Goal: Task Accomplishment & Management: Use online tool/utility

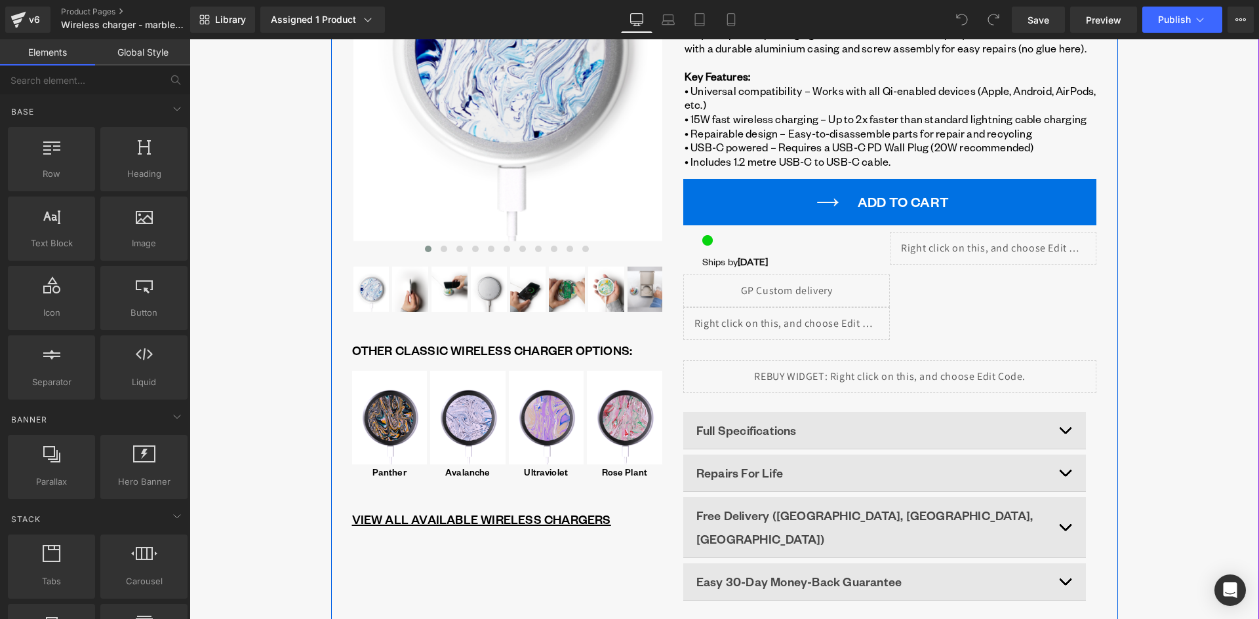
scroll to position [328, 0]
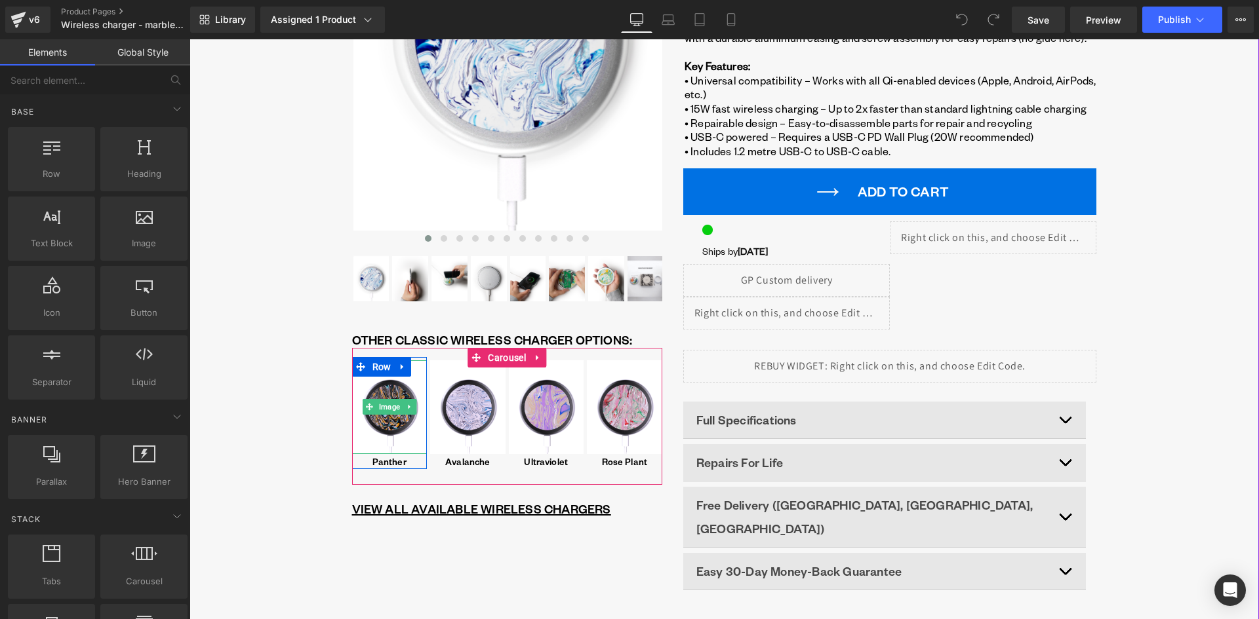
click at [384, 406] on span "Image" at bounding box center [389, 407] width 26 height 16
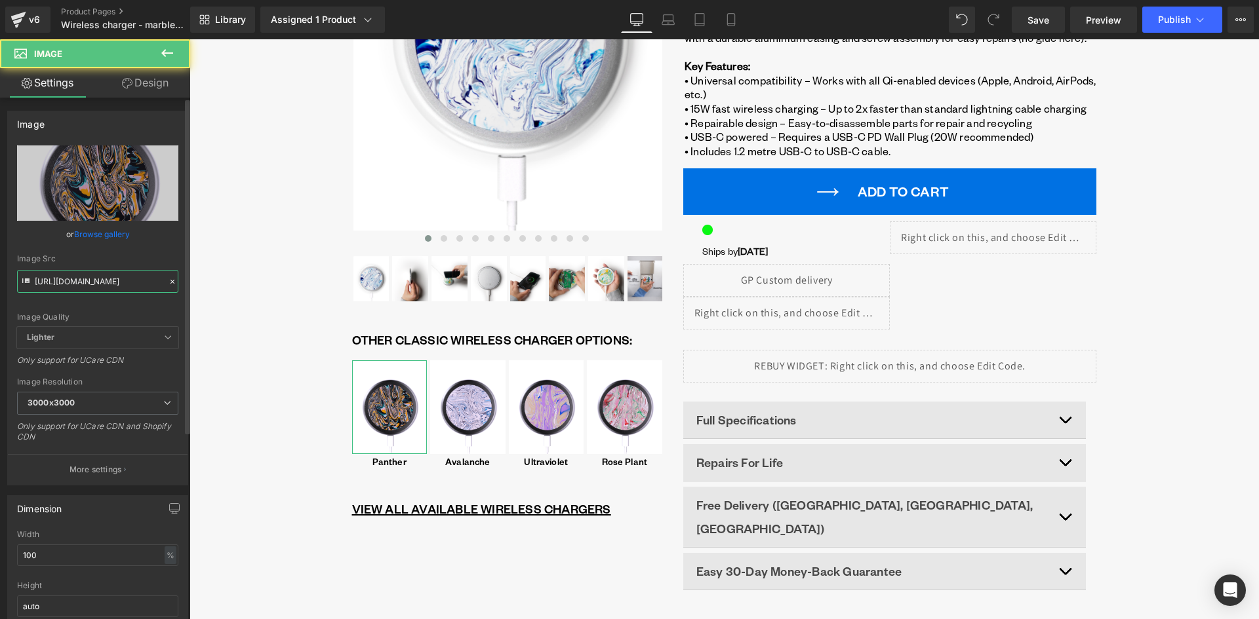
click at [104, 288] on input "https://cdn.shopify.com/s/files/1/0701/3954/3850/files/WIRELESS_CHARGING_PAD_-_…" at bounding box center [97, 281] width 161 height 23
paste input "Panther_-_gomi_wireless_charger_2025.png?v=1760002625"
type input "https://cdn.shopify.com/s/files/1/0701/3954/3850/files/Panther_-_gomi_wireless_…"
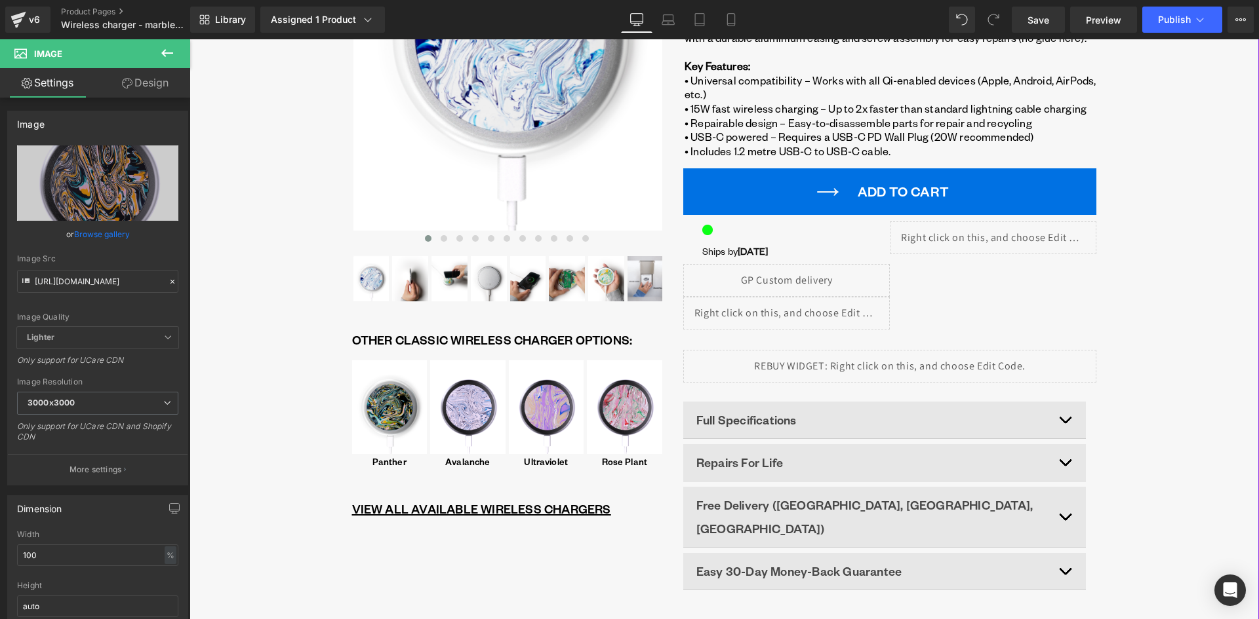
click at [300, 391] on div "Liquid ‹" at bounding box center [723, 213] width 1069 height 829
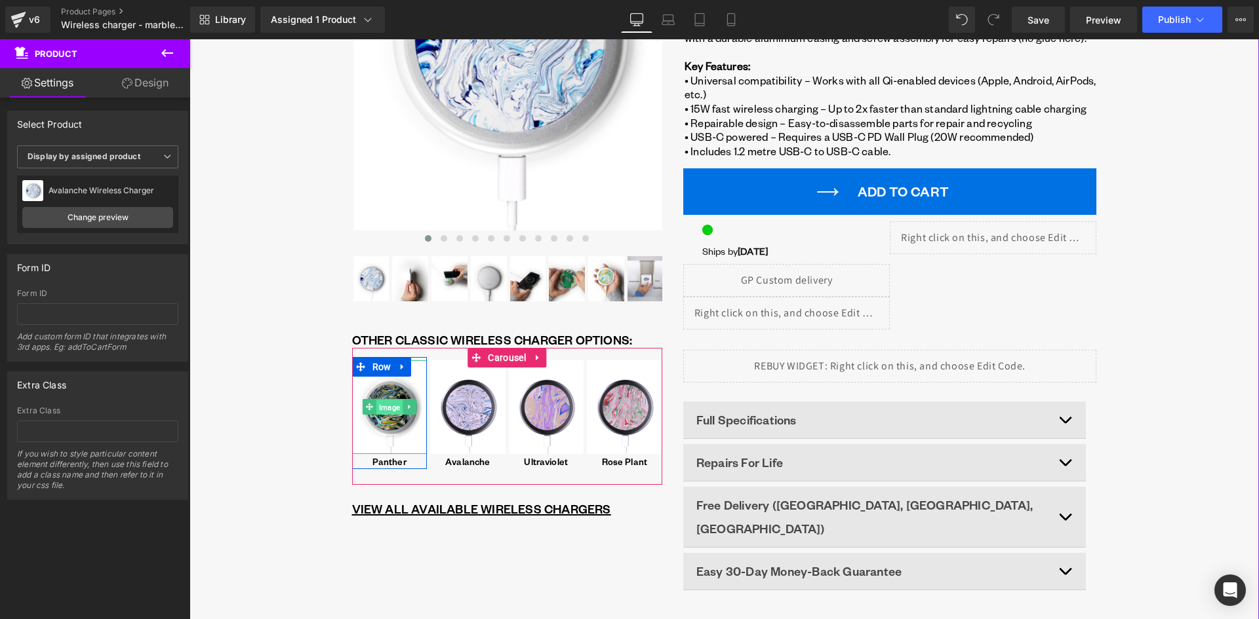
click at [385, 404] on span "Image" at bounding box center [389, 408] width 26 height 16
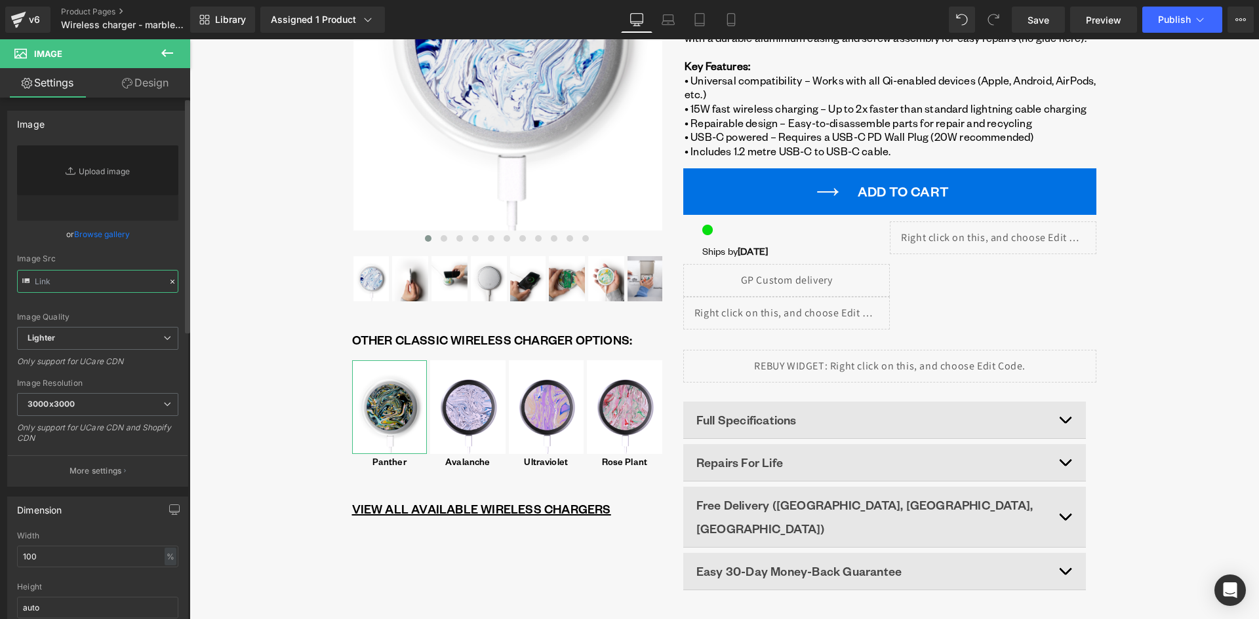
click at [72, 284] on input "text" at bounding box center [97, 281] width 161 height 23
type input "https://cdn.shopify.com/s/files/1/0701/3954/3850/files/Panther_-_gomi_wireless_…"
click at [104, 302] on div "Image Quality Lighter Lightest Lighter Lighter Lightest Only support for UCare …" at bounding box center [97, 237] width 161 height 182
click at [111, 284] on input "https://cdn.shopify.com/s/files/1/0701/3954/3850/files/Panther_-_gomi_wireless_…" at bounding box center [97, 281] width 161 height 23
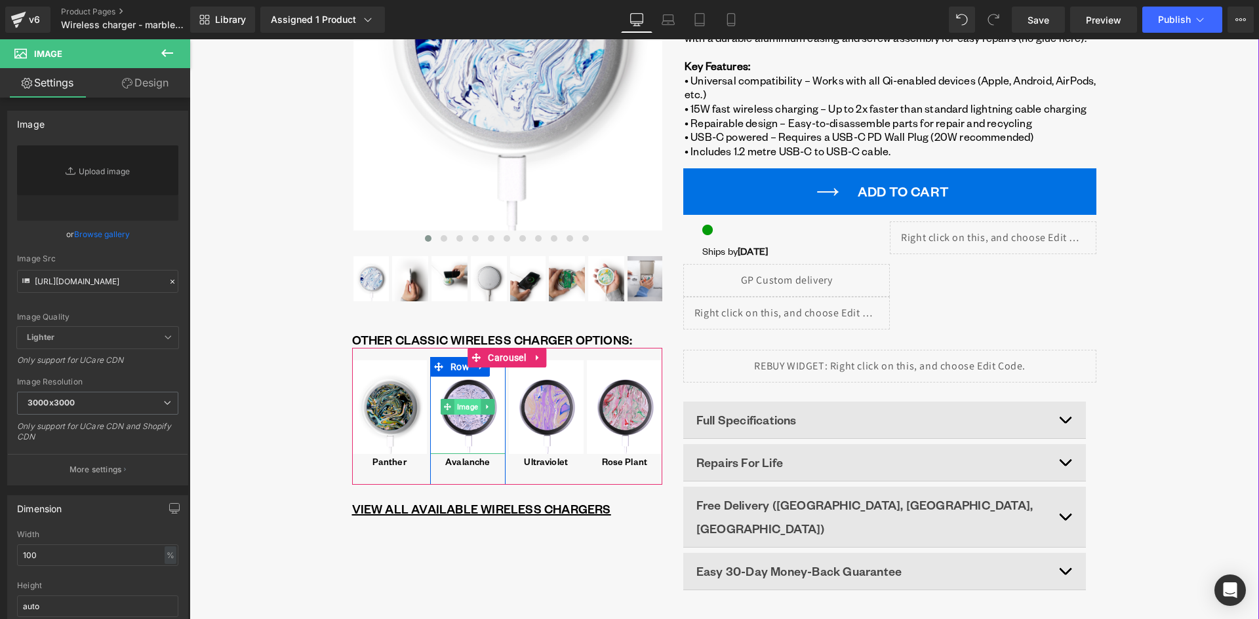
click at [459, 404] on span "Image" at bounding box center [467, 407] width 26 height 16
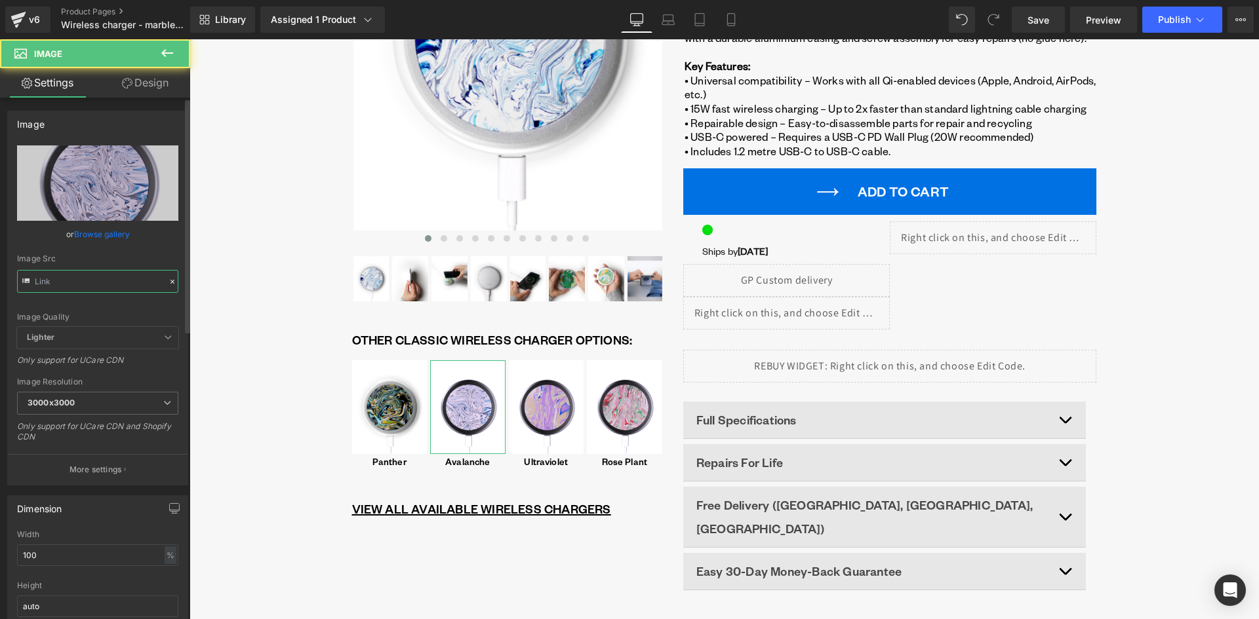
click at [100, 277] on input "text" at bounding box center [97, 281] width 161 height 23
paste input "Avalanche_-_gomi_wireless_charger_2025.png?v=1760002590"
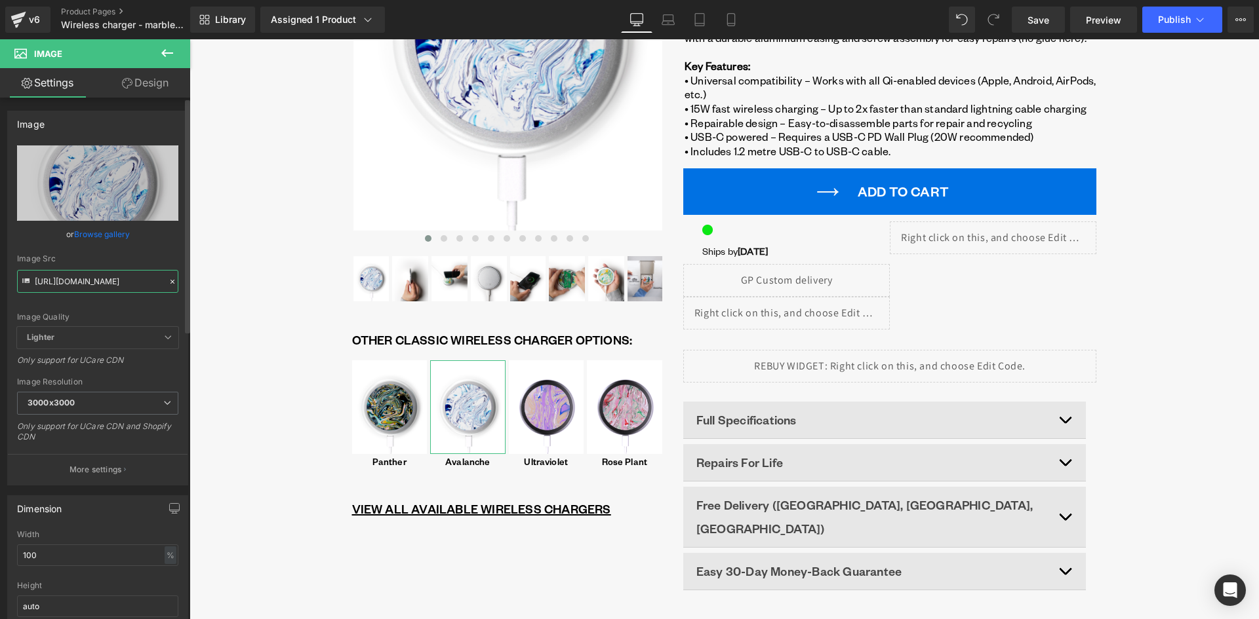
type input "https://cdn.shopify.com/s/files/1/0701/3954/3850/files/Avalanche_-_gomi_wireles…"
click at [115, 261] on div "Image Src" at bounding box center [97, 258] width 161 height 9
click at [66, 562] on input "100" at bounding box center [97, 556] width 161 height 22
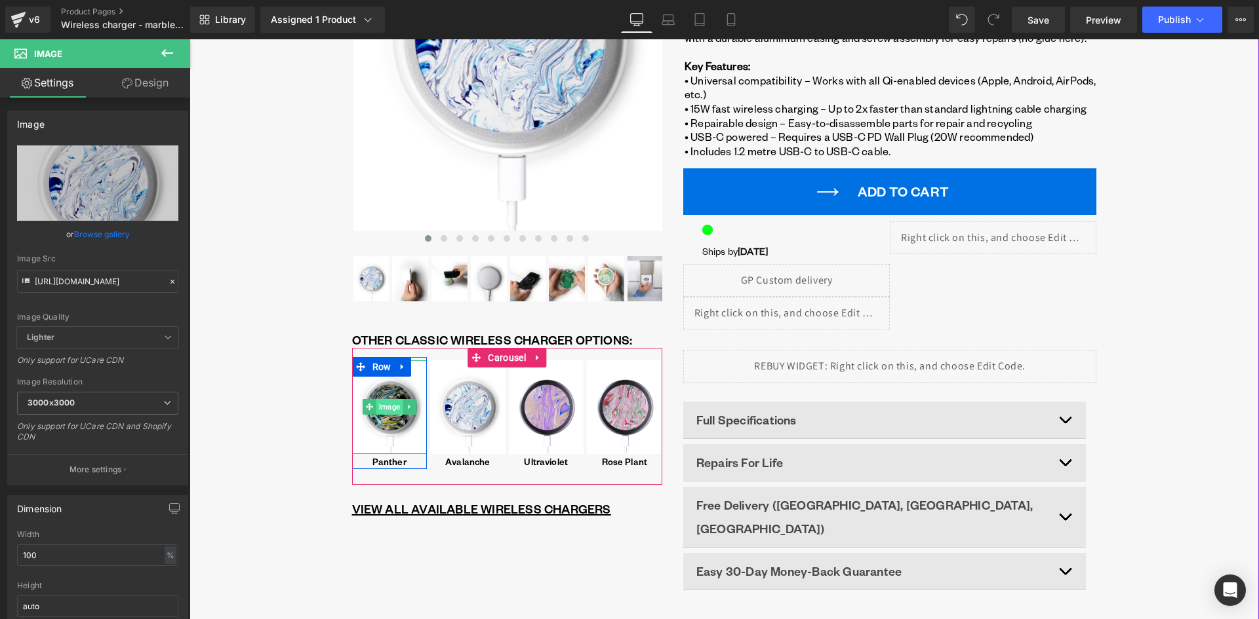
click at [381, 408] on span "Image" at bounding box center [389, 407] width 26 height 16
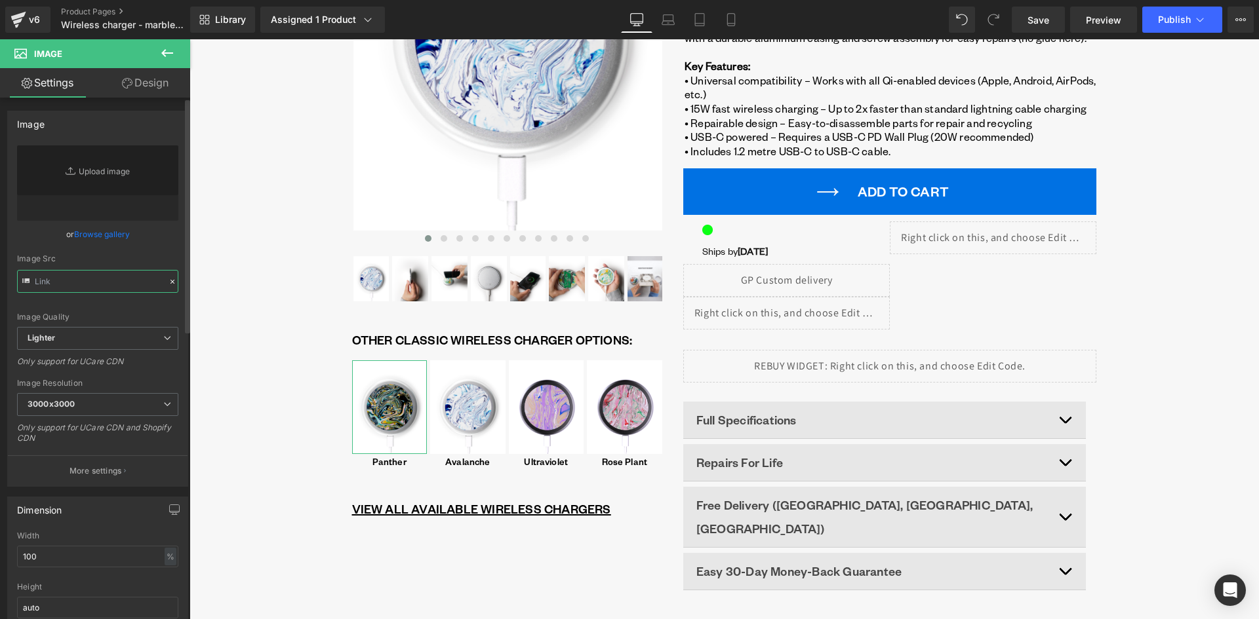
click at [66, 284] on input "text" at bounding box center [97, 281] width 161 height 23
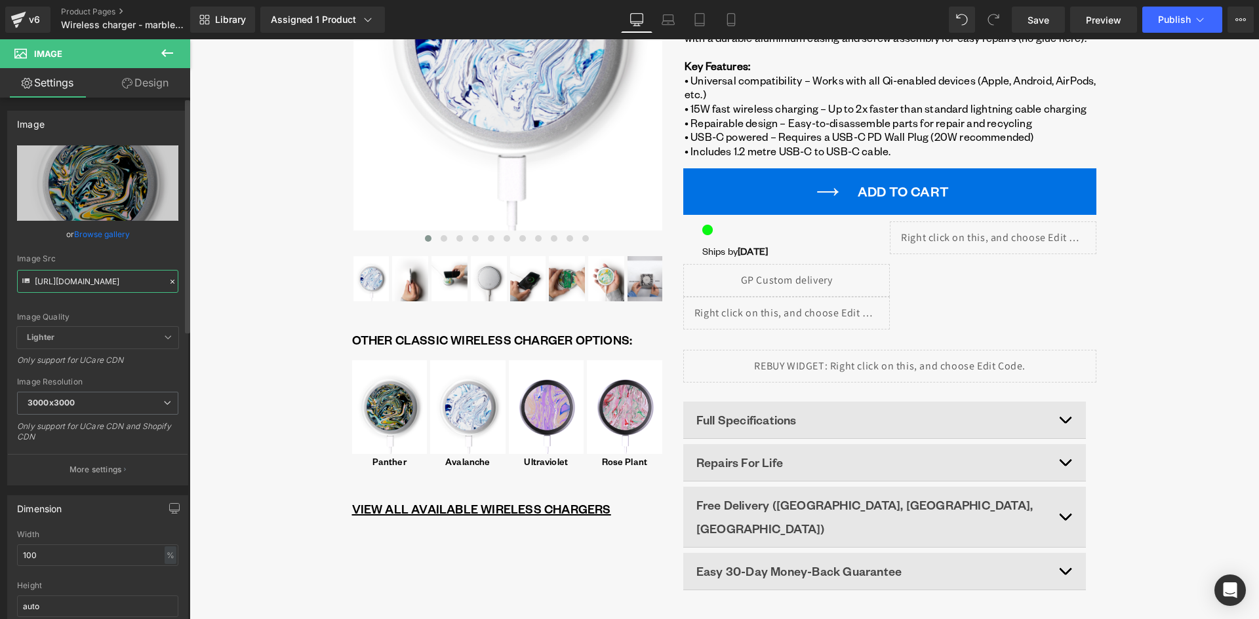
paste input "https://cdn.shopify.com/s/files/1/0701/3954/3850/files/Panther_-_gomi_wireless_…"
type input "https://cdn.shopify.com/s/files/1/0701/3954/3850/files/Panther_-_gomi_wireless_…"
click at [106, 252] on div "Image Quality Lighter Lightest Lighter Lighter Lightest Only support for UCare …" at bounding box center [97, 237] width 161 height 182
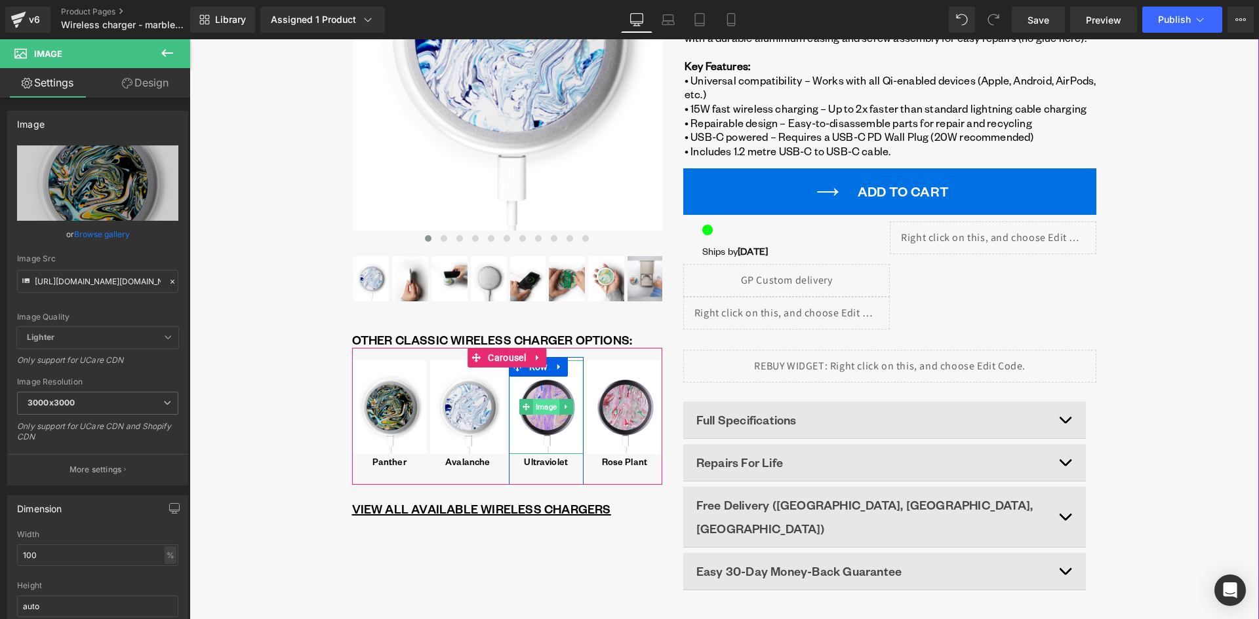
drag, startPoint x: 543, startPoint y: 408, endPoint x: 533, endPoint y: 402, distance: 12.0
click at [543, 408] on span "Image" at bounding box center [546, 407] width 26 height 16
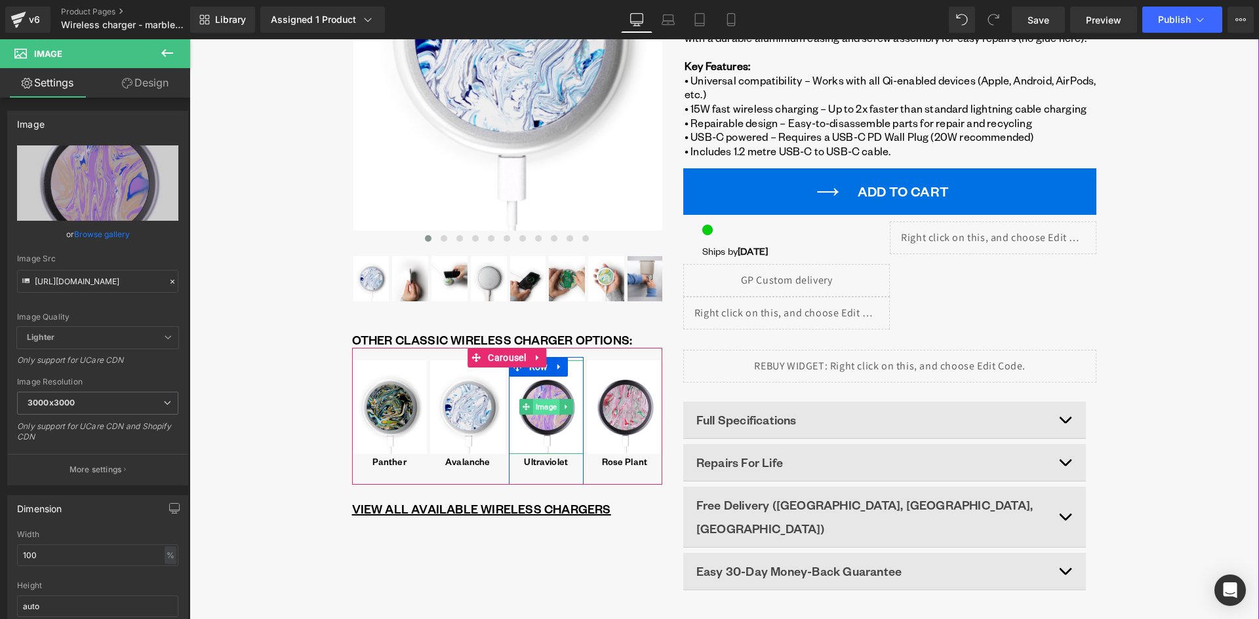
click at [542, 408] on span "Image" at bounding box center [546, 407] width 26 height 16
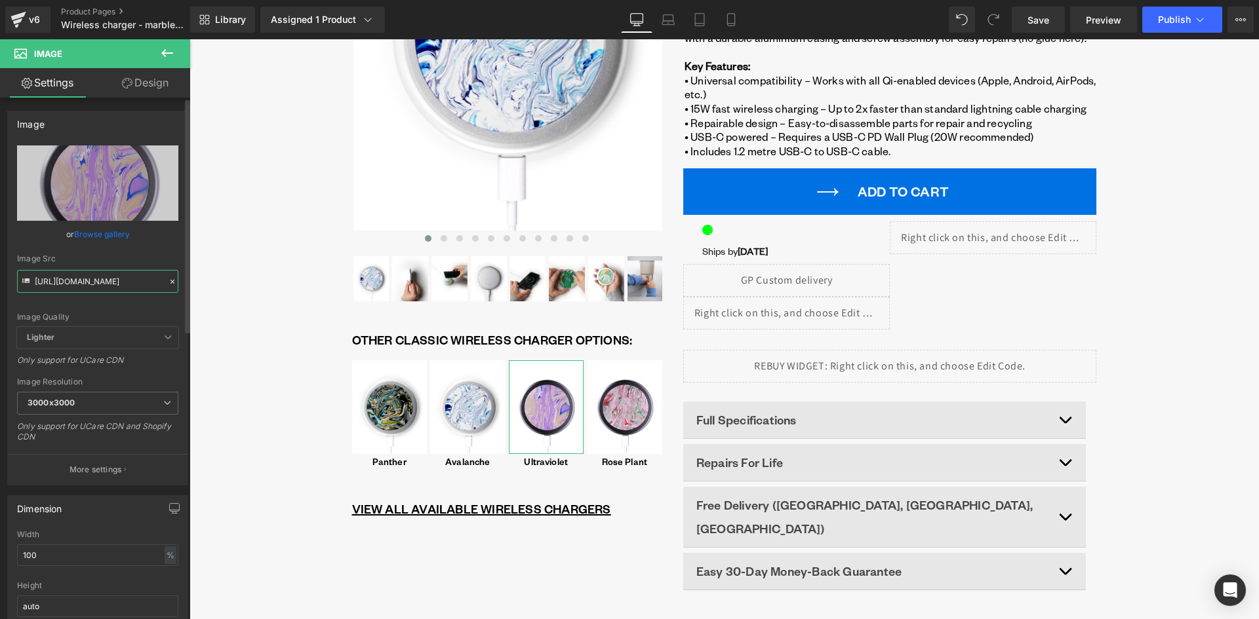
click at [86, 286] on input "https://cdn.shopify.com/s/files/1/0701/3954/3850/files/WIRELESS_CHARGING_PAD_-_…" at bounding box center [97, 281] width 161 height 23
paste input "text"
type input "https://cdn.shopify.com/s/files/1/0701/3954/3850/files/WIRELESS_CHARGING_PAD_-_…"
click at [89, 407] on span "3000x3000" at bounding box center [97, 403] width 161 height 23
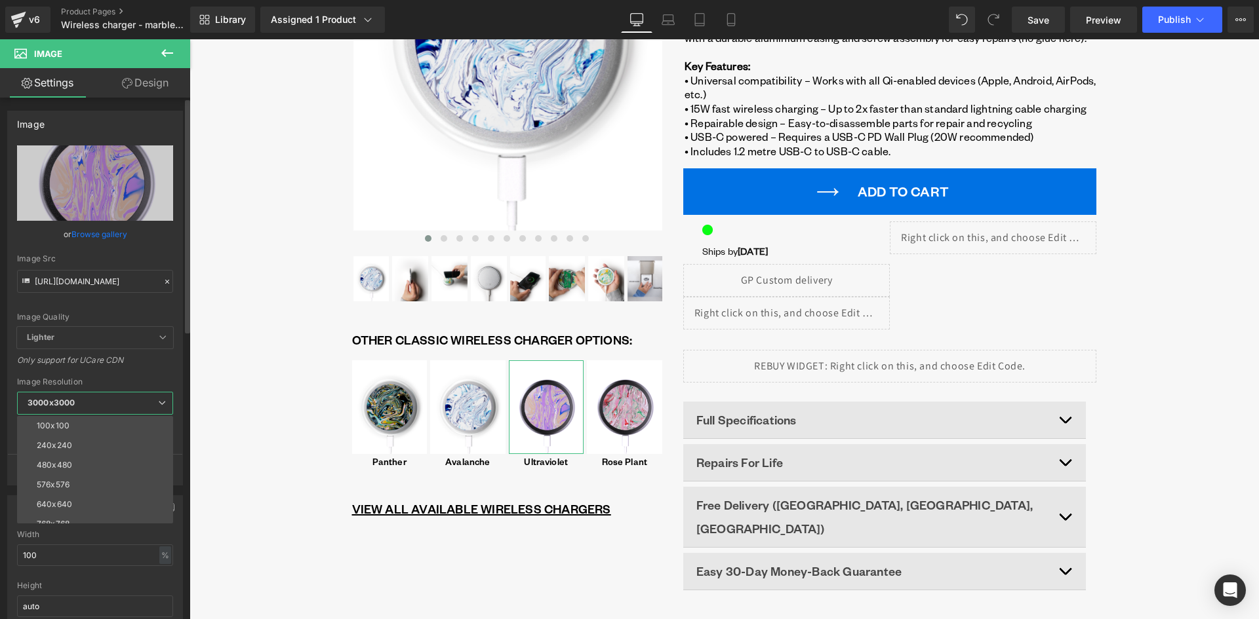
scroll to position [0, 0]
click at [76, 500] on li "640x640" at bounding box center [98, 505] width 162 height 20
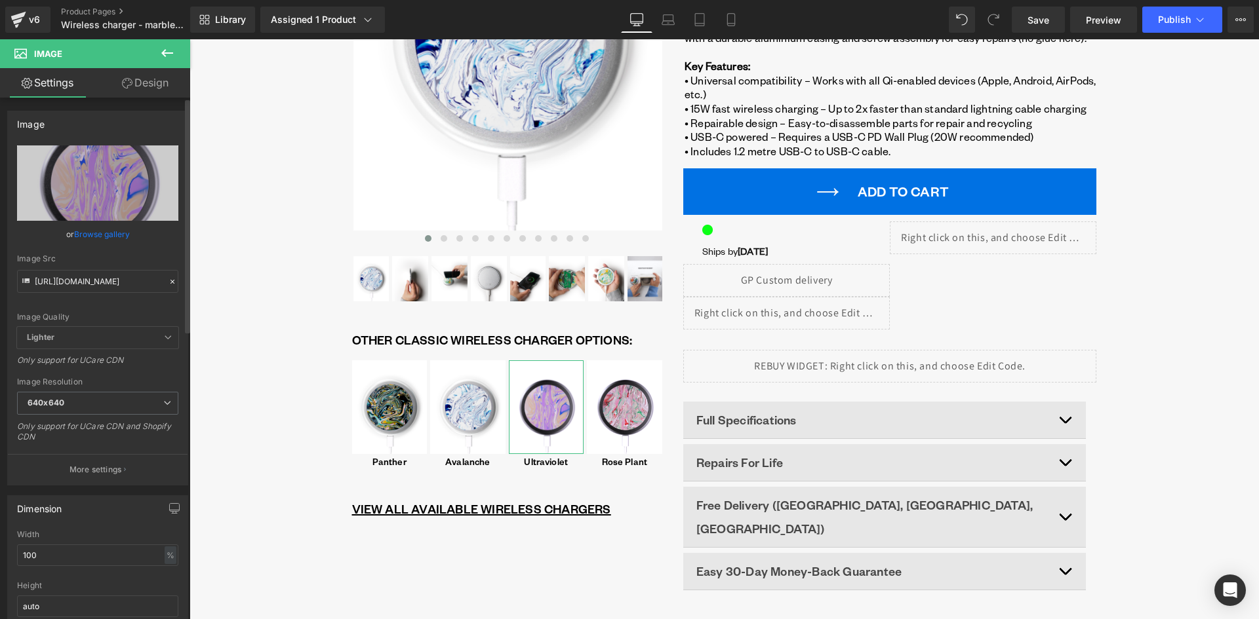
click at [143, 381] on div "Image Resolution" at bounding box center [97, 382] width 161 height 9
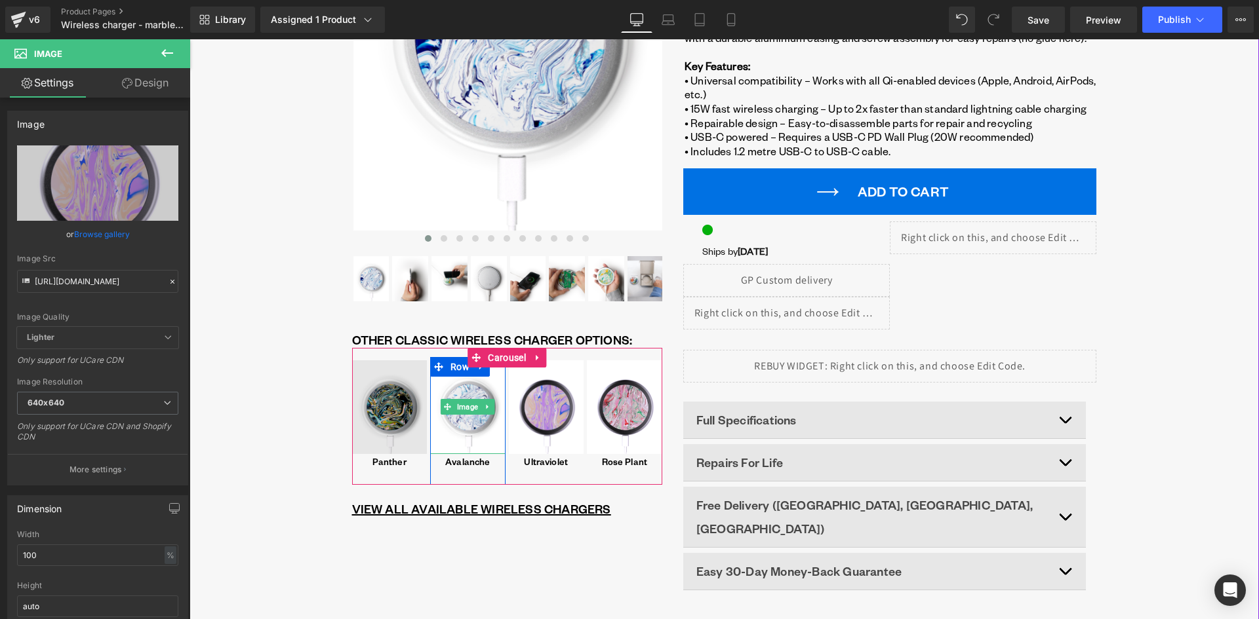
drag, startPoint x: 464, startPoint y: 412, endPoint x: 410, endPoint y: 410, distance: 53.8
click at [463, 412] on span "Image" at bounding box center [467, 407] width 26 height 16
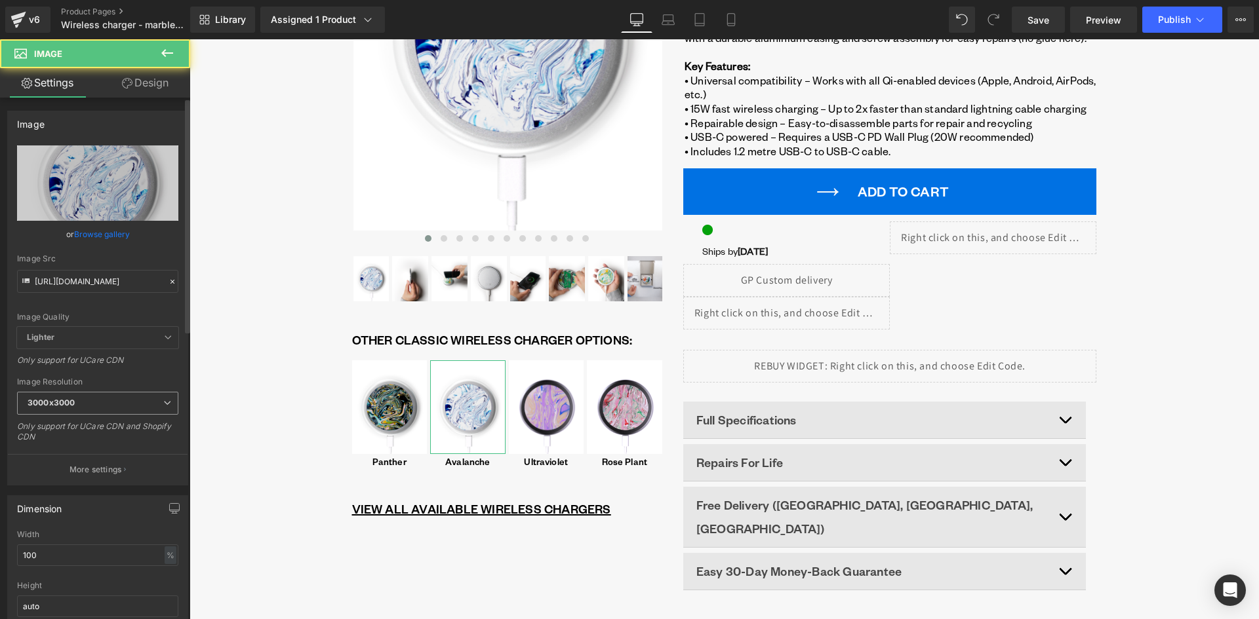
click at [85, 402] on span "3000x3000" at bounding box center [97, 403] width 161 height 23
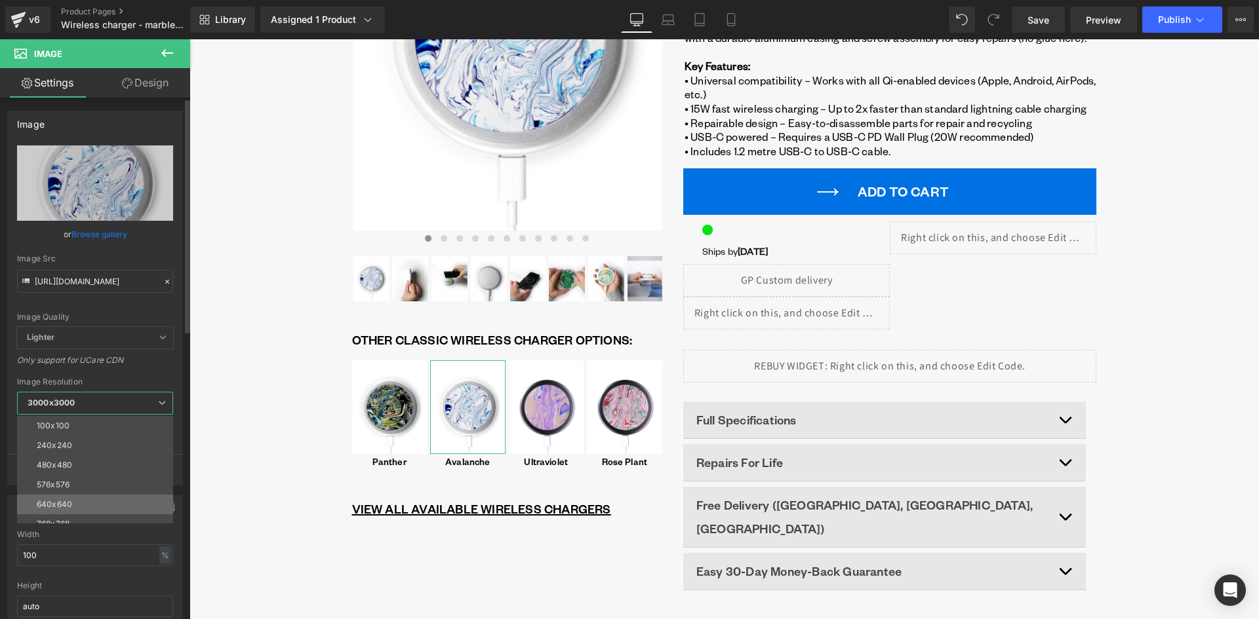
click at [79, 505] on li "640x640" at bounding box center [98, 505] width 162 height 20
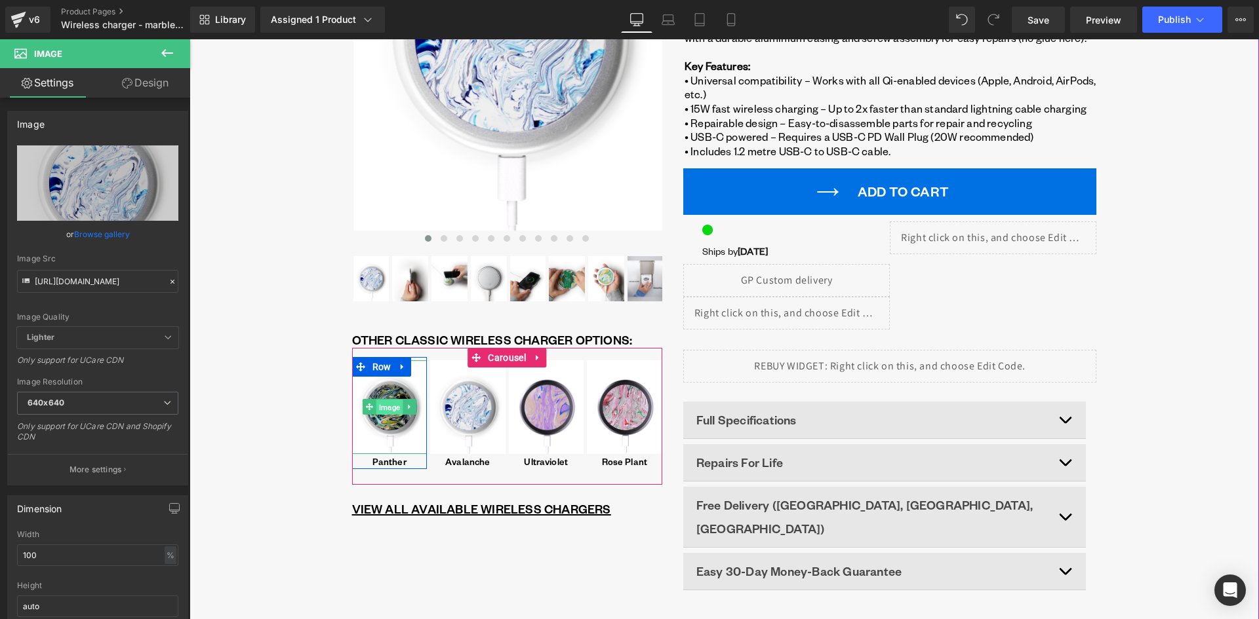
click at [378, 408] on span "Image" at bounding box center [389, 408] width 26 height 16
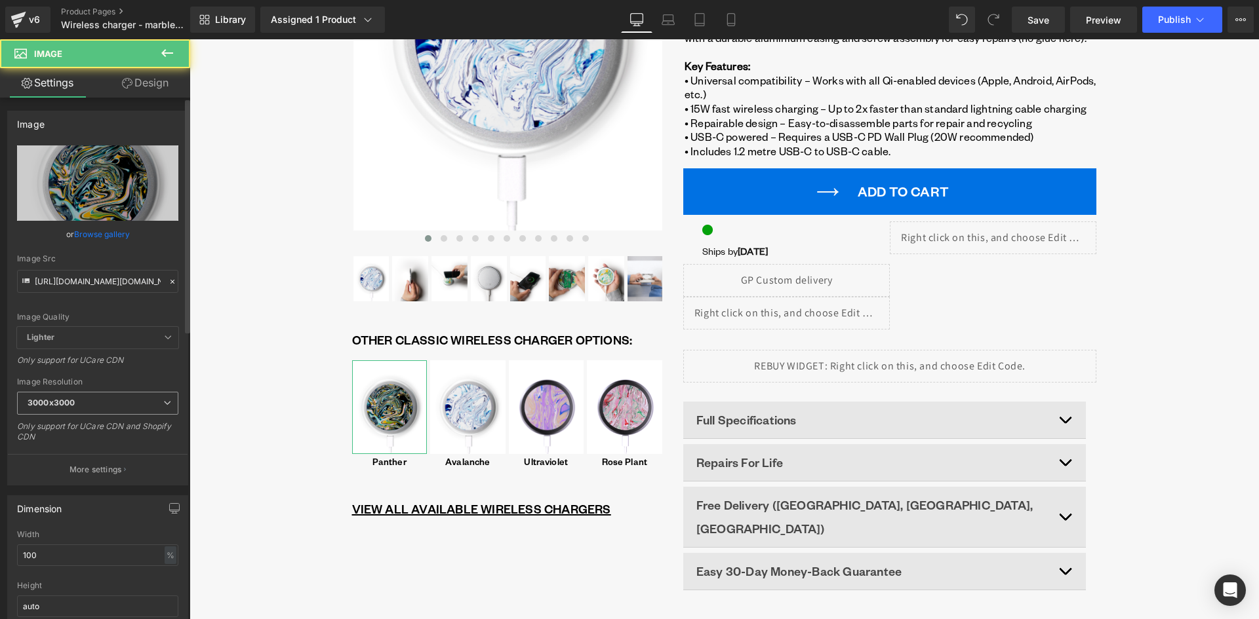
click at [89, 395] on span "3000x3000" at bounding box center [97, 403] width 161 height 23
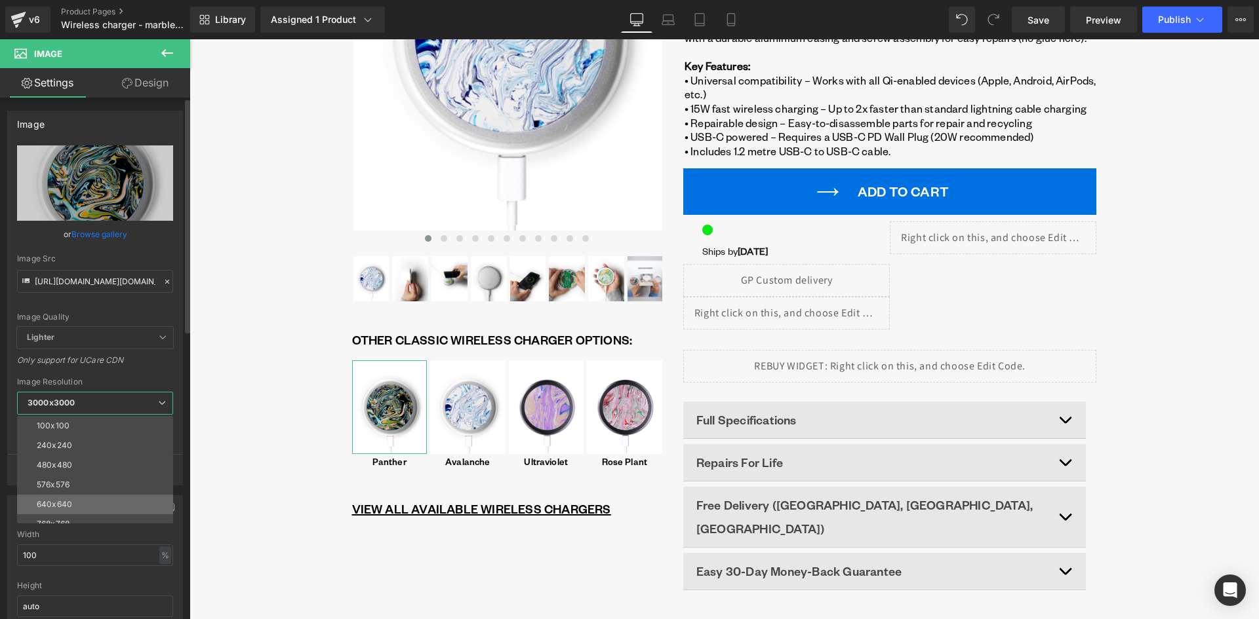
click at [89, 499] on li "640x640" at bounding box center [98, 505] width 162 height 20
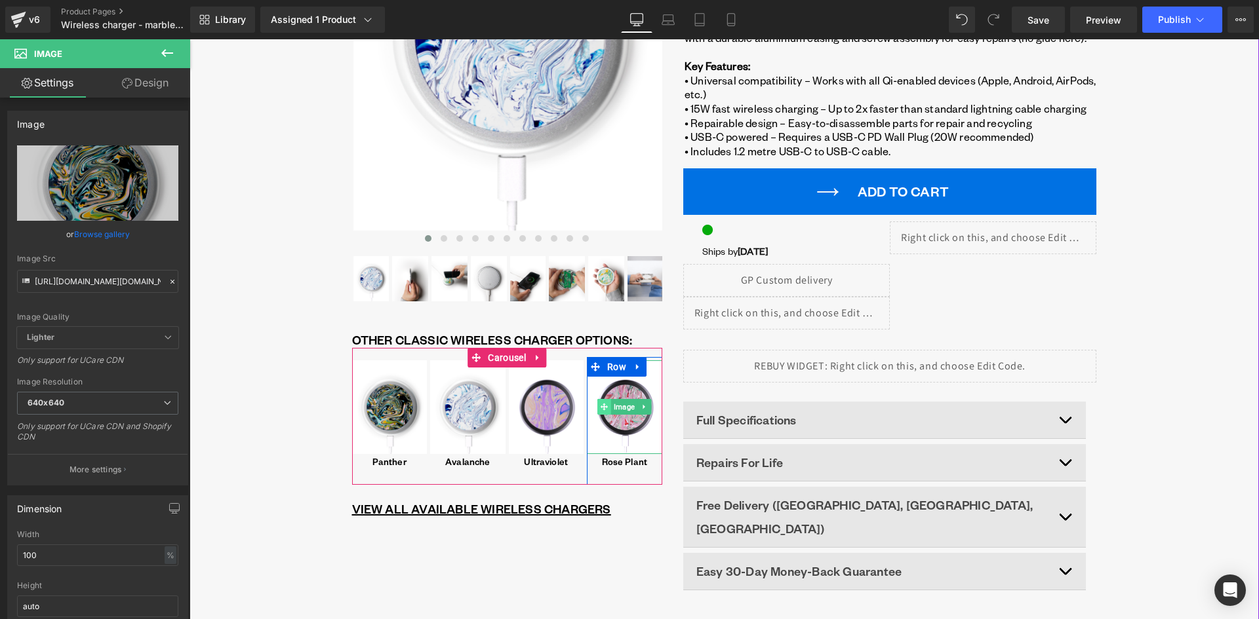
click at [602, 409] on icon at bounding box center [603, 407] width 7 height 8
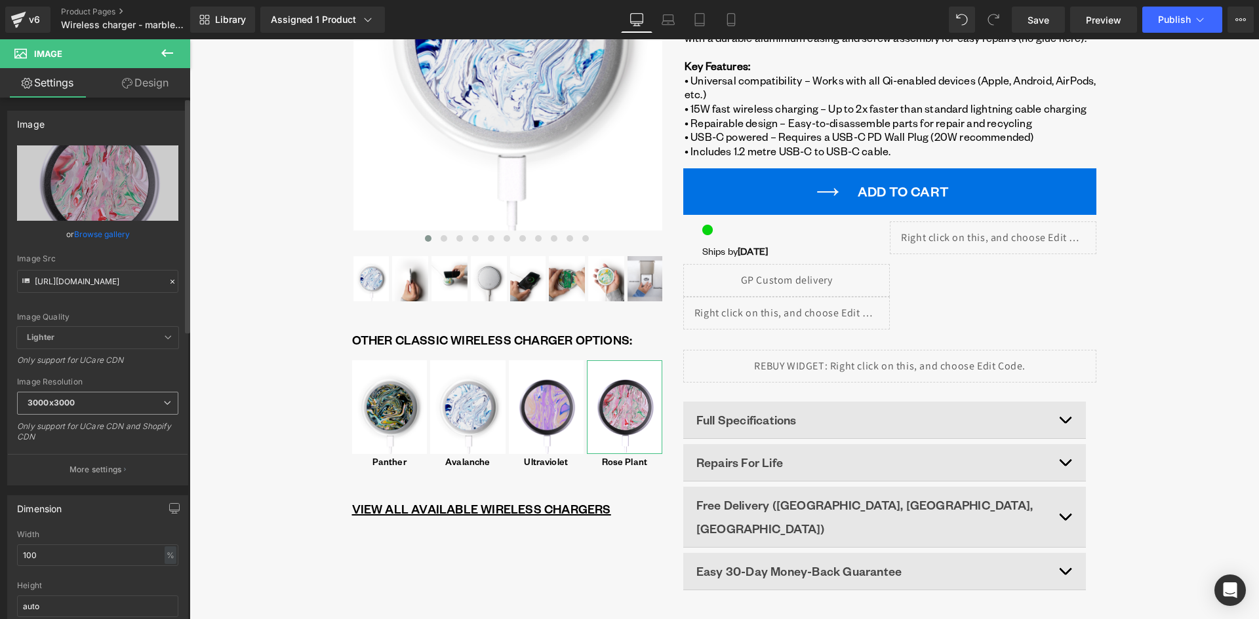
click at [94, 406] on span "3000x3000" at bounding box center [97, 403] width 161 height 23
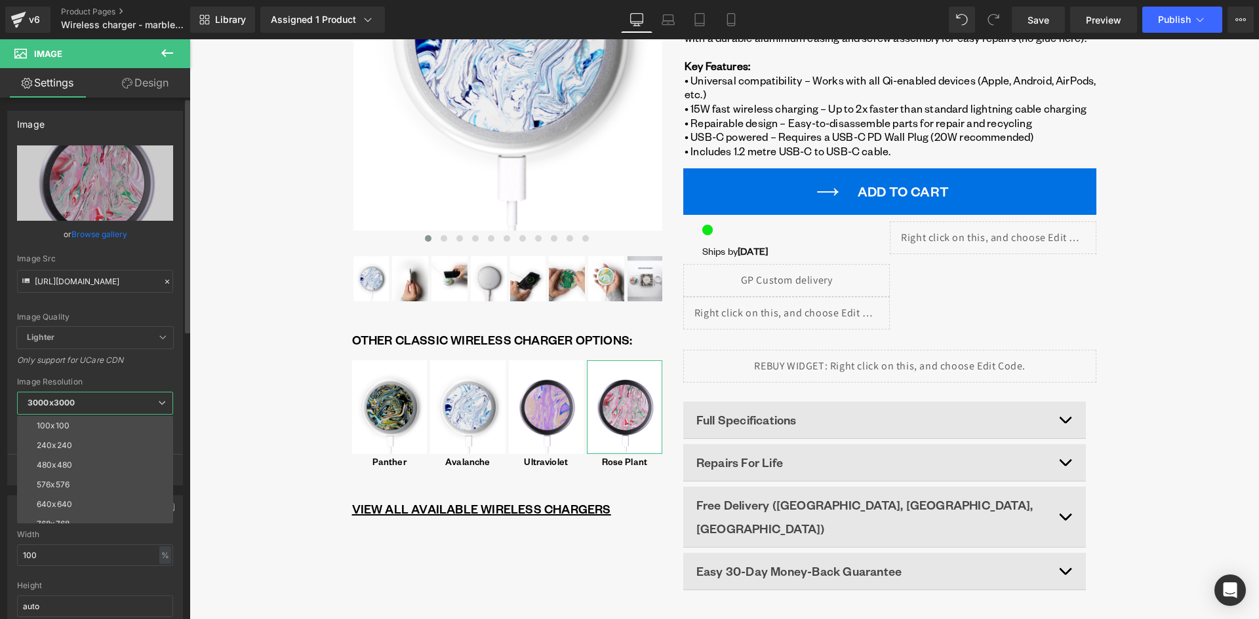
click at [70, 498] on li "640x640" at bounding box center [98, 505] width 162 height 20
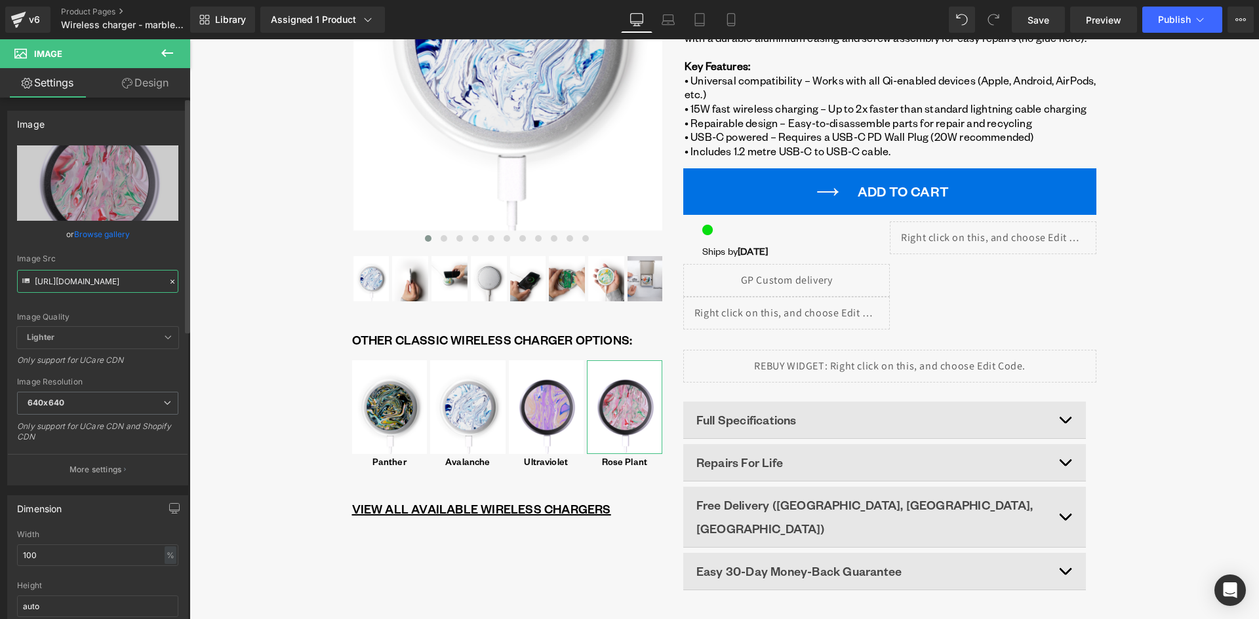
click at [92, 281] on input "https://cdn.shopify.com/s/files/1/0701/3954/3850/files/WIRELESS_CHARGING_PAD_-_…" at bounding box center [97, 281] width 161 height 23
paste input "text"
type input "https://cdn.shopify.com/s/files/1/0701/3954/3850/files/WIRELESS_CHARGING_PAD_-_…"
click at [104, 260] on div "Image Src" at bounding box center [97, 258] width 161 height 9
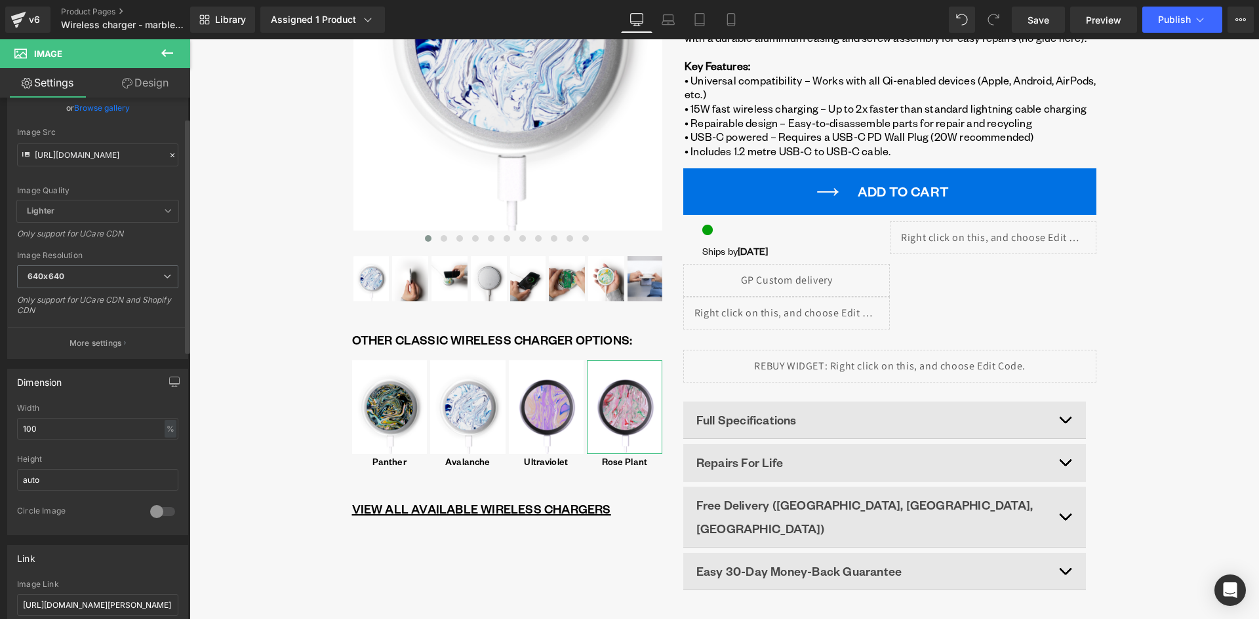
scroll to position [131, 0]
click at [127, 423] on input "100" at bounding box center [97, 425] width 161 height 22
type input "100"
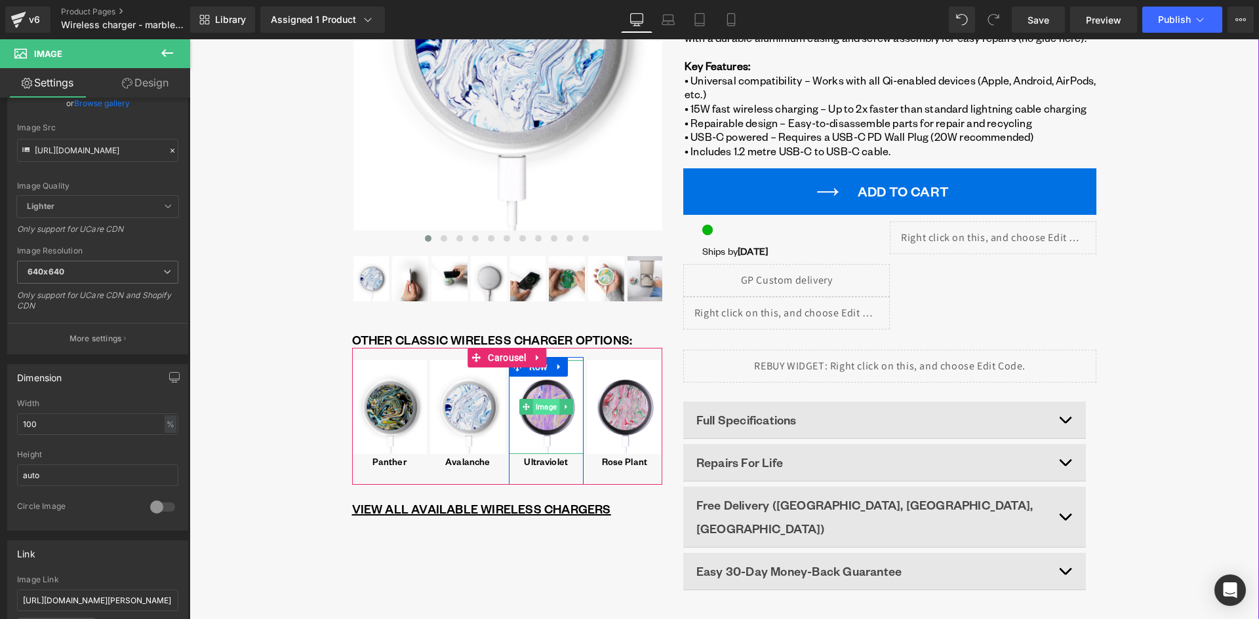
click at [536, 404] on span "Image" at bounding box center [546, 407] width 26 height 16
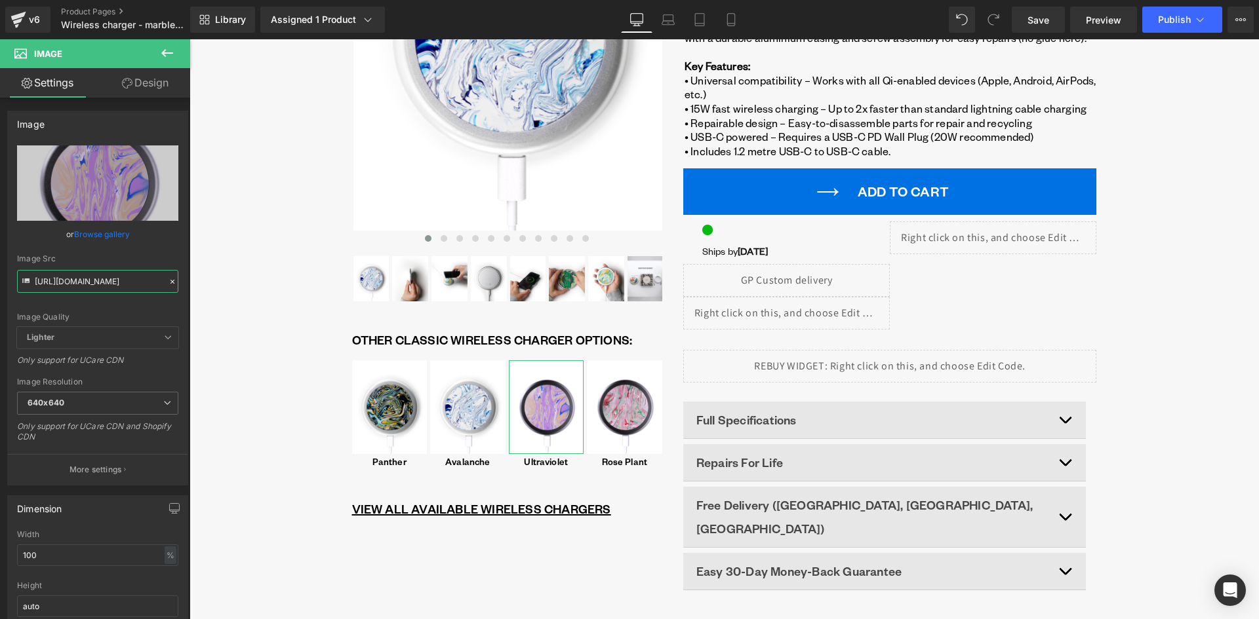
scroll to position [0, 459]
drag, startPoint x: 367, startPoint y: 321, endPoint x: 191, endPoint y: 285, distance: 180.0
click at [104, 278] on input "https://cdn.shopify.com/s/files/1/0701/3954/3850/files/WIRELESS_CHARGING_PAD_-_…" at bounding box center [97, 281] width 161 height 23
drag, startPoint x: 46, startPoint y: 281, endPoint x: 56, endPoint y: 279, distance: 10.2
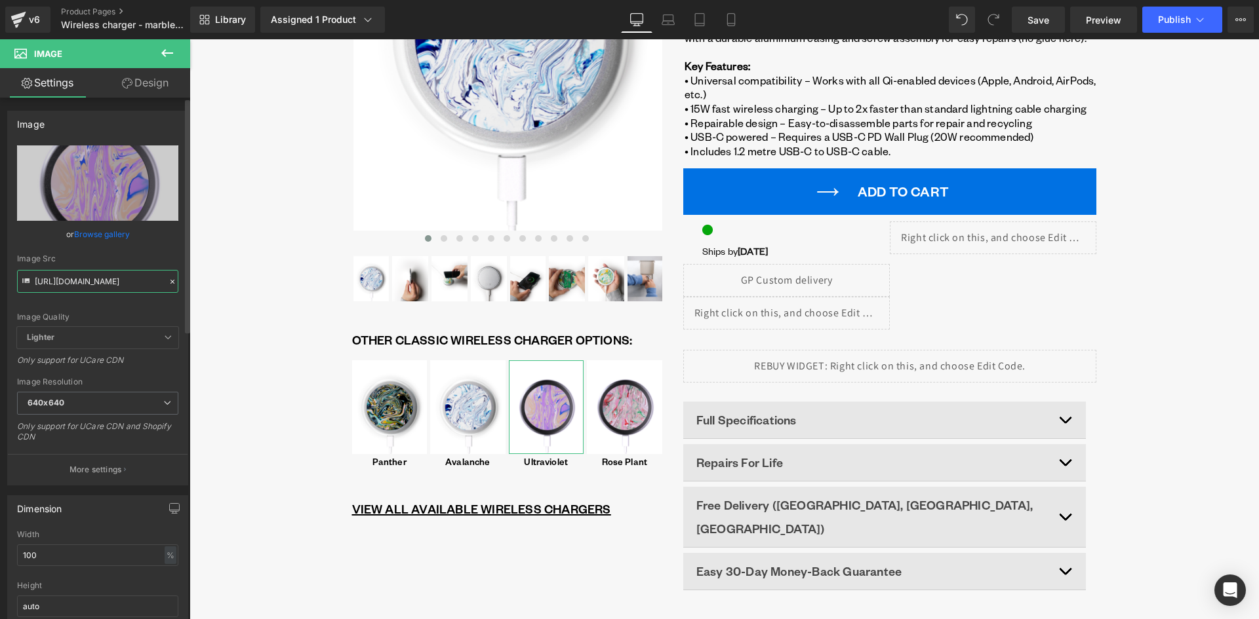
click at [56, 279] on input "https://cdn.shopify.com/s/files/1/0701/3954/3850/files/WIRELESS_CHARGING_PAD_-_…" at bounding box center [97, 281] width 161 height 23
click at [133, 283] on input "https://cdn.shopify.com/s/files/1/0701/3954/3850/files/WIRELESS_CHARGING_PAD_-_…" at bounding box center [97, 281] width 161 height 23
click at [79, 276] on input "https://cdn.shopify.com/s/files/1/0701/3954/3850/files/WIRELESS_CHARGING_PAD_-_…" at bounding box center [97, 281] width 161 height 23
click at [239, 300] on div "Liquid ‹" at bounding box center [723, 213] width 1069 height 829
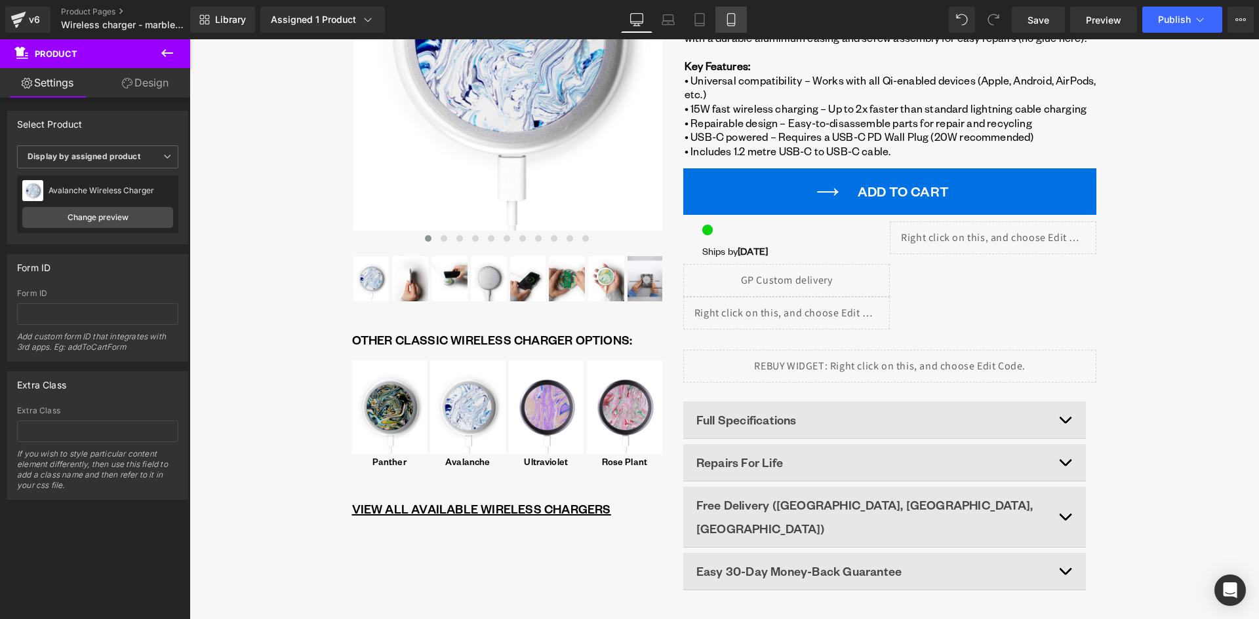
click at [732, 18] on icon at bounding box center [730, 19] width 13 height 13
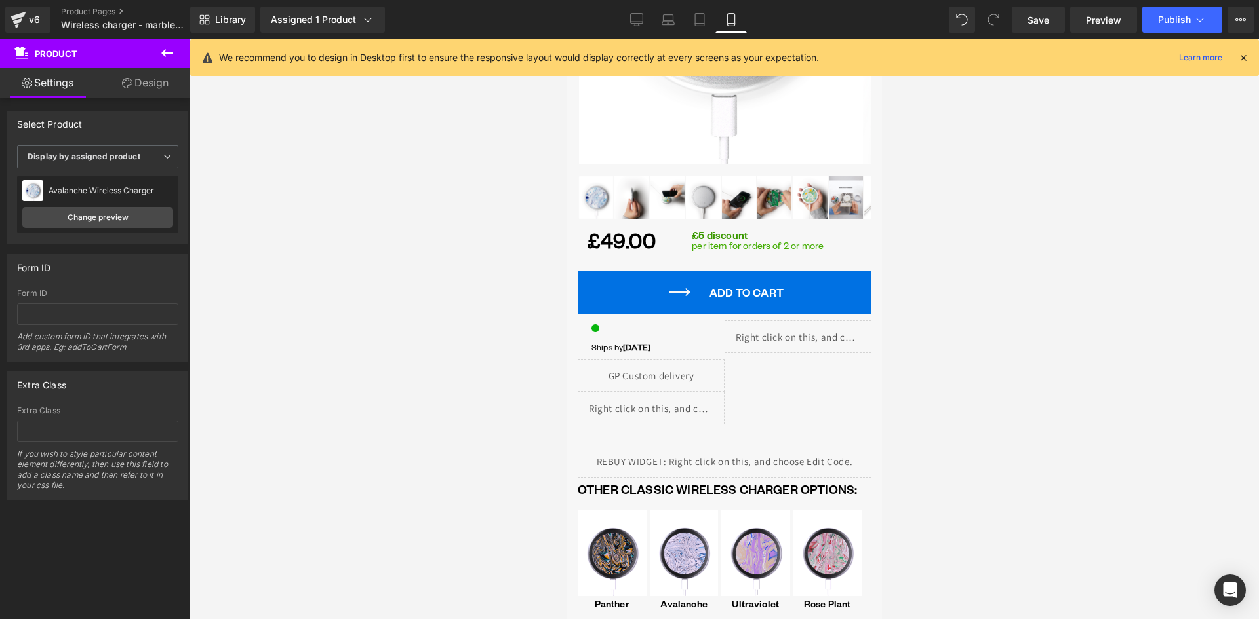
scroll to position [787, 0]
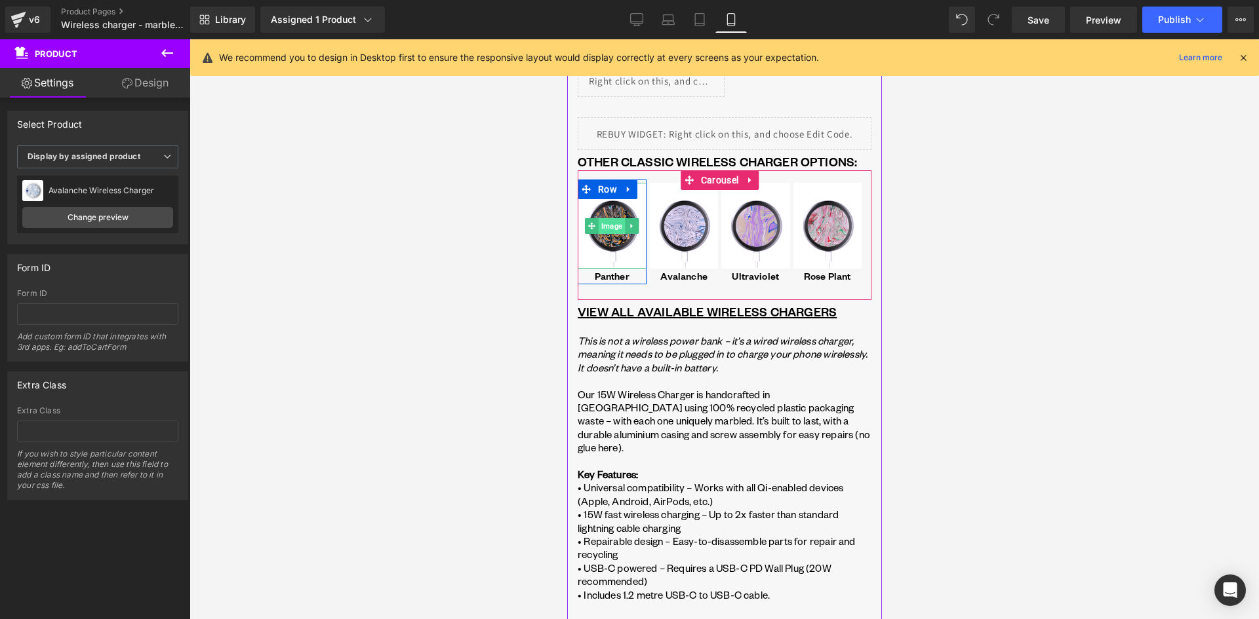
click at [614, 224] on span "Image" at bounding box center [611, 226] width 26 height 16
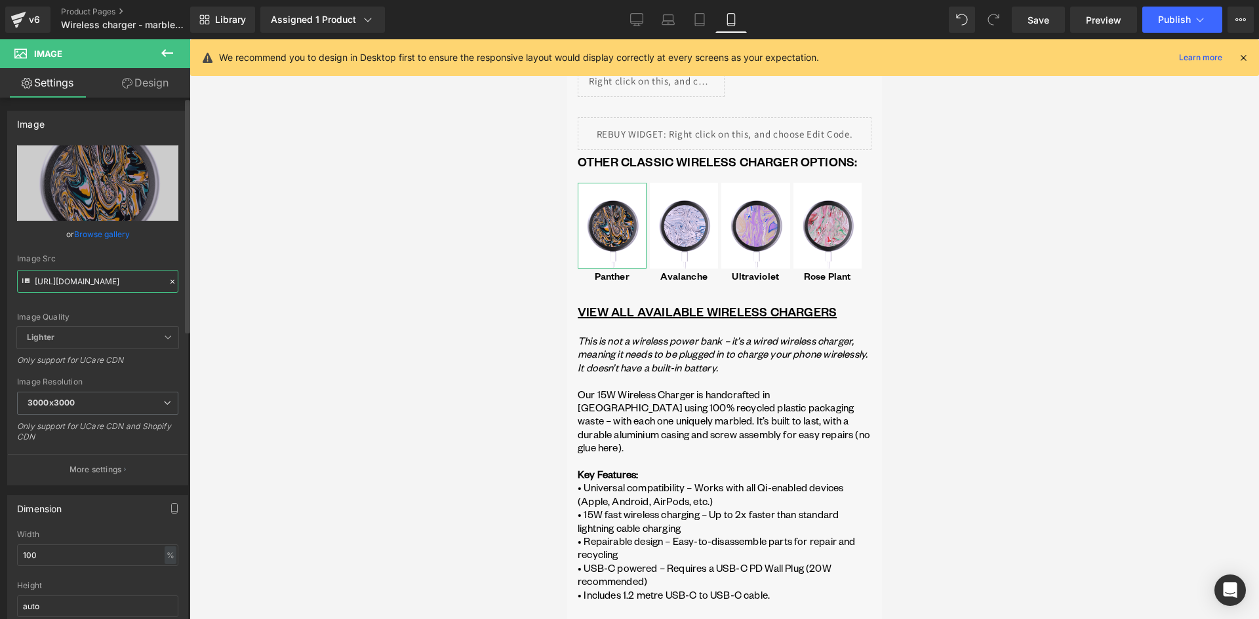
click at [115, 286] on input "https://cdn.shopify.com/s/files/1/0701/3954/3850/files/WIRELESS_CHARGING_PAD_-_…" at bounding box center [97, 281] width 161 height 23
click at [117, 284] on input "https://cdn.shopify.com/s/files/1/0701/3954/3850/files/WIRELESS_CHARGING_PAD_-_…" at bounding box center [97, 281] width 161 height 23
paste input "Panther_-_gomi_wireless_charger_2025.png?v=1760002625"
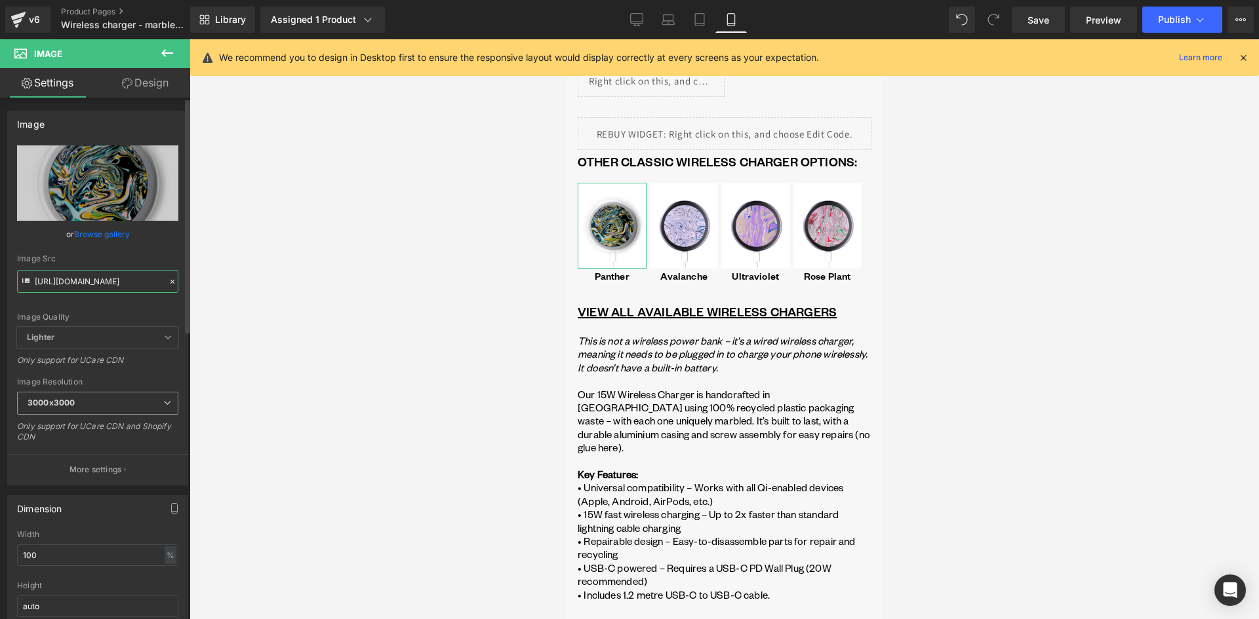
type input "https://cdn.shopify.com/s/files/1/0701/3954/3850/files/Panther_-_gomi_wireless_…"
click at [128, 406] on span "3000x3000" at bounding box center [97, 403] width 161 height 23
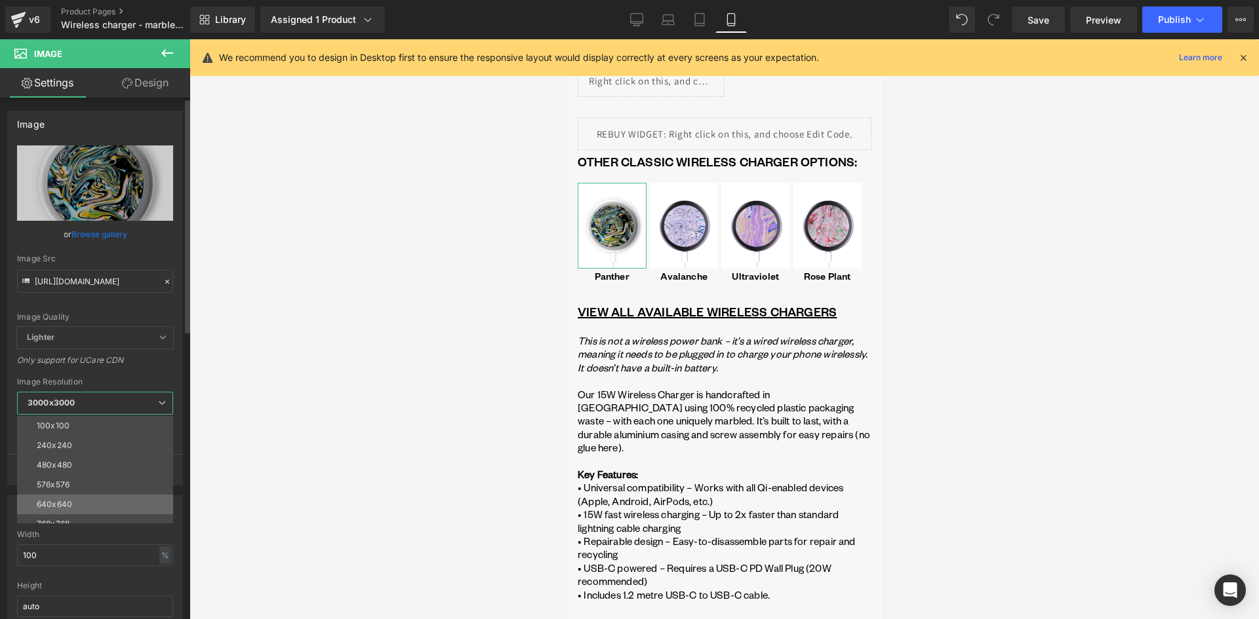
click at [72, 498] on li "640x640" at bounding box center [98, 505] width 162 height 20
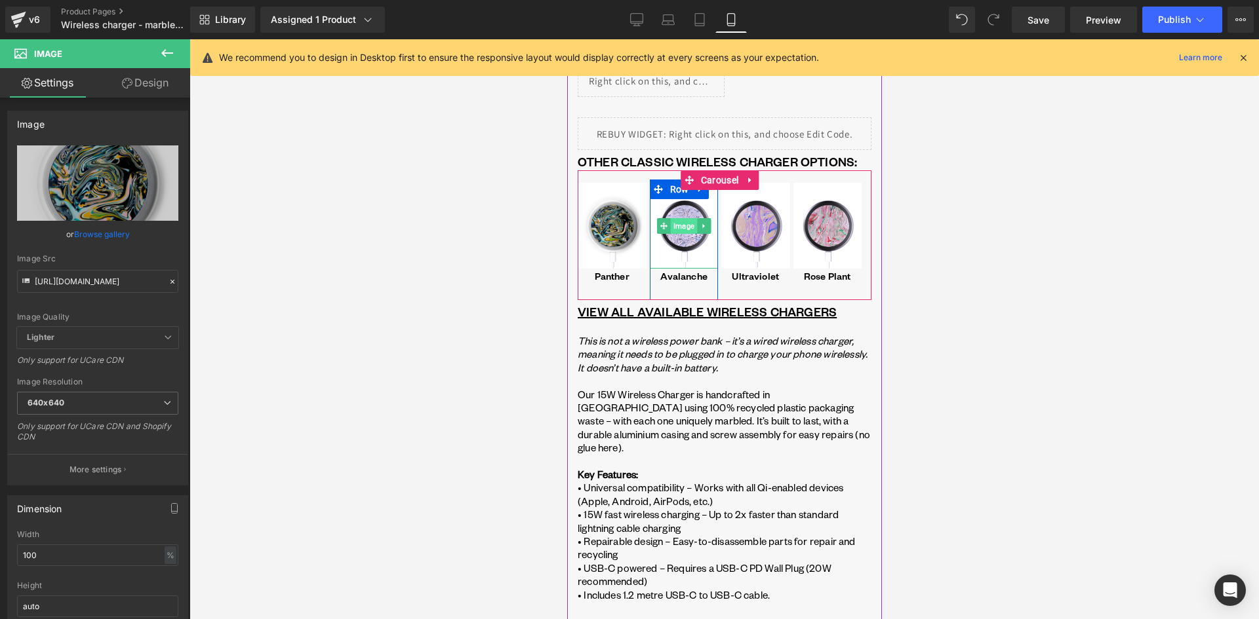
click at [686, 227] on span "Image" at bounding box center [683, 226] width 26 height 16
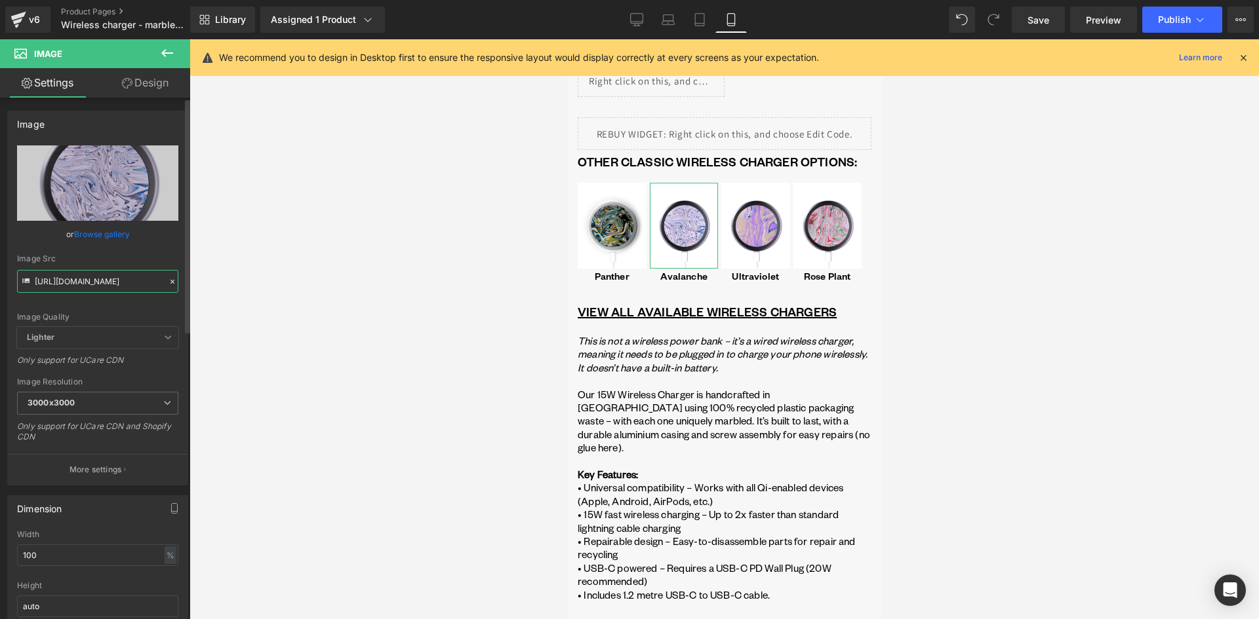
click at [121, 284] on input "https://cdn.shopify.com/s/files/1/0701/3954/3850/files/WIRELESS_CHARGING_PAD_-_…" at bounding box center [97, 281] width 161 height 23
paste input "Avalanche_-_gomi_wireless_charger_2025.png?v=1760002590"
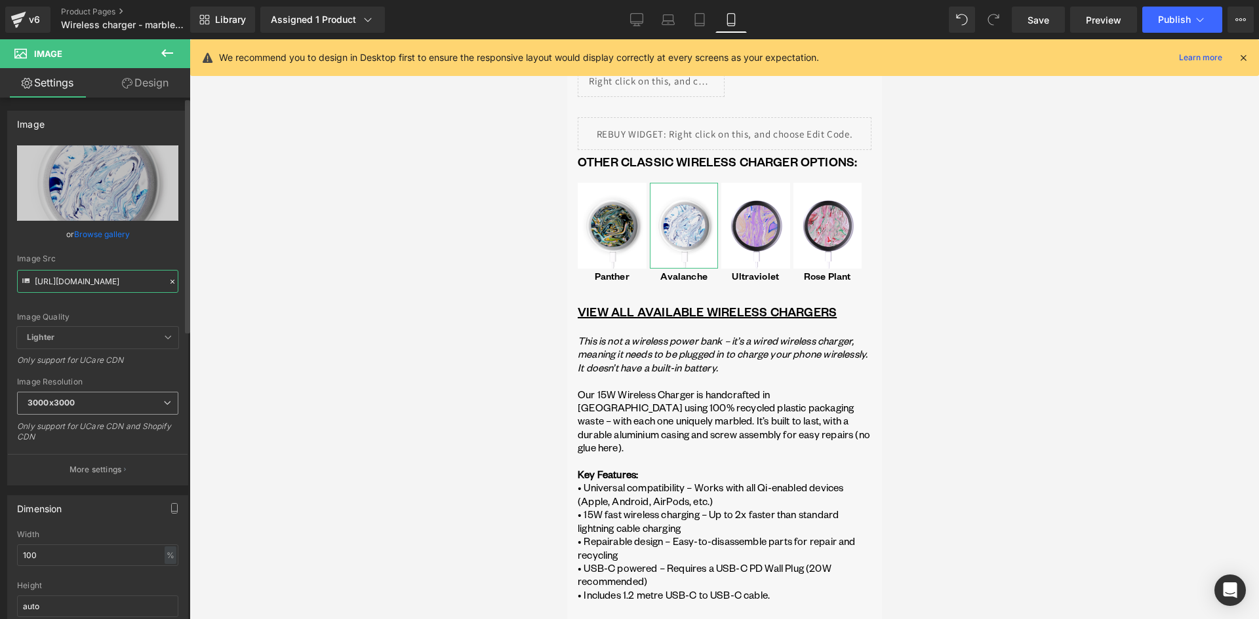
type input "https://cdn.shopify.com/s/files/1/0701/3954/3850/files/Avalanche_-_gomi_wireles…"
click at [91, 410] on span "3000x3000" at bounding box center [97, 403] width 161 height 23
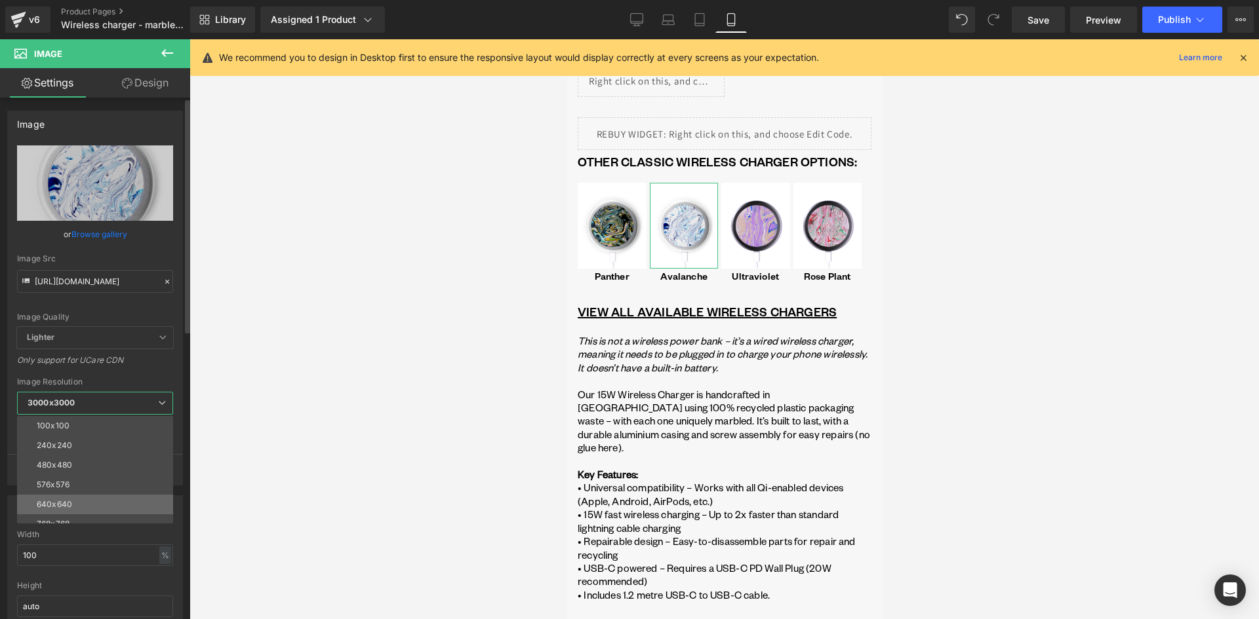
click at [72, 501] on li "640x640" at bounding box center [98, 505] width 162 height 20
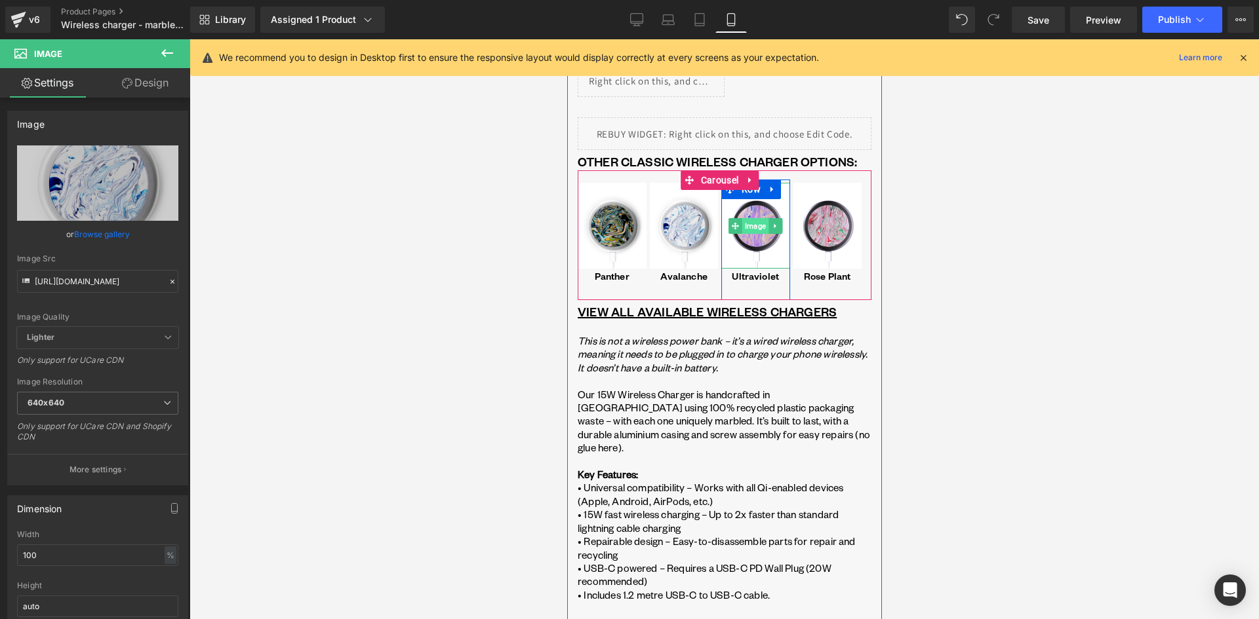
click at [754, 229] on span "Image" at bounding box center [754, 226] width 26 height 16
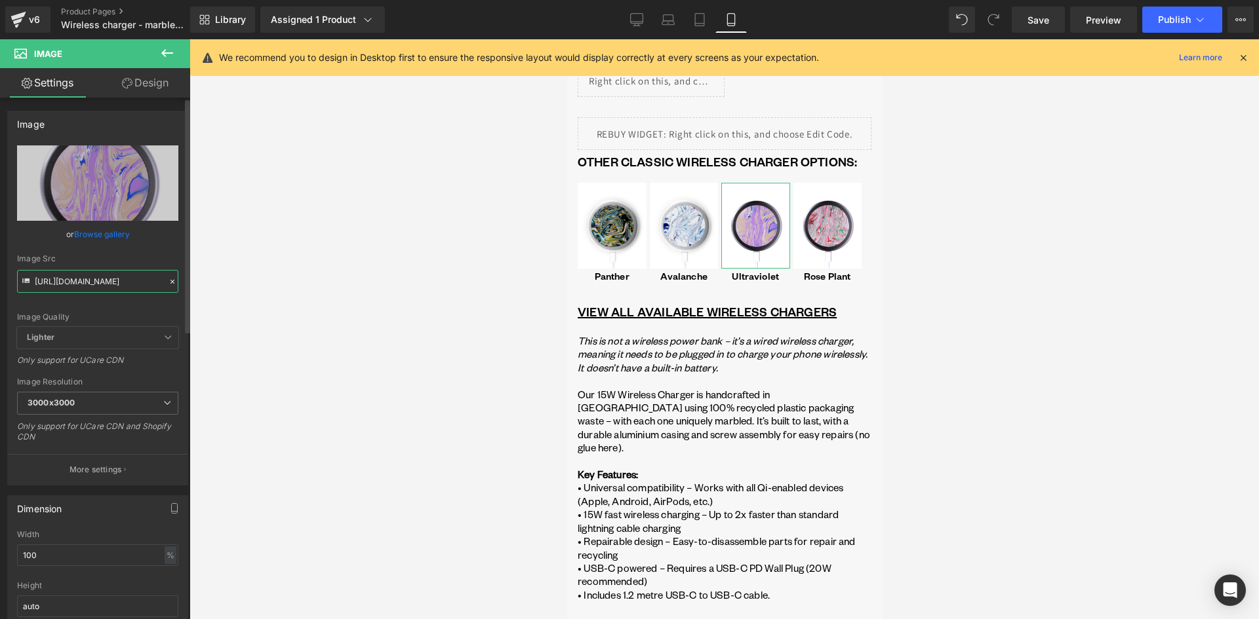
click at [111, 289] on input "https://cdn.shopify.com/s/files/1/0701/3954/3850/files/WIRELESS_CHARGING_PAD_-_…" at bounding box center [97, 281] width 161 height 23
paste input "Ultraviolet_-_gomi_wireless_charger_2025_4.png?v=1760002498"
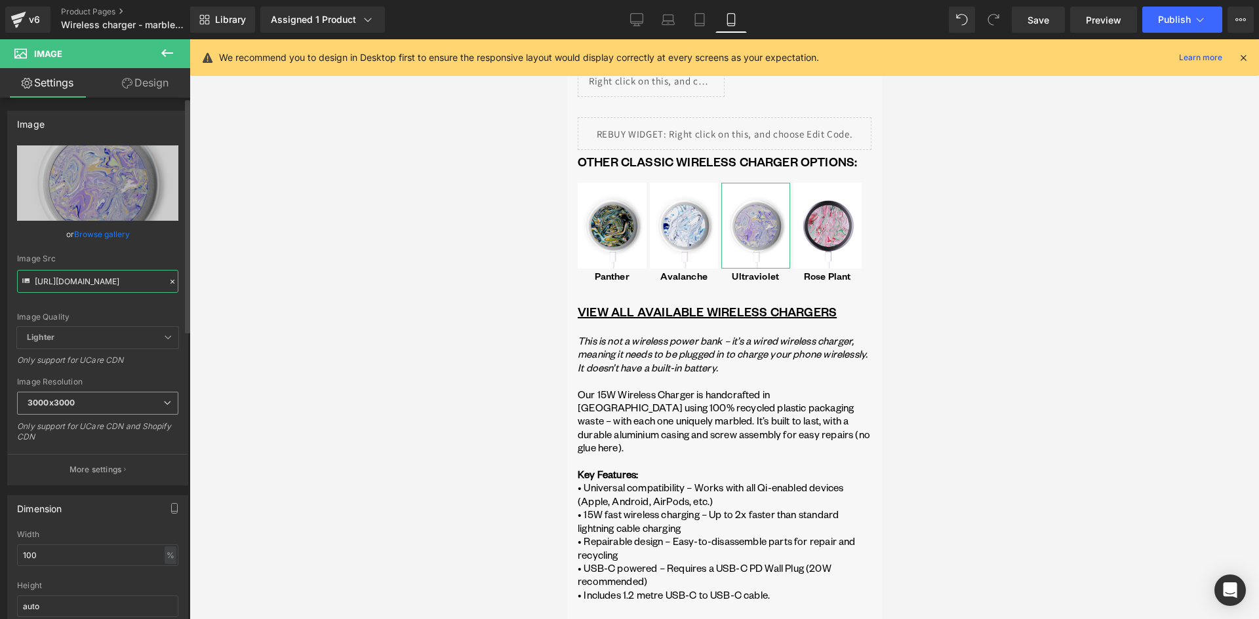
type input "https://cdn.shopify.com/s/files/1/0701/3954/3850/files/Ultraviolet_-_gomi_wirel…"
click at [118, 412] on span "3000x3000" at bounding box center [97, 403] width 161 height 23
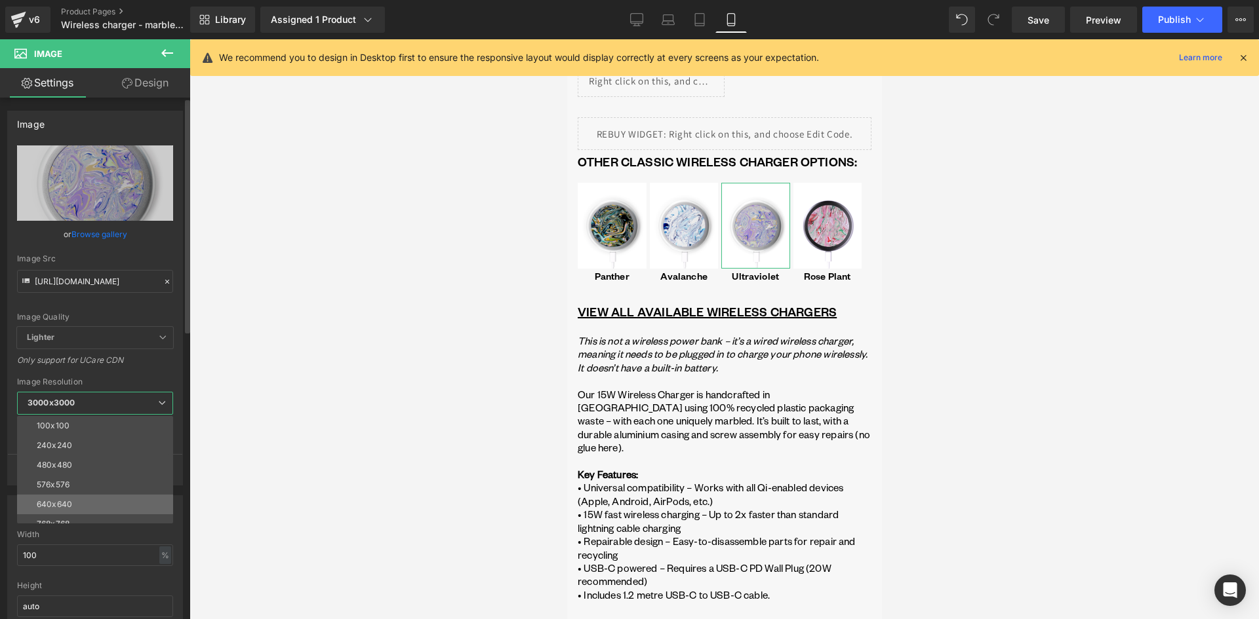
click at [78, 498] on li "640x640" at bounding box center [98, 505] width 162 height 20
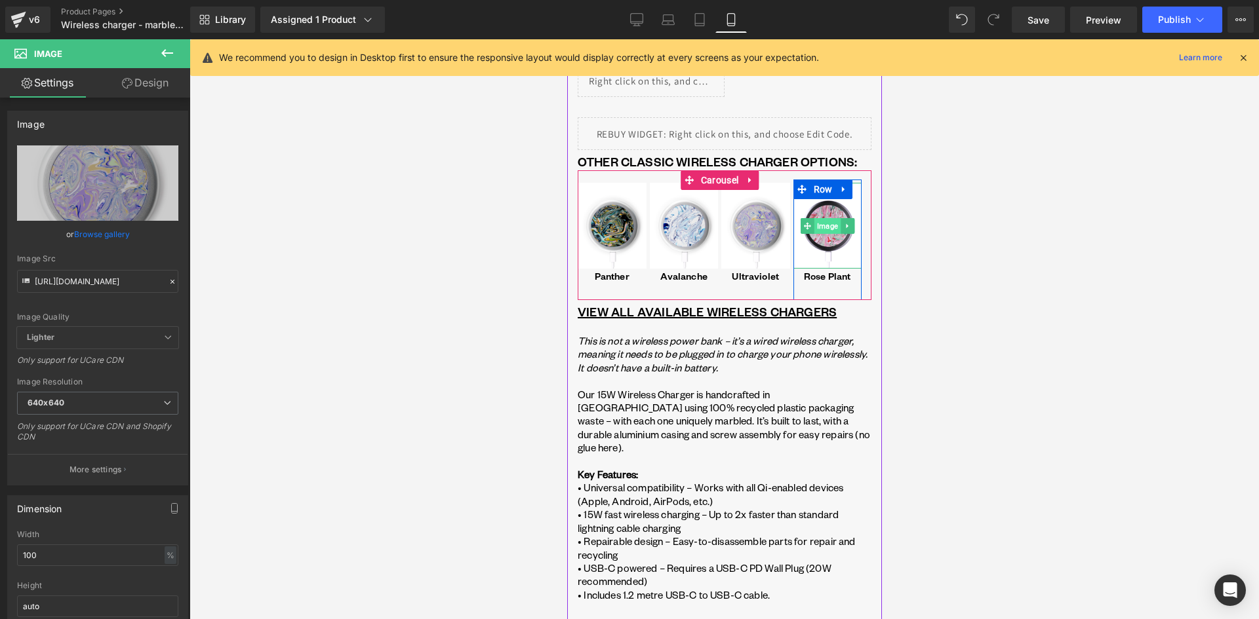
click at [827, 227] on span "Image" at bounding box center [826, 226] width 26 height 16
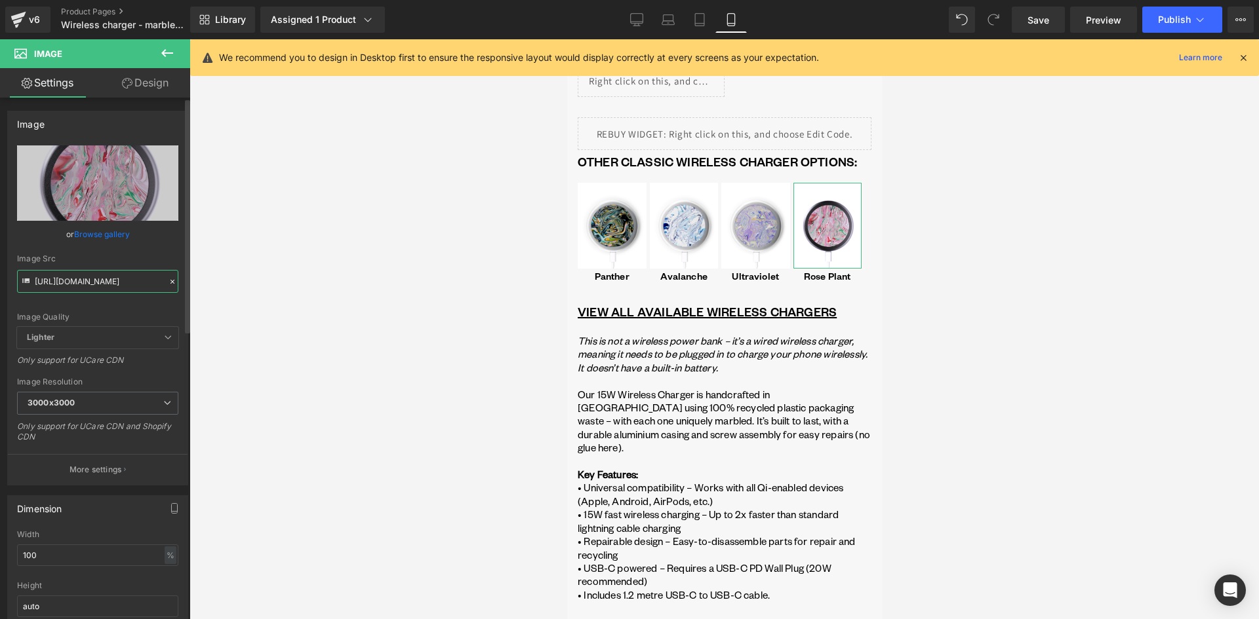
click at [89, 288] on input "https://cdn.shopify.com/s/files/1/0701/3954/3850/files/WIRELESS_CHARGING_PAD_-_…" at bounding box center [97, 281] width 161 height 23
paste input "text"
click at [106, 303] on div "Image Quality Lighter Lightest Lighter Lighter Lightest Only support for UCare …" at bounding box center [97, 237] width 161 height 182
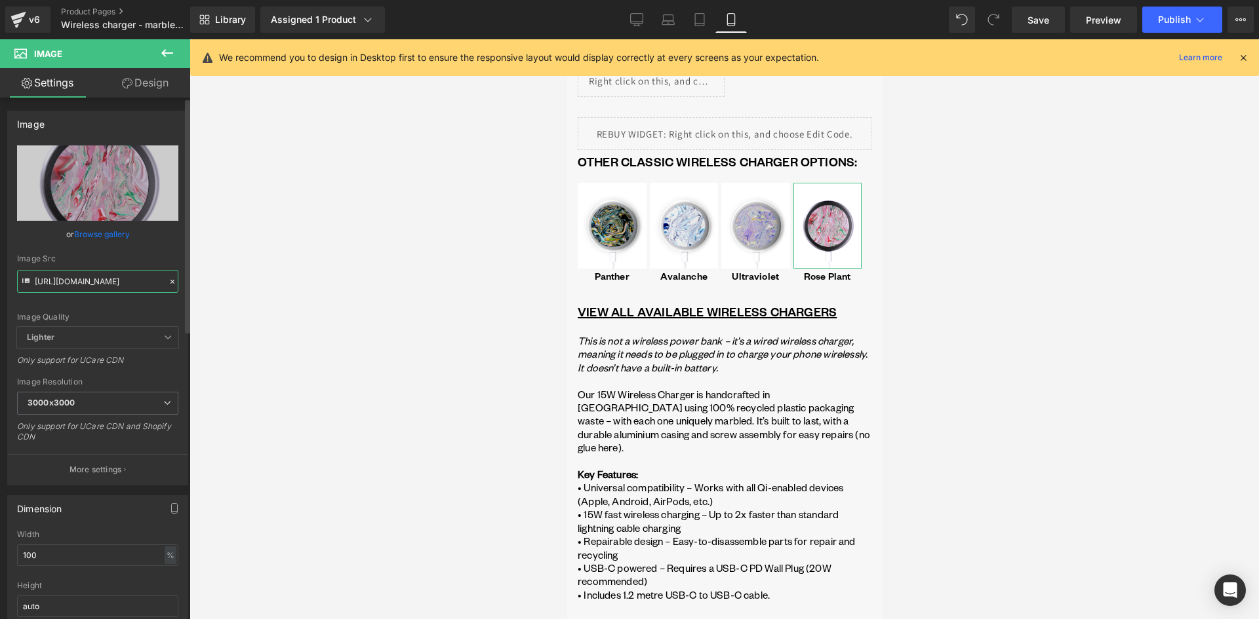
click at [105, 280] on input "https://cdn.shopify.com/s/files/1/0701/3954/3850/files/WIRELESS_CHARGING_PAD_-_…" at bounding box center [97, 281] width 161 height 23
paste input "text"
type input "https://cdn.shopify.com/s/files/1/0701/3954/3850/files/WIRELESS_CHARGING_PAD_-_…"
click at [96, 300] on div "Image Quality Lighter Lightest Lighter Lighter Lightest Only support for UCare …" at bounding box center [97, 237] width 161 height 182
click at [126, 405] on span "3000x3000" at bounding box center [97, 403] width 161 height 23
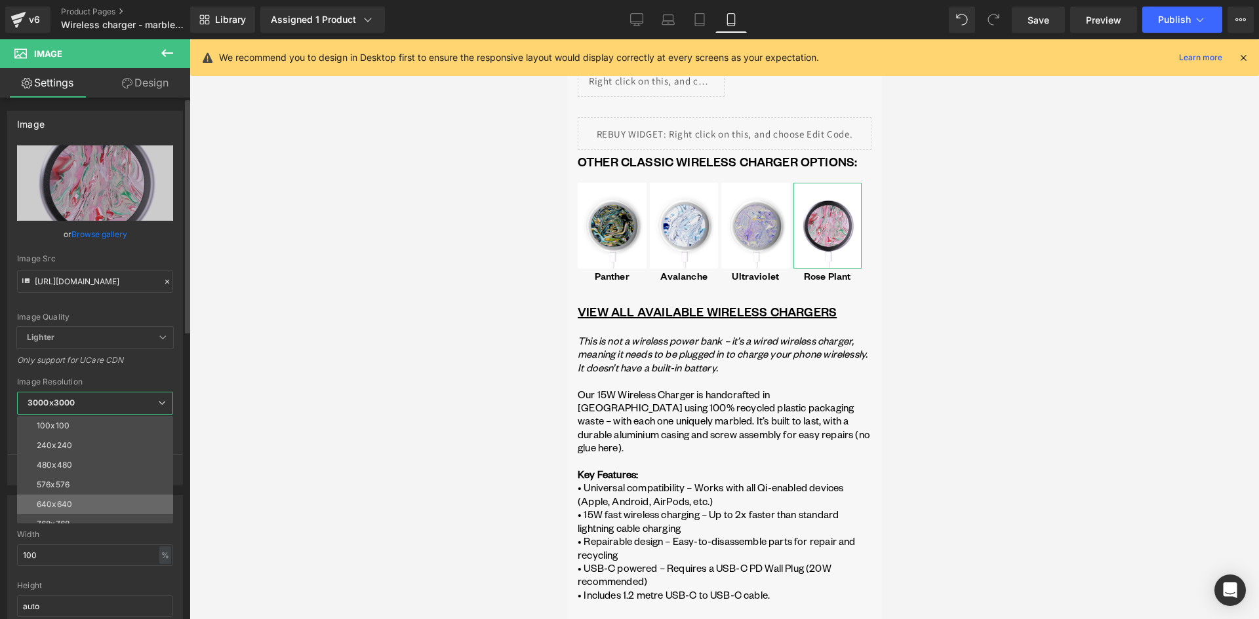
click at [101, 509] on li "640x640" at bounding box center [98, 505] width 162 height 20
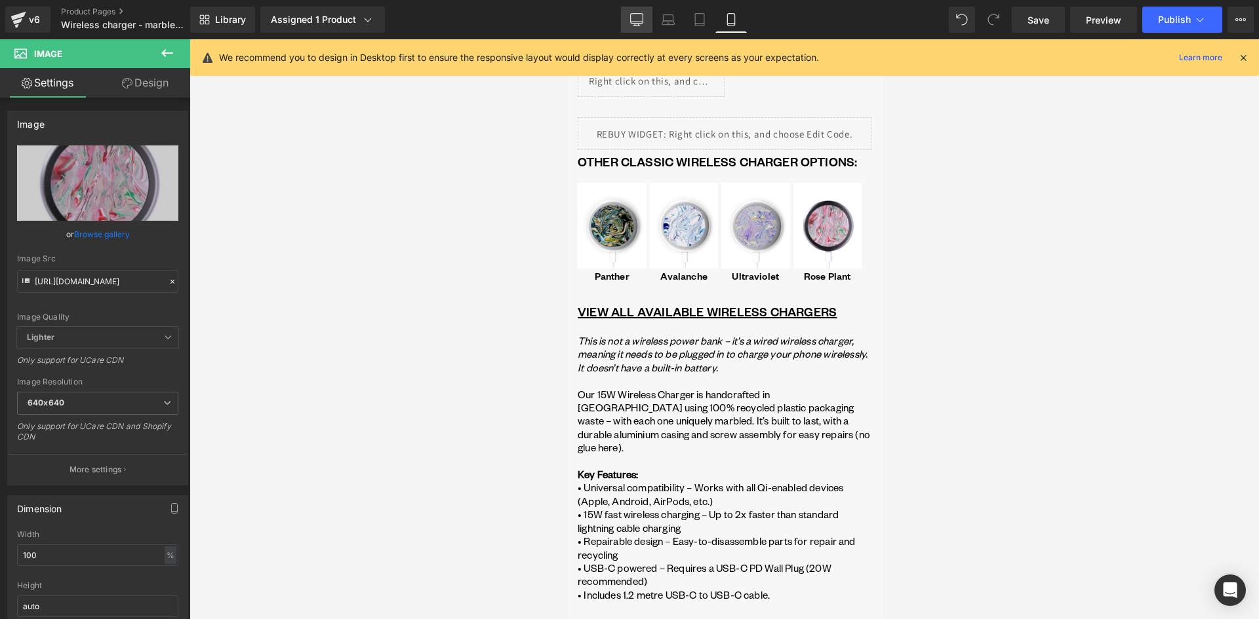
click at [635, 20] on icon at bounding box center [636, 19] width 13 height 13
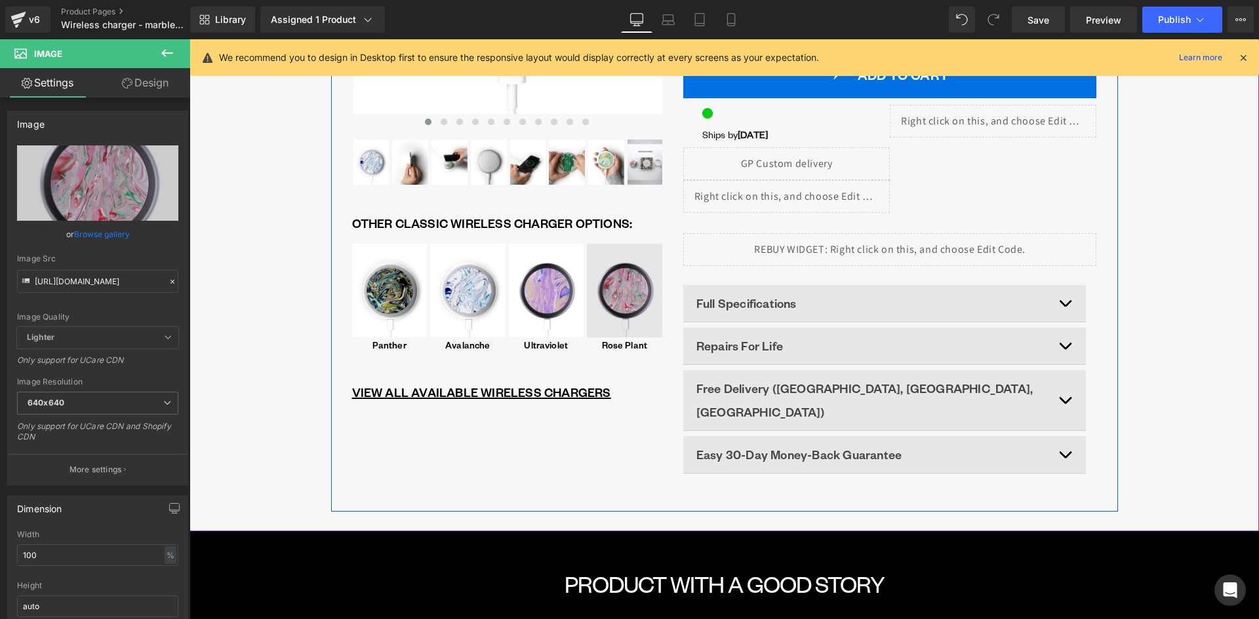
scroll to position [459, 0]
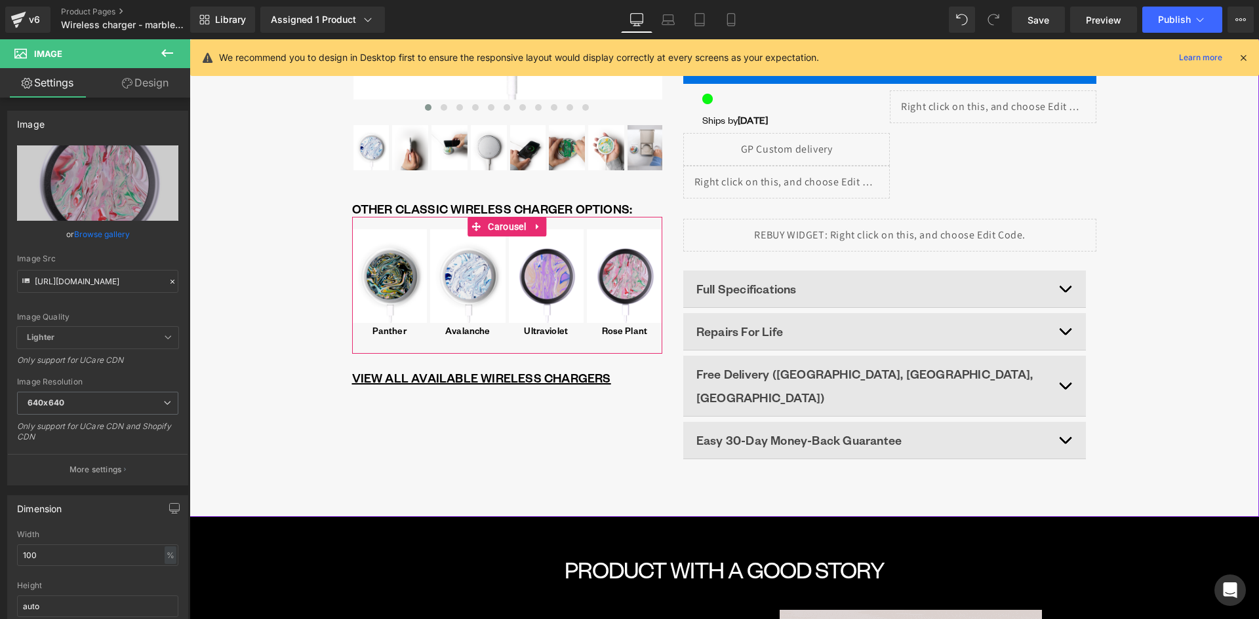
click at [623, 273] on span "Image" at bounding box center [624, 276] width 26 height 16
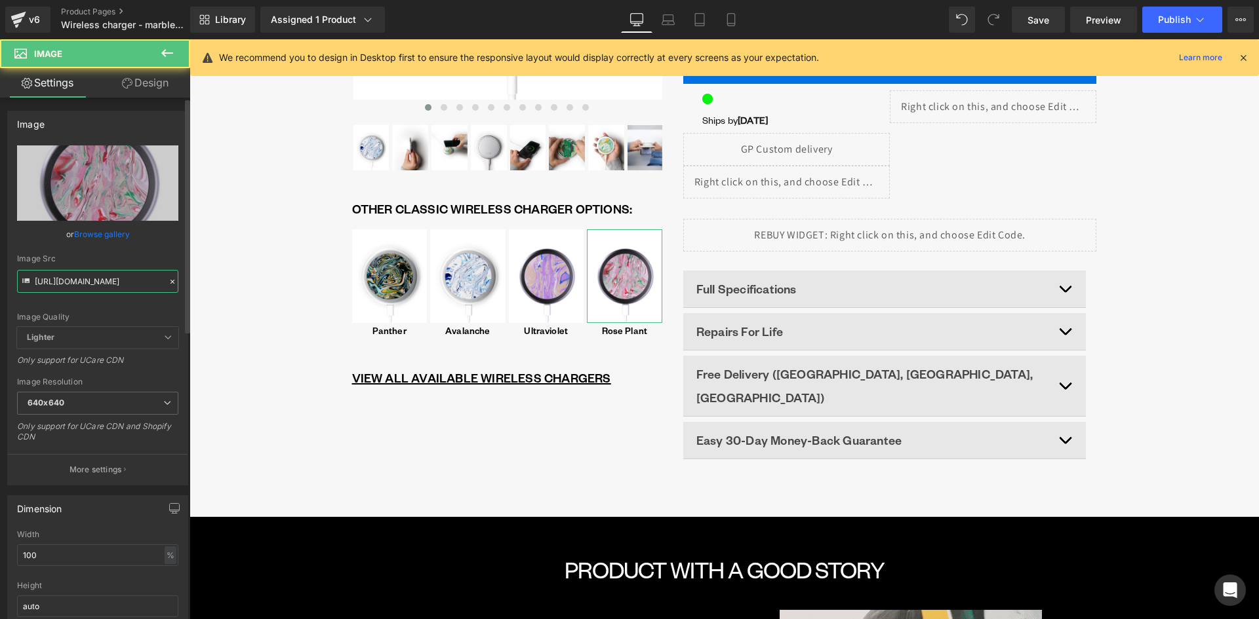
click at [111, 288] on input "https://cdn.shopify.com/s/files/1/0701/3954/3850/files/WIRELESS_CHARGING_PAD_-_…" at bounding box center [97, 281] width 161 height 23
paste input "text"
type input "https://cdn.shopify.com/s/files/1/0701/3954/3850/files/WIRELESS_CHARGING_PAD_-_…"
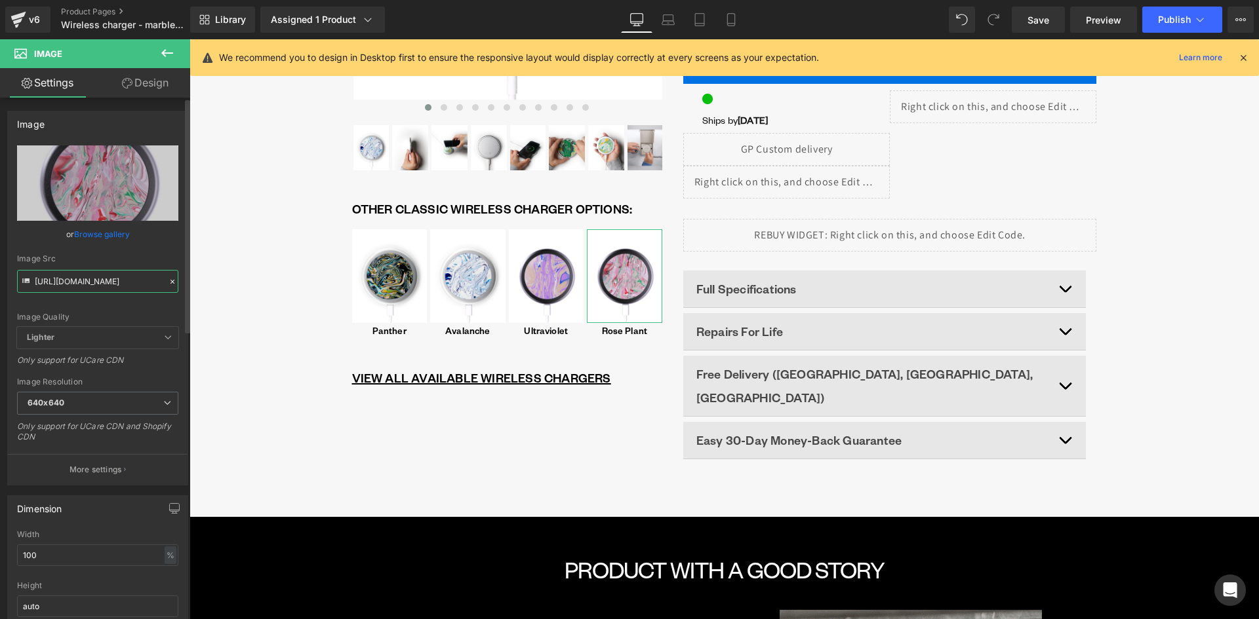
drag, startPoint x: 153, startPoint y: 282, endPoint x: 182, endPoint y: 278, distance: 28.5
click at [182, 278] on div "https://cdn.shopify.com/s/files/1/0701/3954/3850/files/WIRELESS_CHARGING_PAD_-_…" at bounding box center [98, 316] width 180 height 340
click at [106, 281] on input "https://cdn.shopify.com/s/files/1/0701/3954/3850/files/WIRELESS_CHARGING_PAD_-_…" at bounding box center [97, 281] width 161 height 23
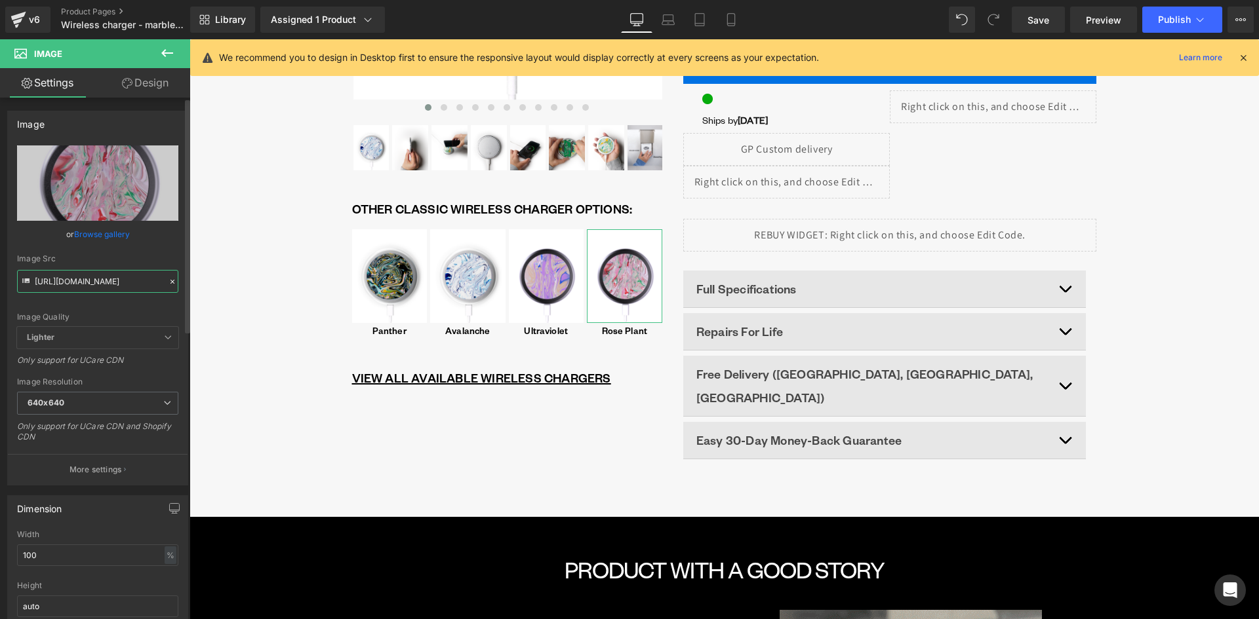
type input "https://cdn.shopify.com/s/files/1/0701/3954/3850/files/WIRELESS_CHARGING_PAD_-_…"
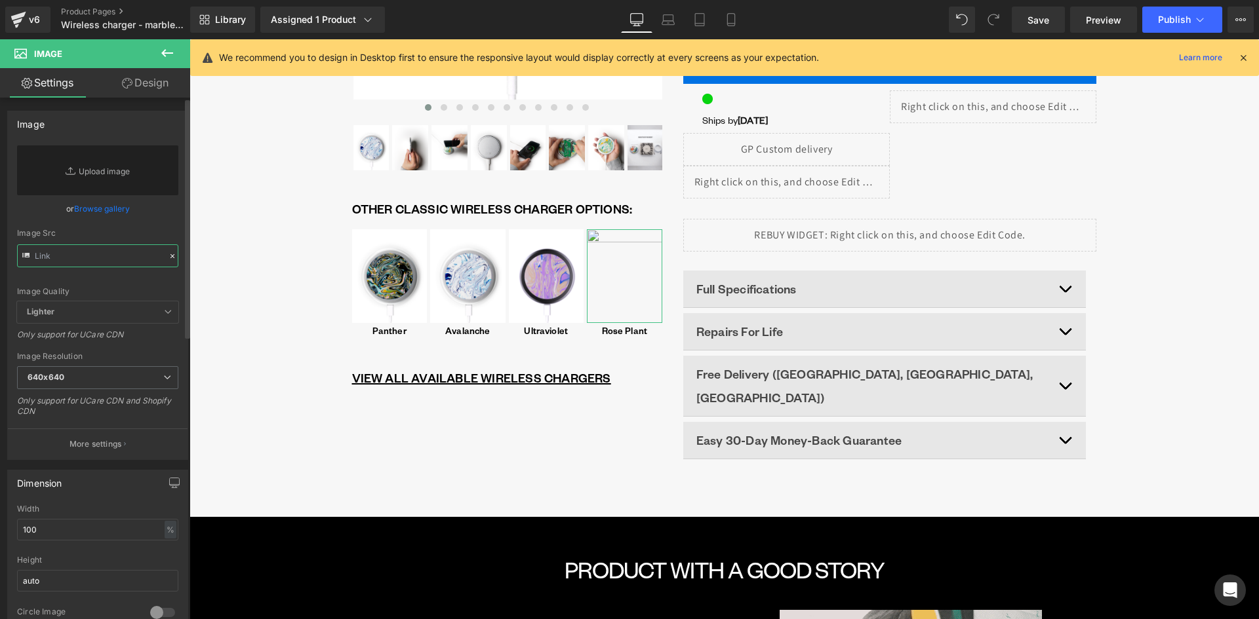
paste input "https://cdn.shopify.com/s/files/1/0701/3954/3850/files/Rose_Plant_-_gomi_wirele…"
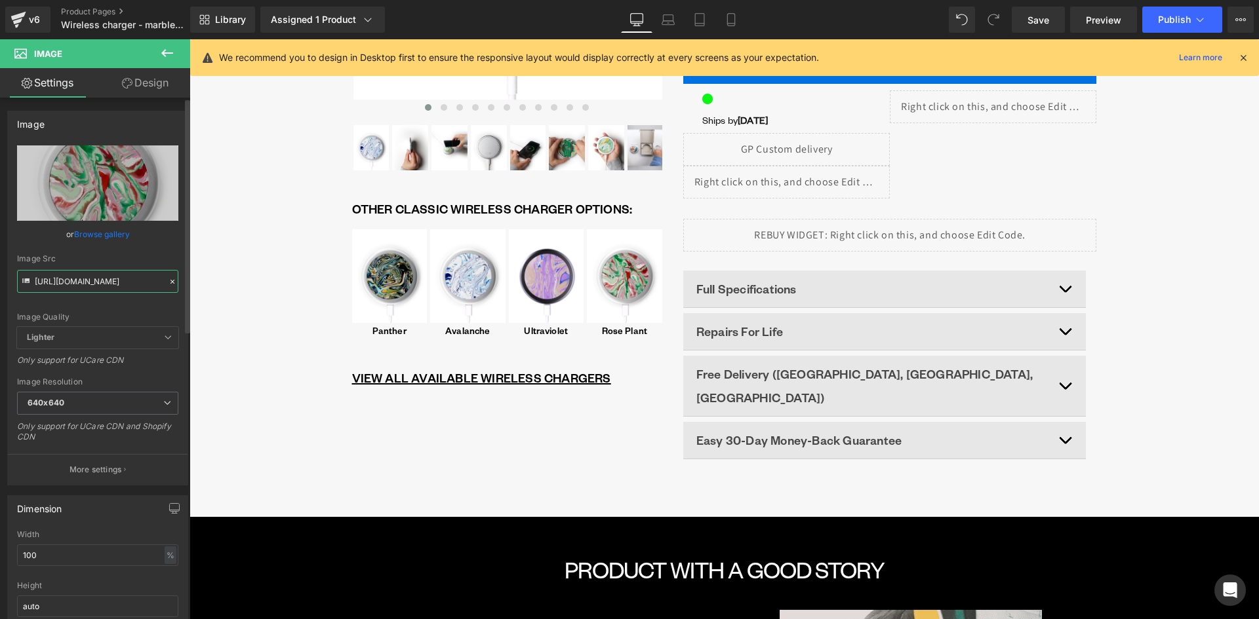
type input "https://cdn.shopify.com/s/files/1/0701/3954/3850/files/Rose_Plant_-_gomi_wirele…"
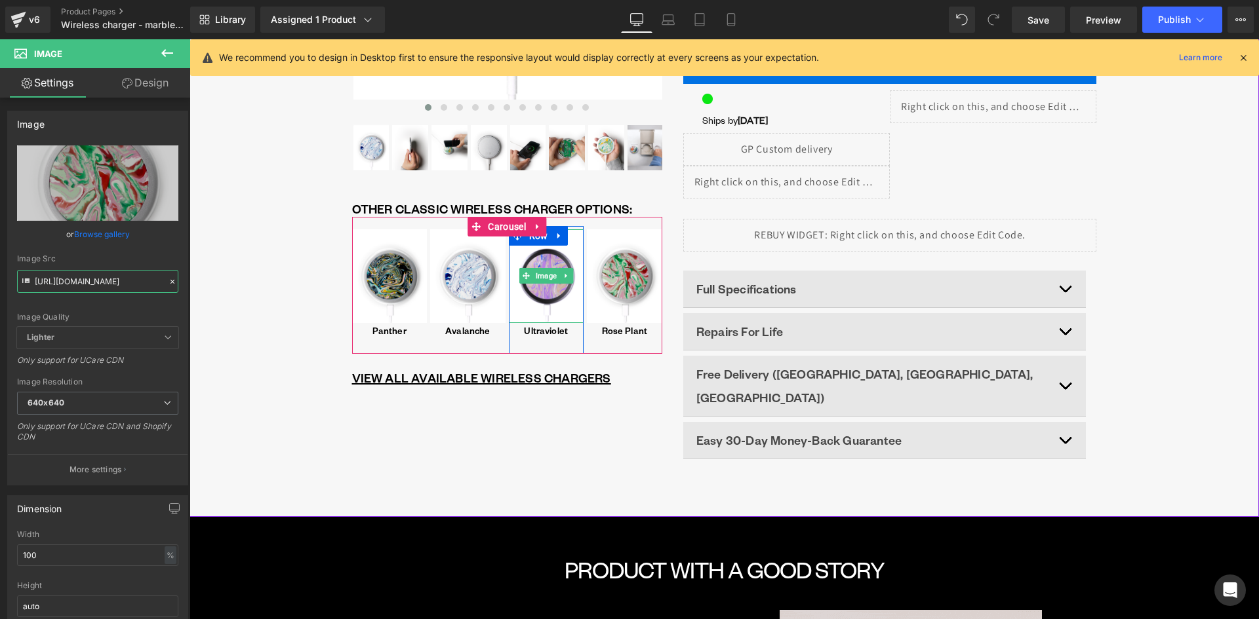
drag, startPoint x: 543, startPoint y: 280, endPoint x: 202, endPoint y: 302, distance: 342.2
click at [543, 280] on span "Image" at bounding box center [546, 276] width 26 height 16
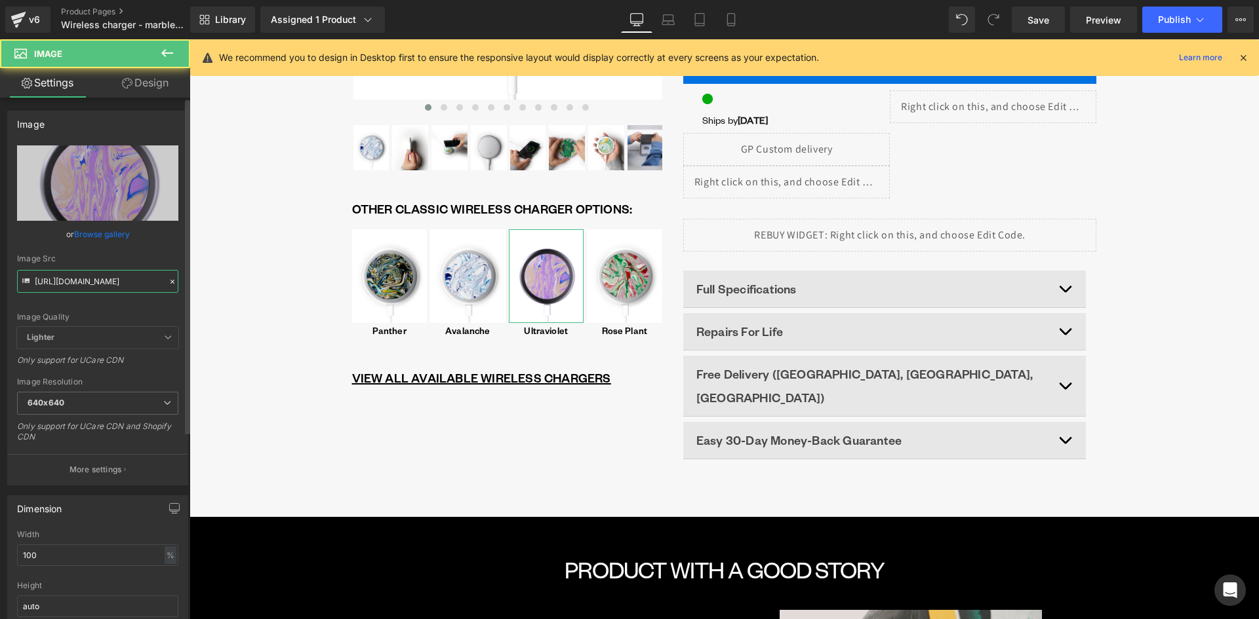
drag, startPoint x: 95, startPoint y: 284, endPoint x: 102, endPoint y: 281, distance: 8.2
click at [96, 284] on input "https://cdn.shopify.com/s/files/1/0701/3954/3850/files/WIRELESS_CHARGING_PAD_-_…" at bounding box center [97, 281] width 161 height 23
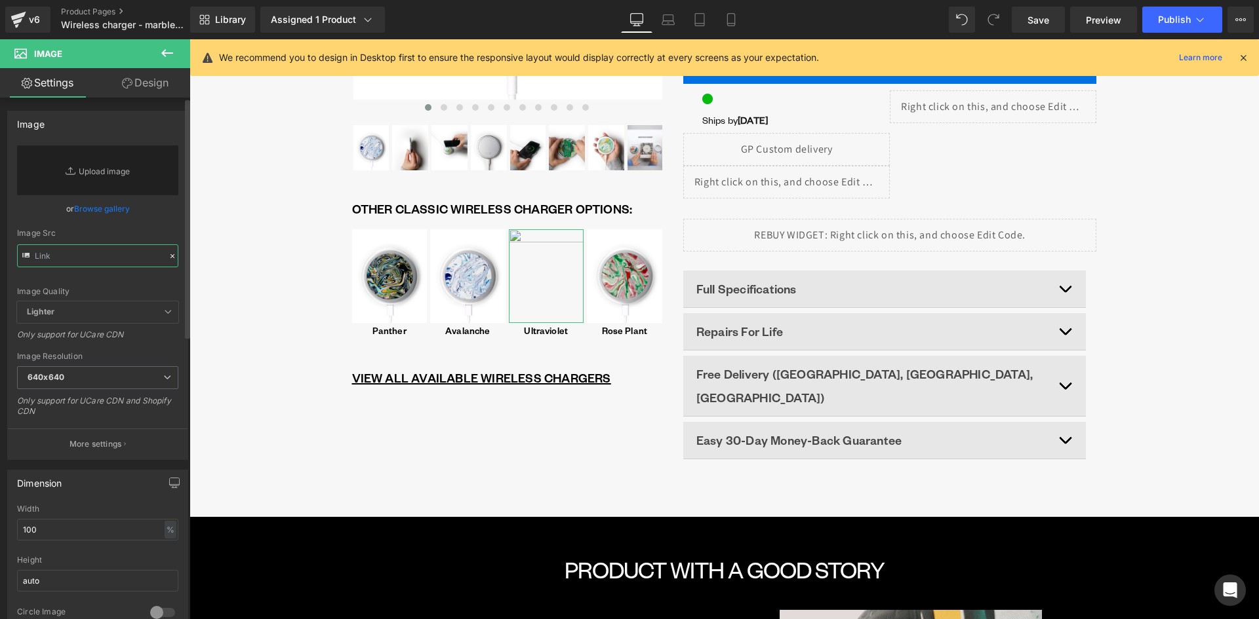
paste input "https://cdn.shopify.com/s/files/1/0701/3954/3850/files/Ultraviolet_-_gomi_wirel…"
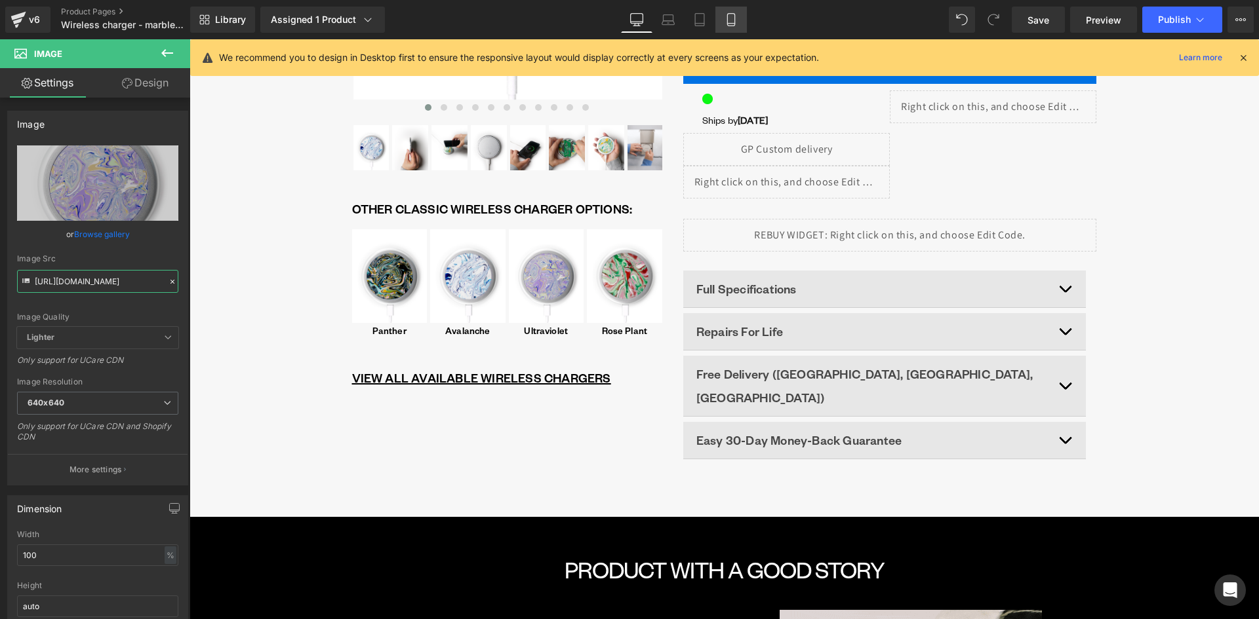
type input "https://cdn.shopify.com/s/files/1/0701/3954/3850/files/Ultraviolet_-_gomi_wirel…"
click at [729, 20] on icon at bounding box center [730, 19] width 13 height 13
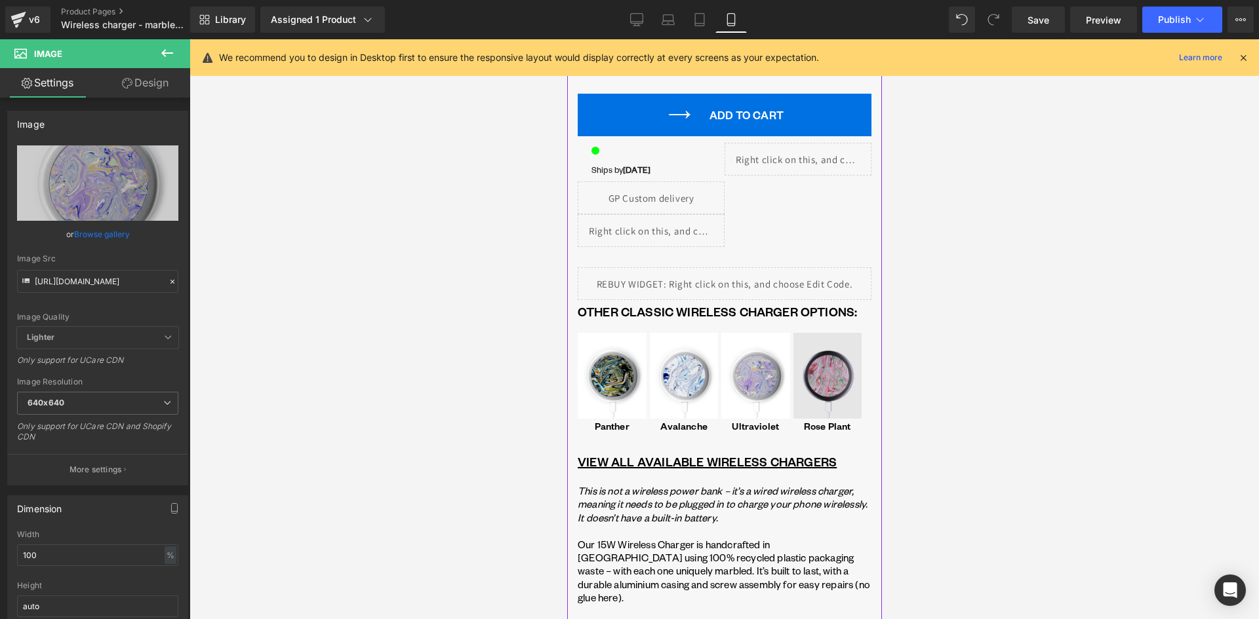
scroll to position [655, 0]
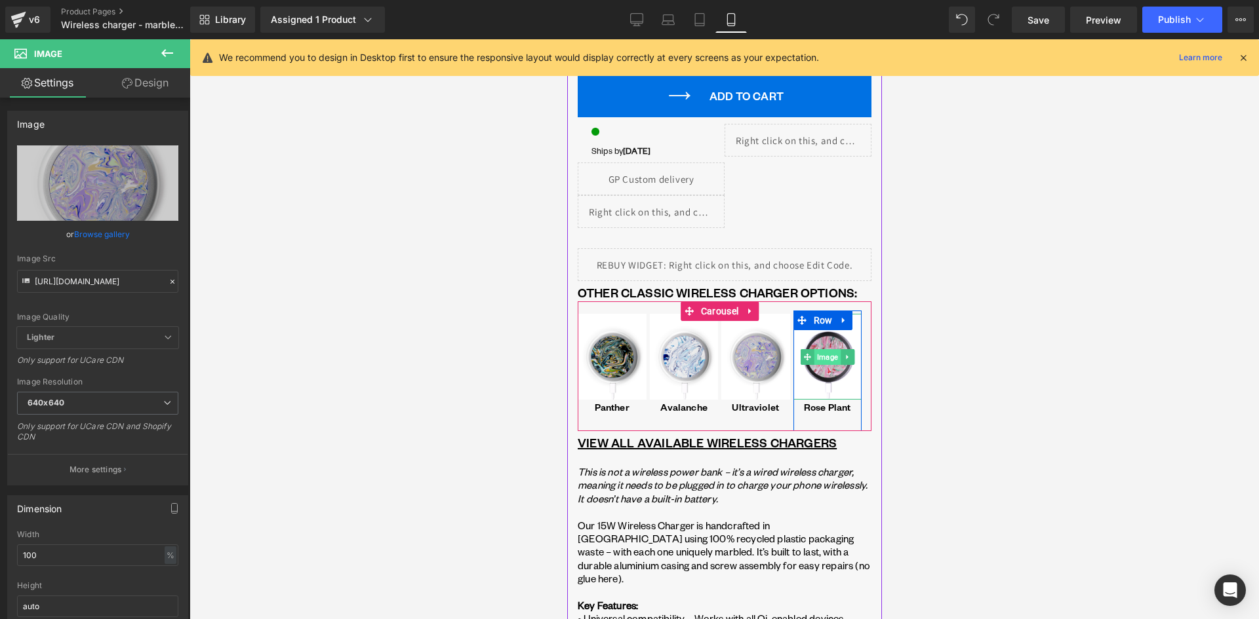
click at [834, 361] on div "Image" at bounding box center [826, 357] width 69 height 86
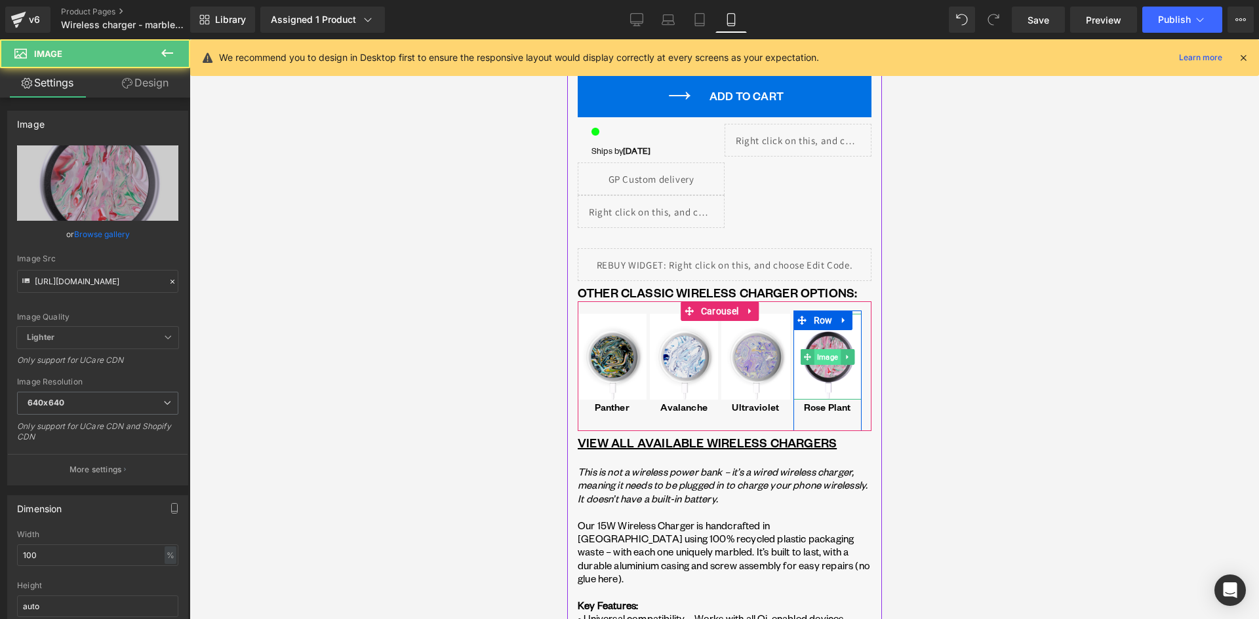
click at [829, 358] on span "Image" at bounding box center [826, 357] width 26 height 16
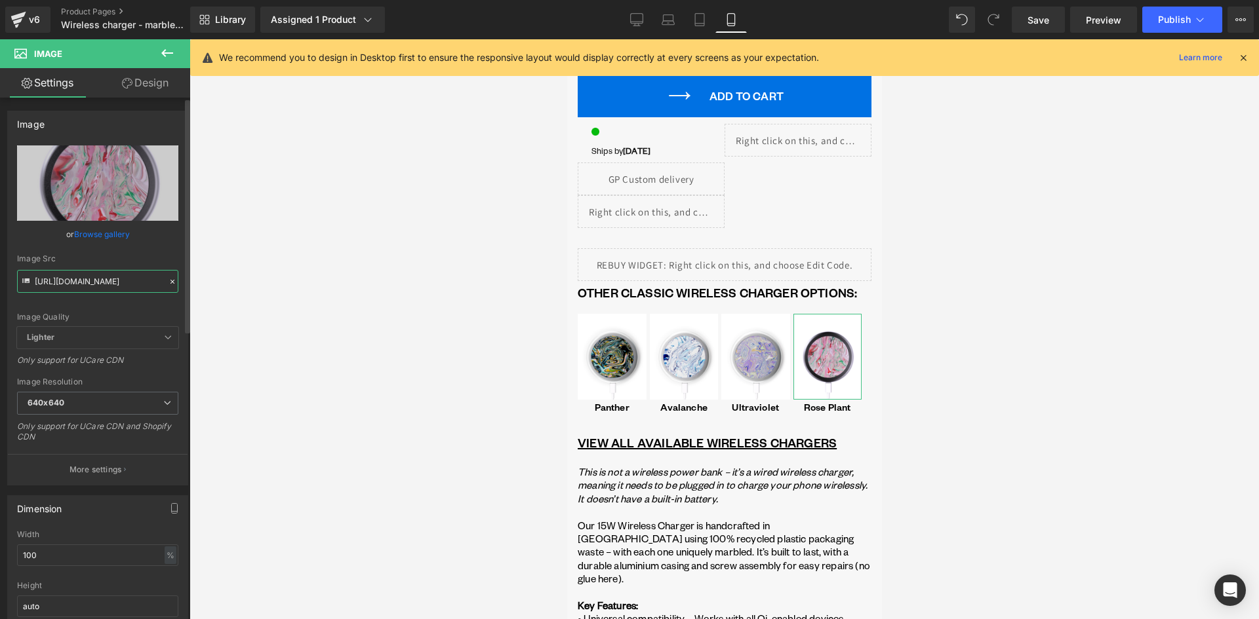
click at [108, 284] on input "https://cdn.shopify.com/s/files/1/0701/3954/3850/files/WIRELESS_CHARGING_PAD_-_…" at bounding box center [97, 281] width 161 height 23
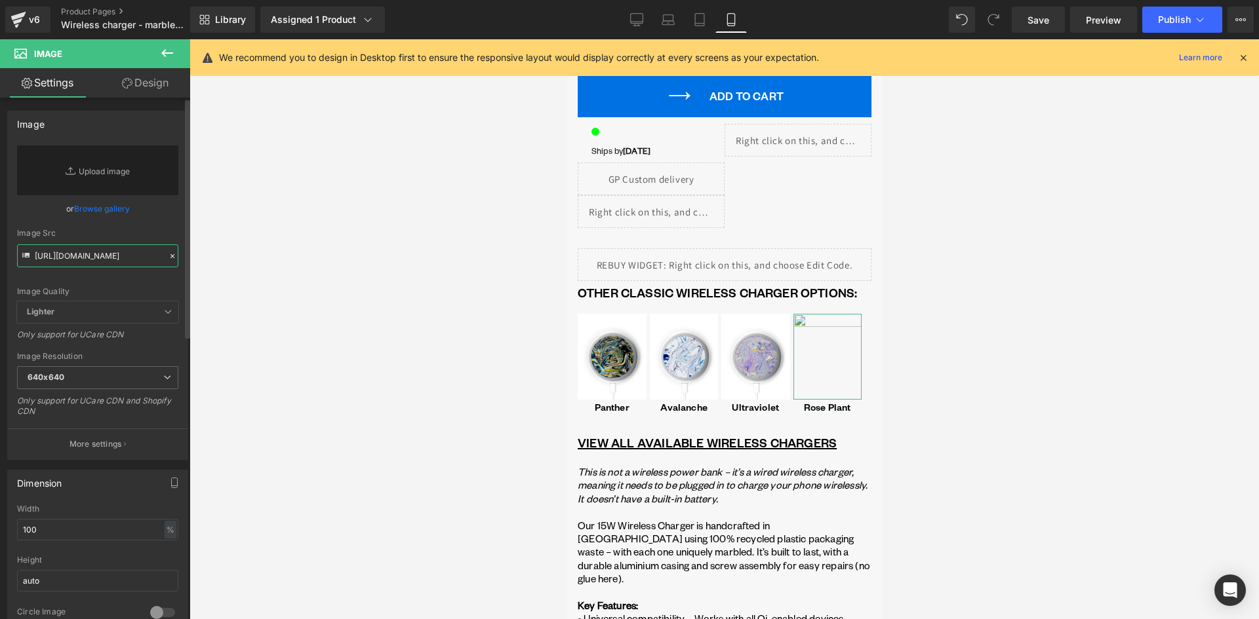
scroll to position [0, 328]
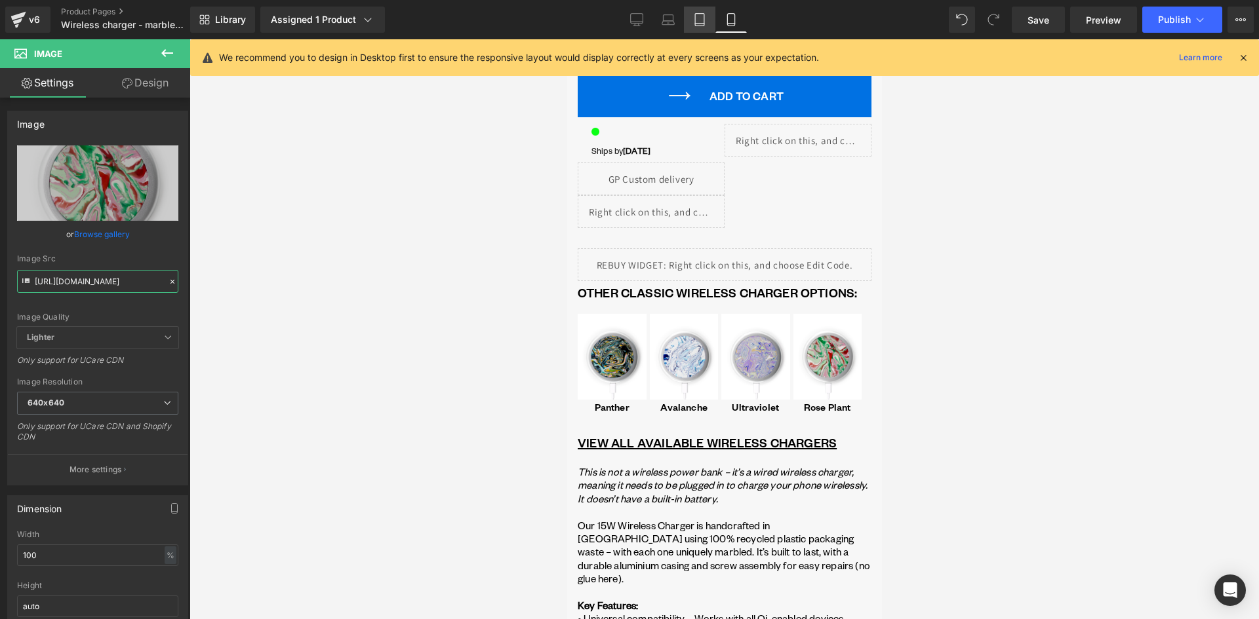
type input "https://cdn.shopify.com/s/files/1/0701/3954/3850/files/Rose_Plant_-_gomi_wirele…"
click at [692, 12] on link "Tablet" at bounding box center [699, 20] width 31 height 26
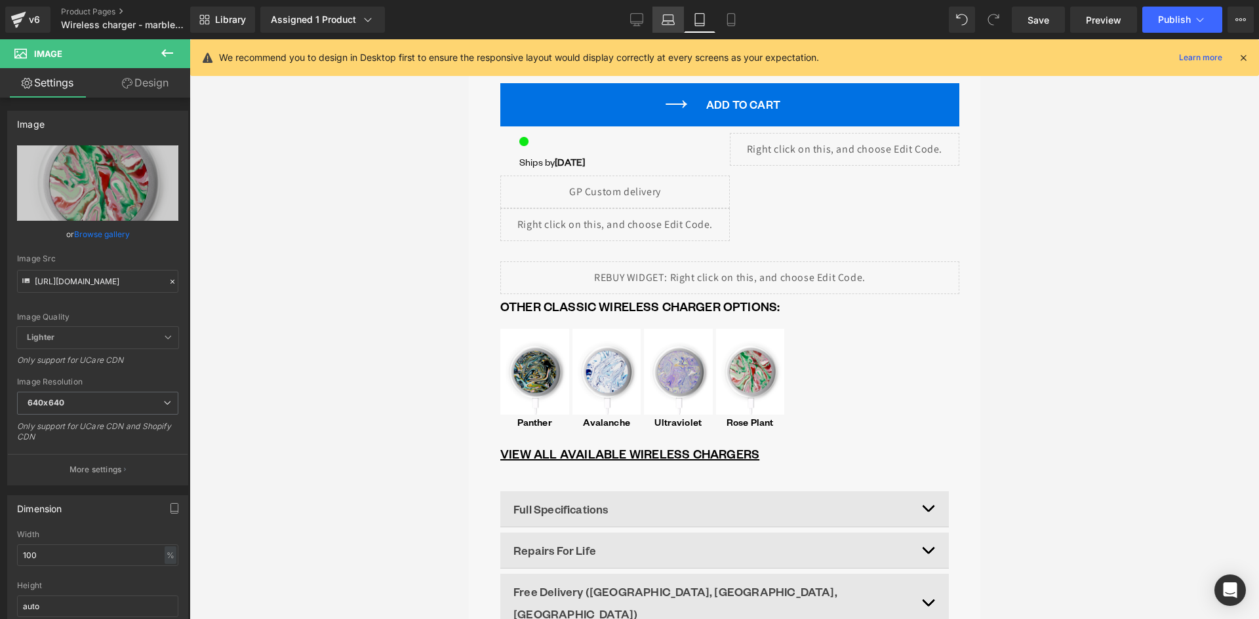
scroll to position [1140, 0]
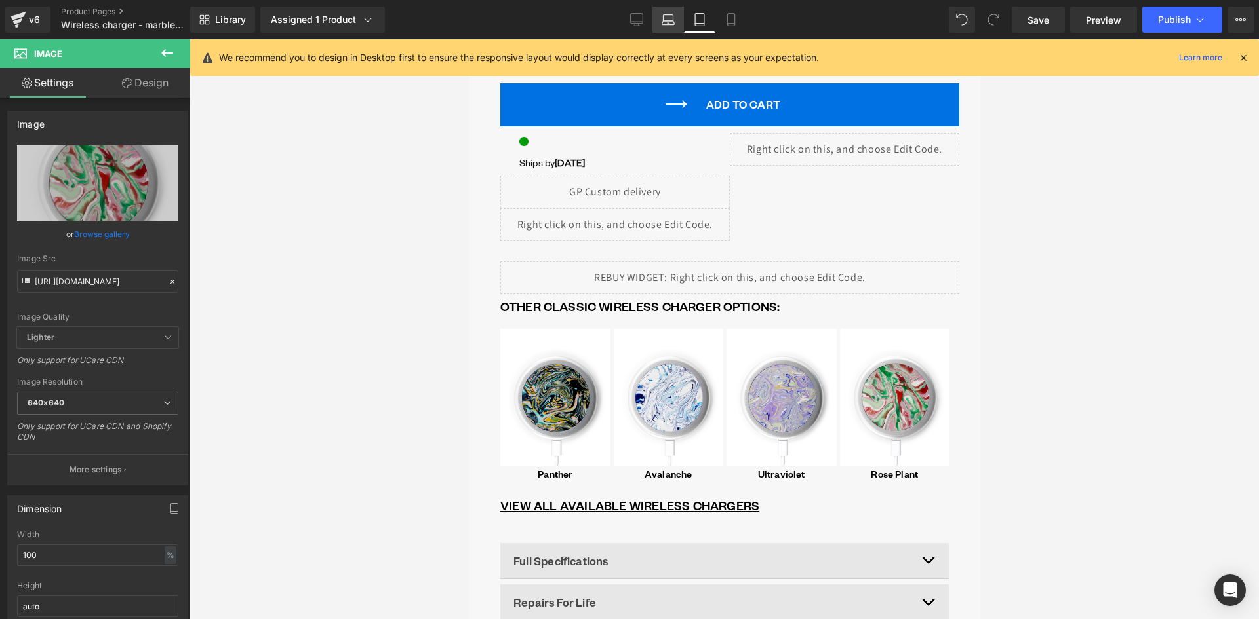
click at [667, 16] on icon at bounding box center [667, 19] width 13 height 13
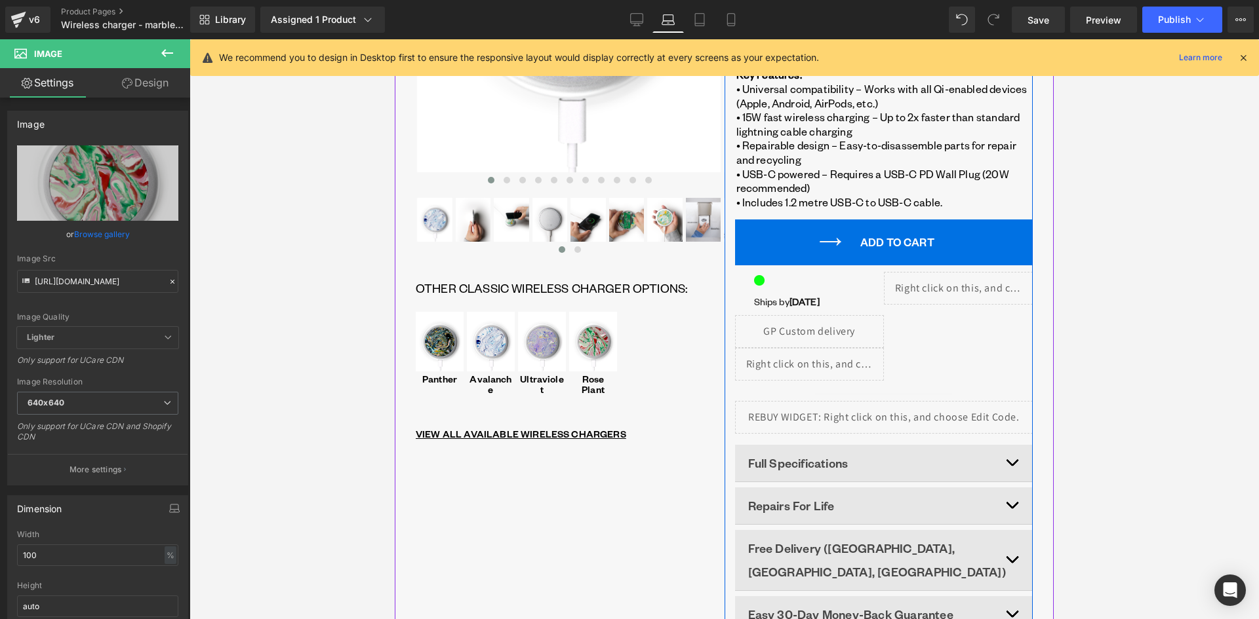
scroll to position [393, 0]
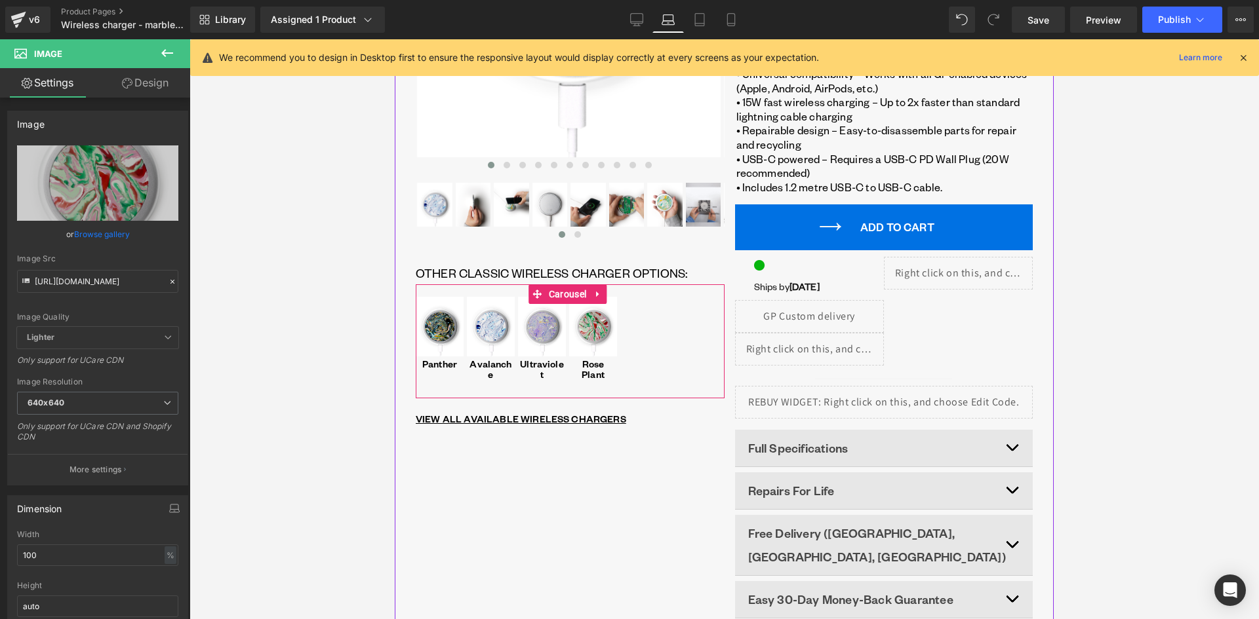
click at [563, 286] on div "Image Panther Text Block Row Image Avalanche Text Block Row Image Ultraviolet T…" at bounding box center [570, 356] width 309 height 146
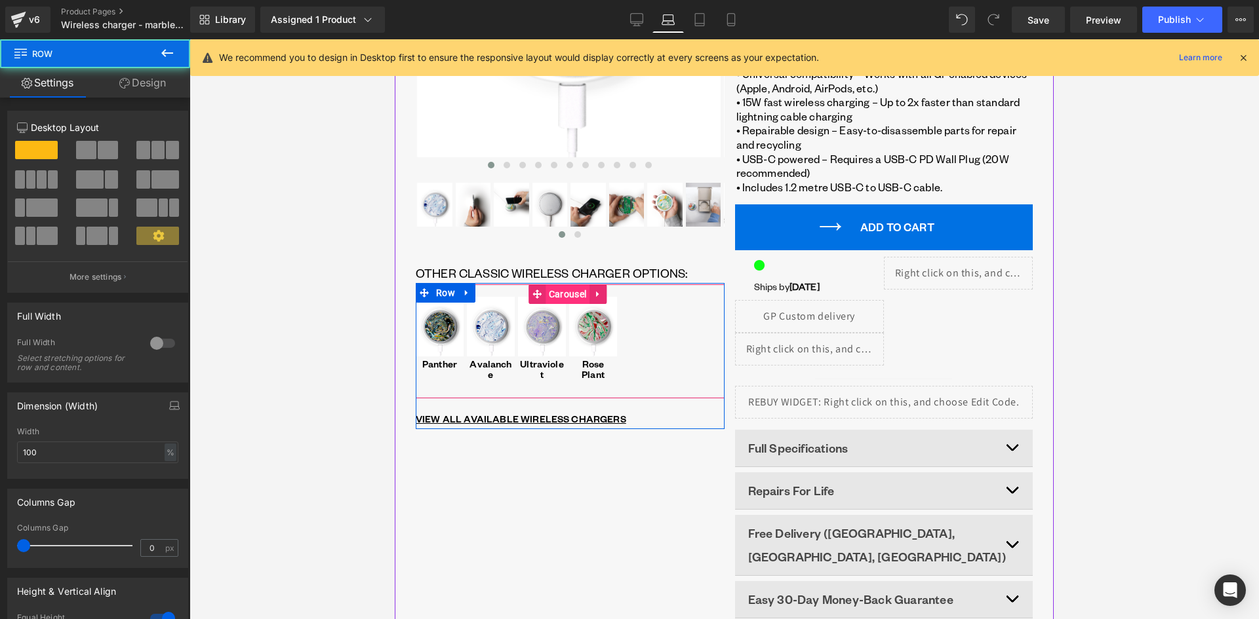
click at [566, 298] on span "Carousel" at bounding box center [567, 294] width 44 height 20
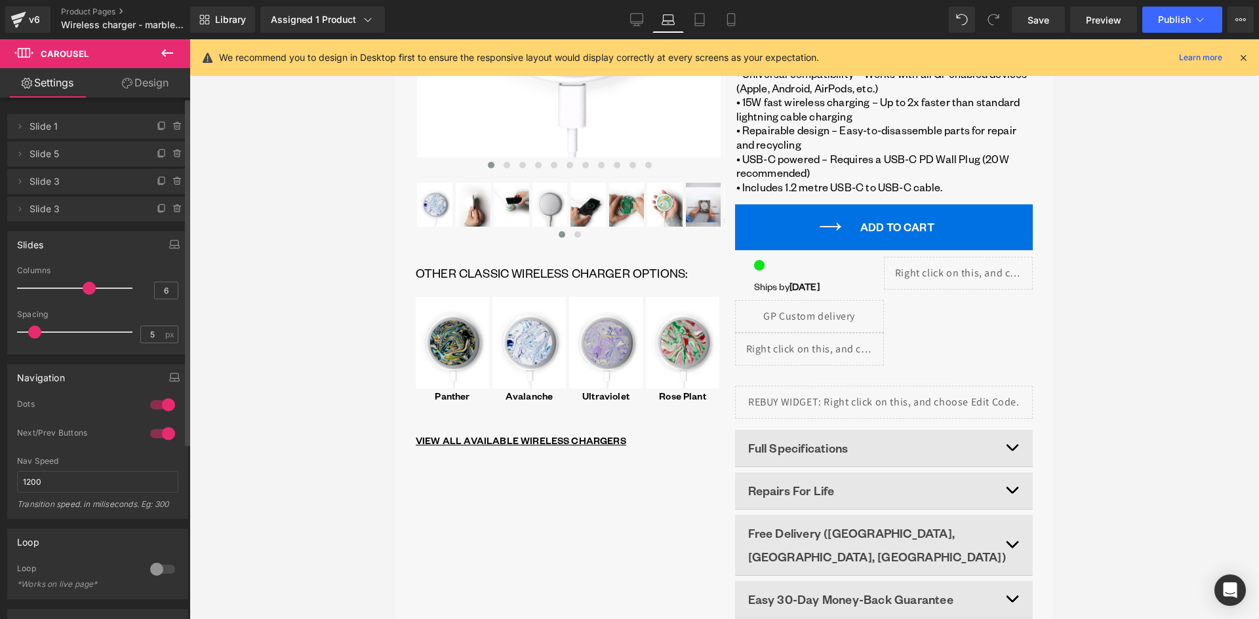
drag, startPoint x: 124, startPoint y: 289, endPoint x: 87, endPoint y: 290, distance: 36.7
click at [87, 290] on span at bounding box center [89, 288] width 13 height 13
click at [639, 18] on icon at bounding box center [636, 19] width 13 height 13
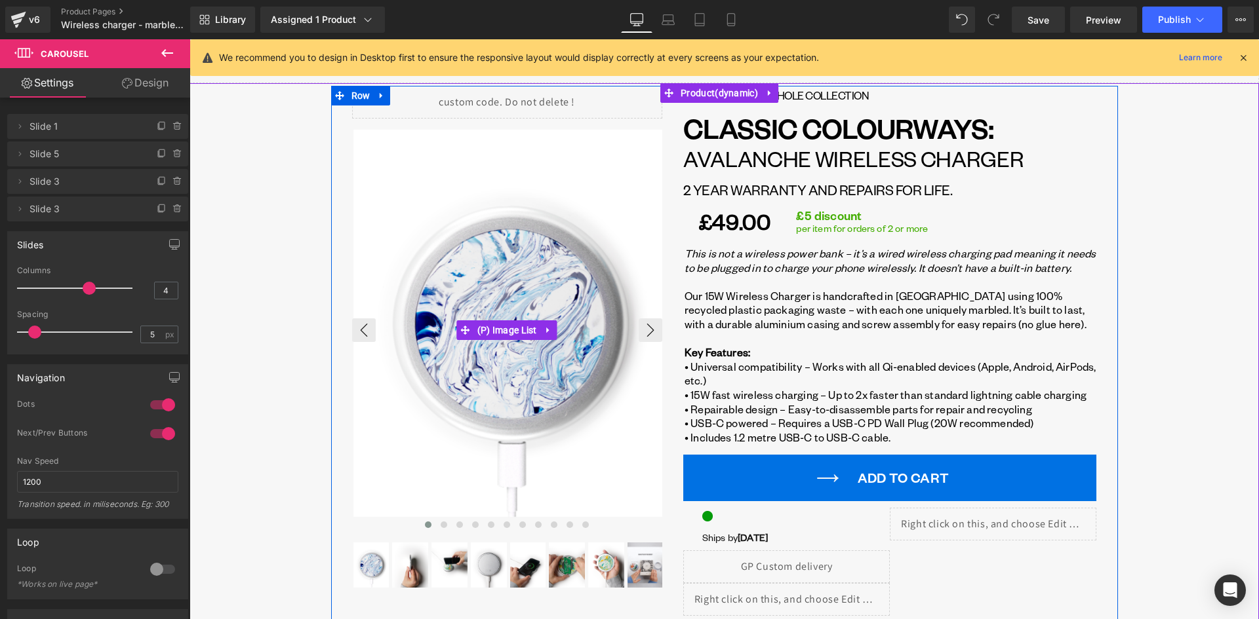
scroll to position [0, 0]
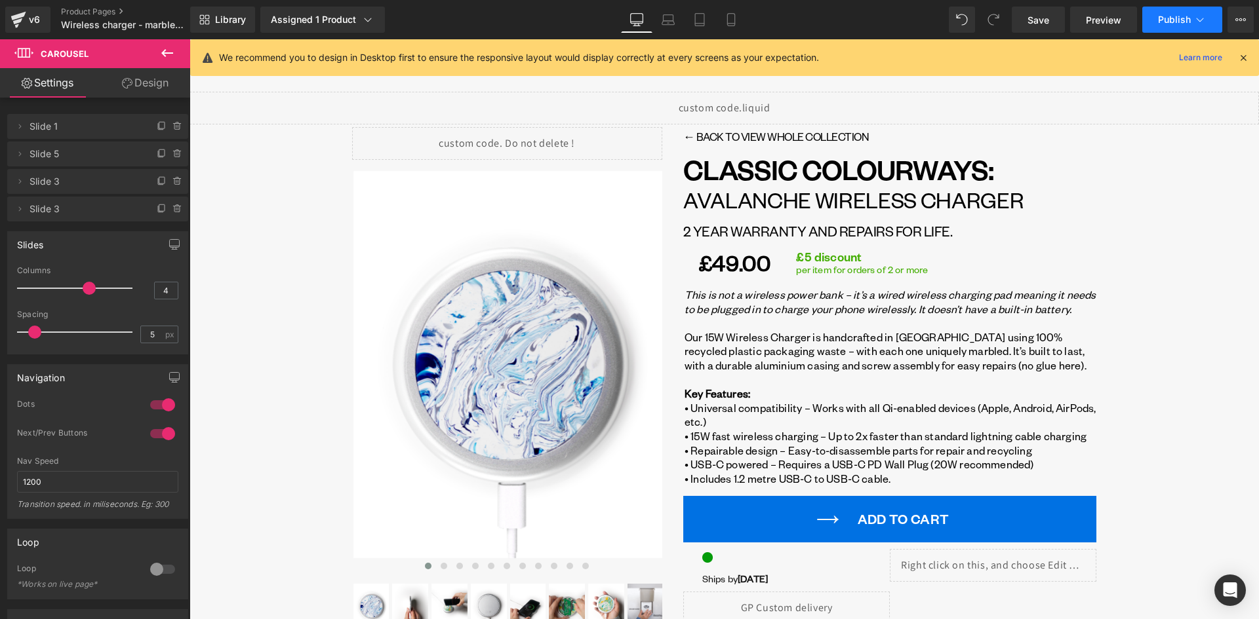
click at [1178, 18] on span "Publish" at bounding box center [1174, 19] width 33 height 10
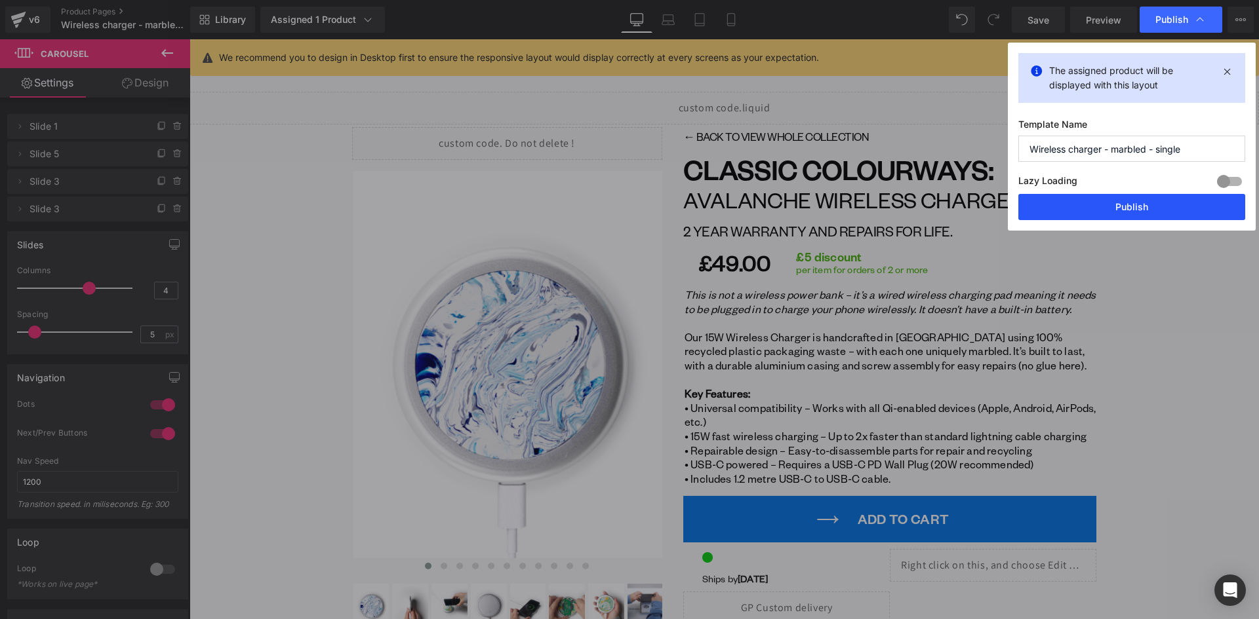
click at [1143, 209] on button "Publish" at bounding box center [1131, 207] width 227 height 26
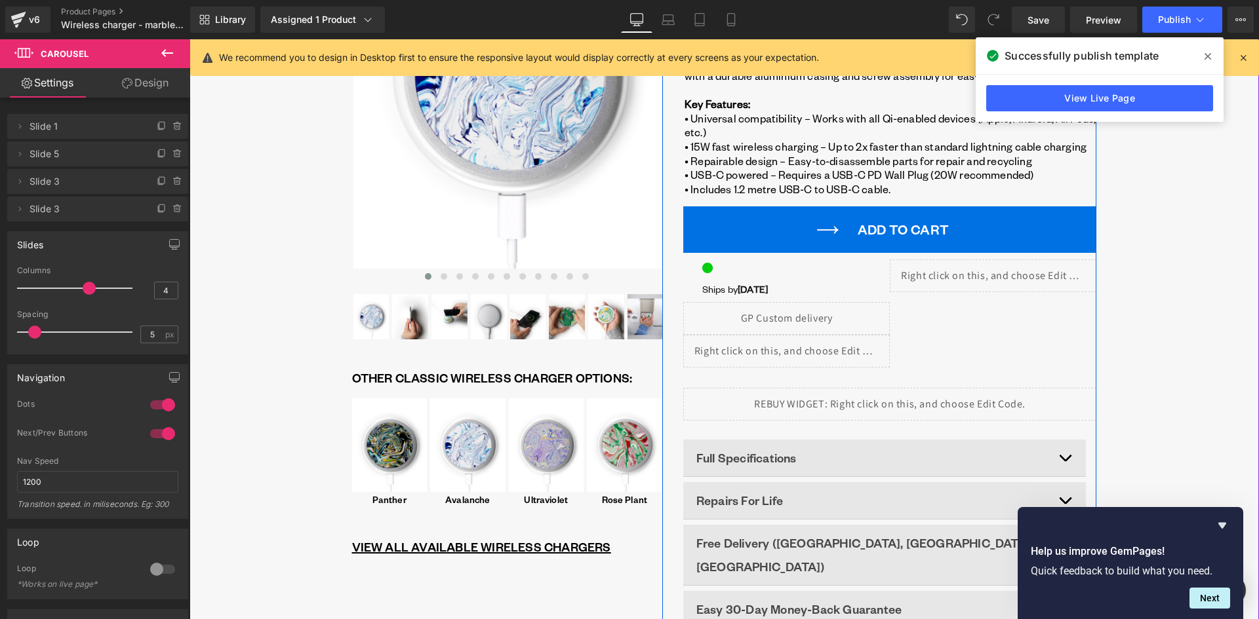
scroll to position [328, 0]
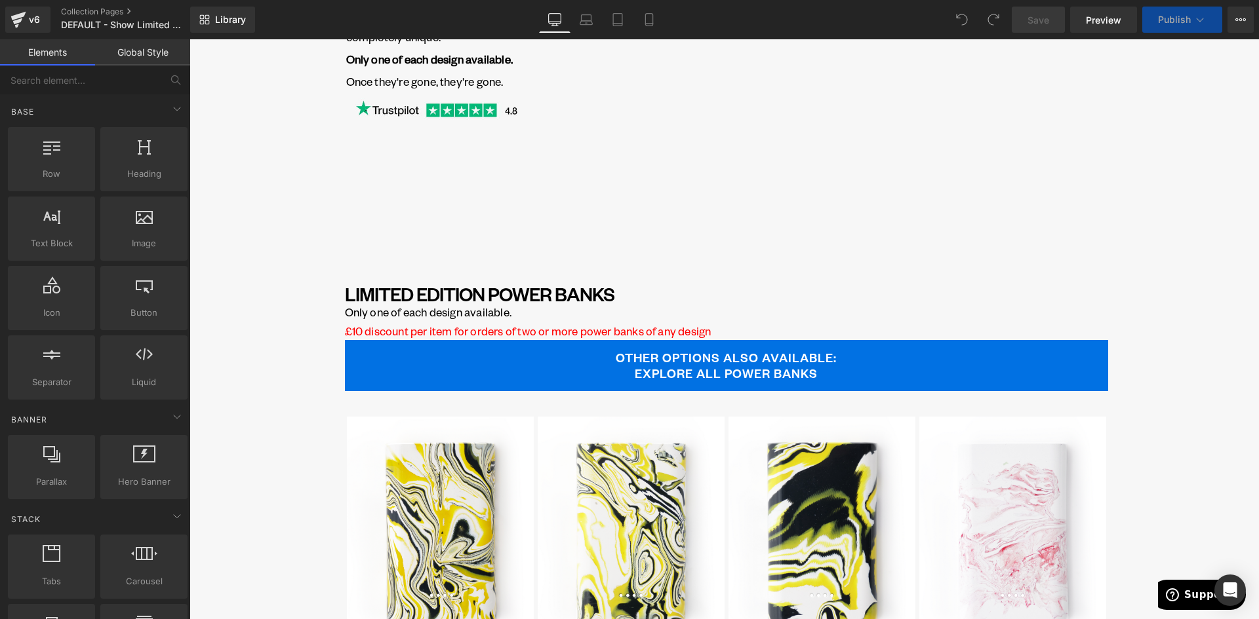
scroll to position [524, 0]
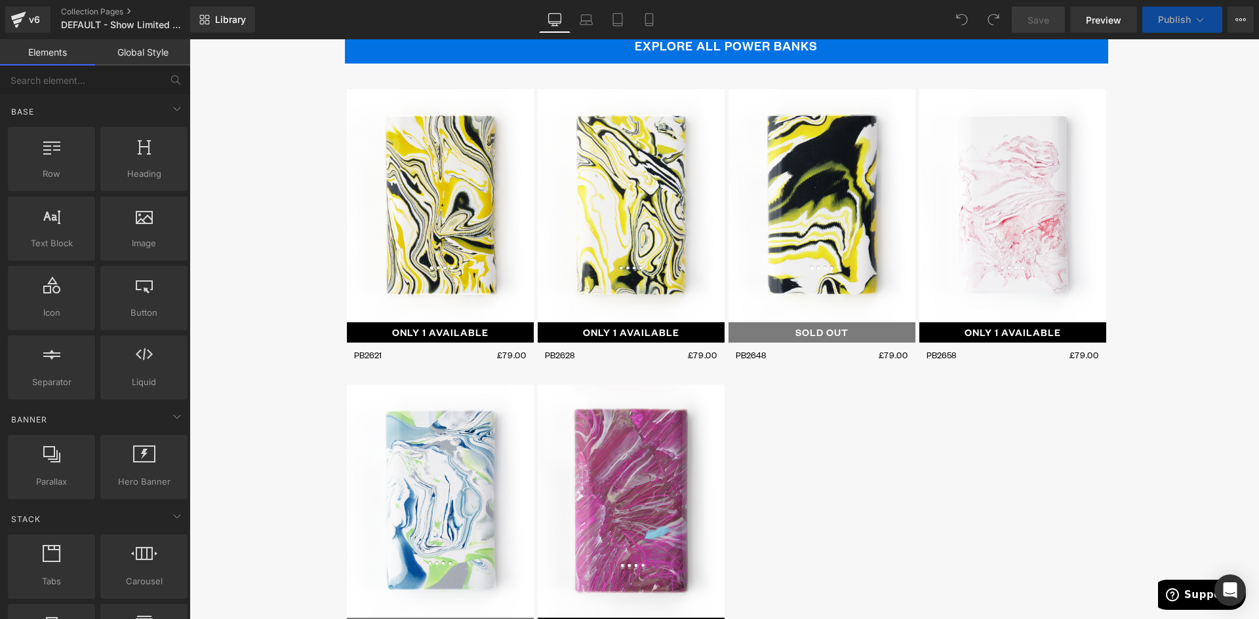
click at [425, 326] on div "ONLY 1 AVAILABLE (P) Cart Button" at bounding box center [440, 332] width 187 height 20
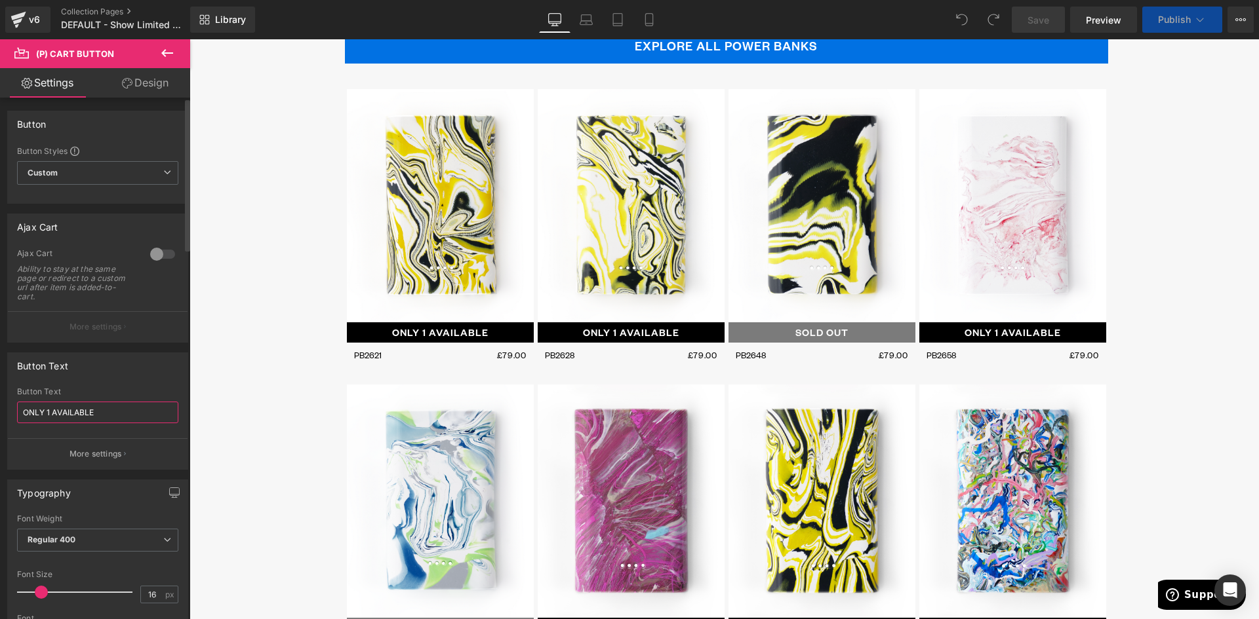
click at [108, 417] on input "ONLY 1 AVAILABLE" at bounding box center [97, 413] width 161 height 22
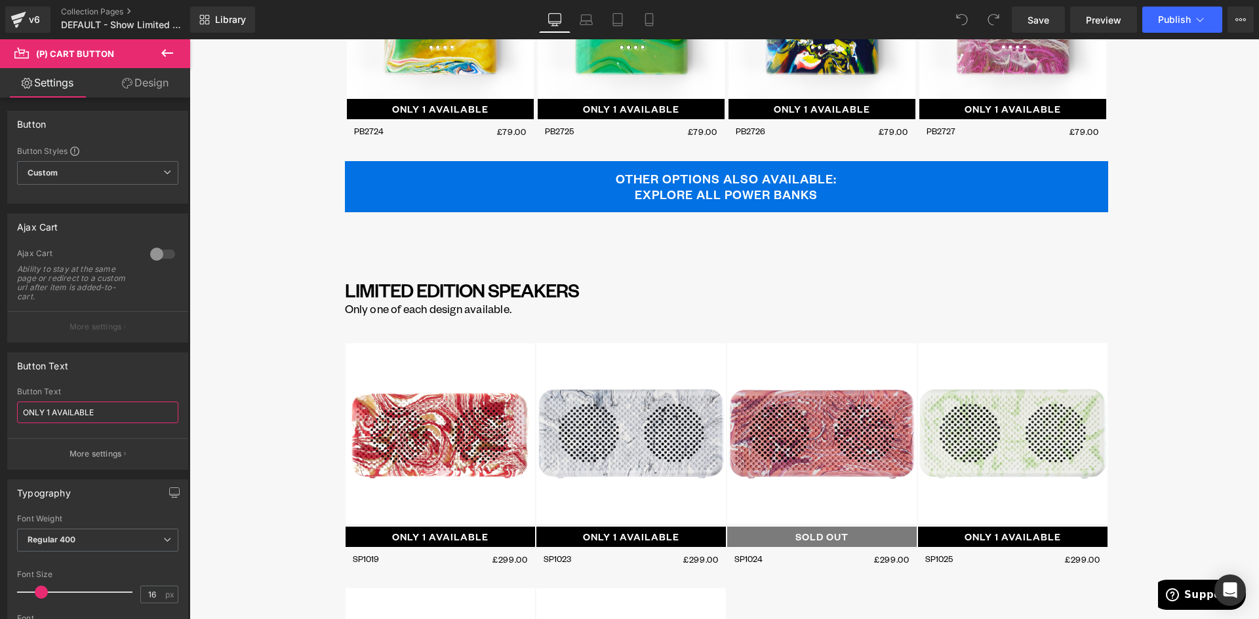
scroll to position [3407, 0]
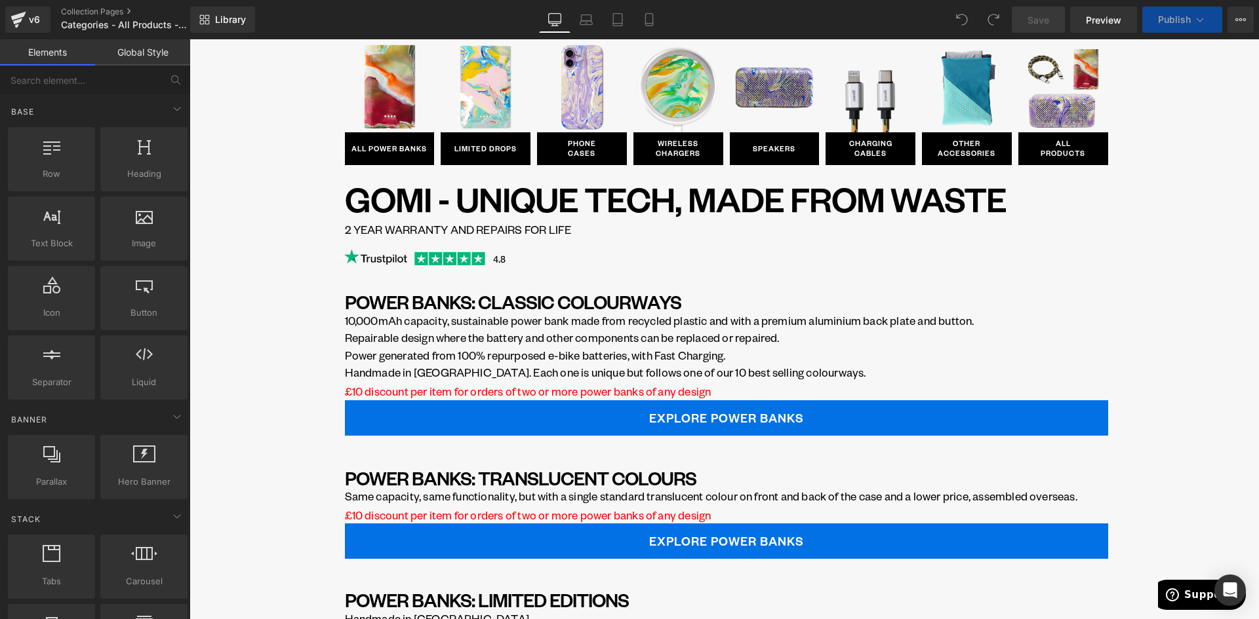
scroll to position [131, 0]
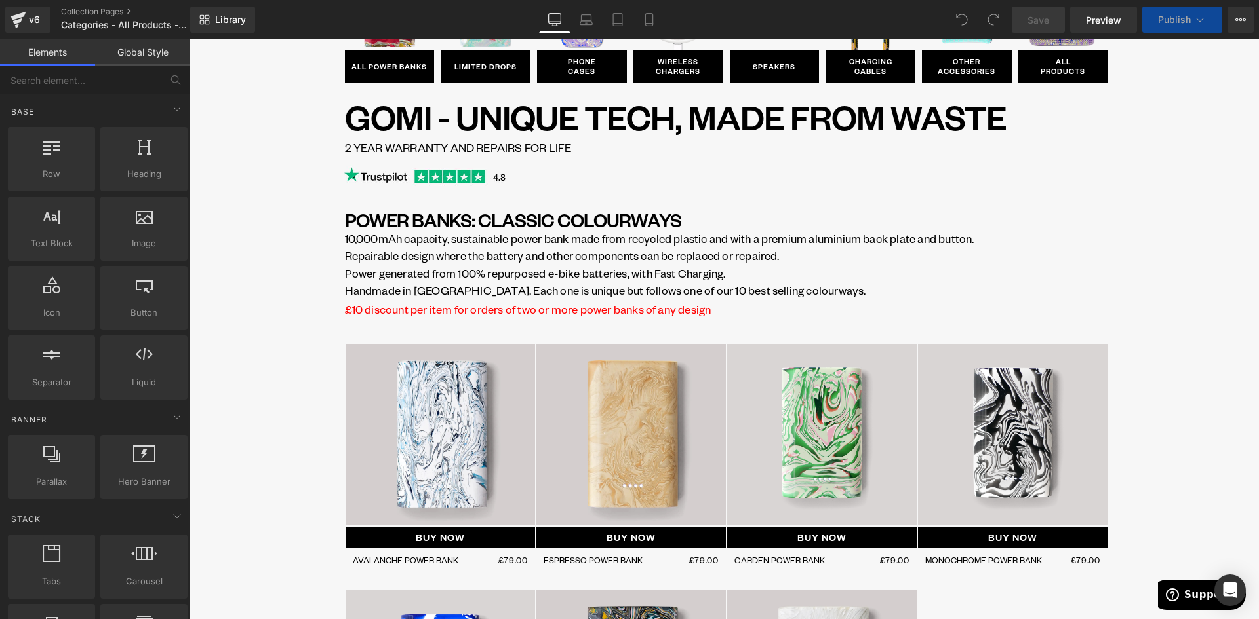
click at [436, 437] on div "SOLD OUT (P) Image" at bounding box center [439, 434] width 189 height 181
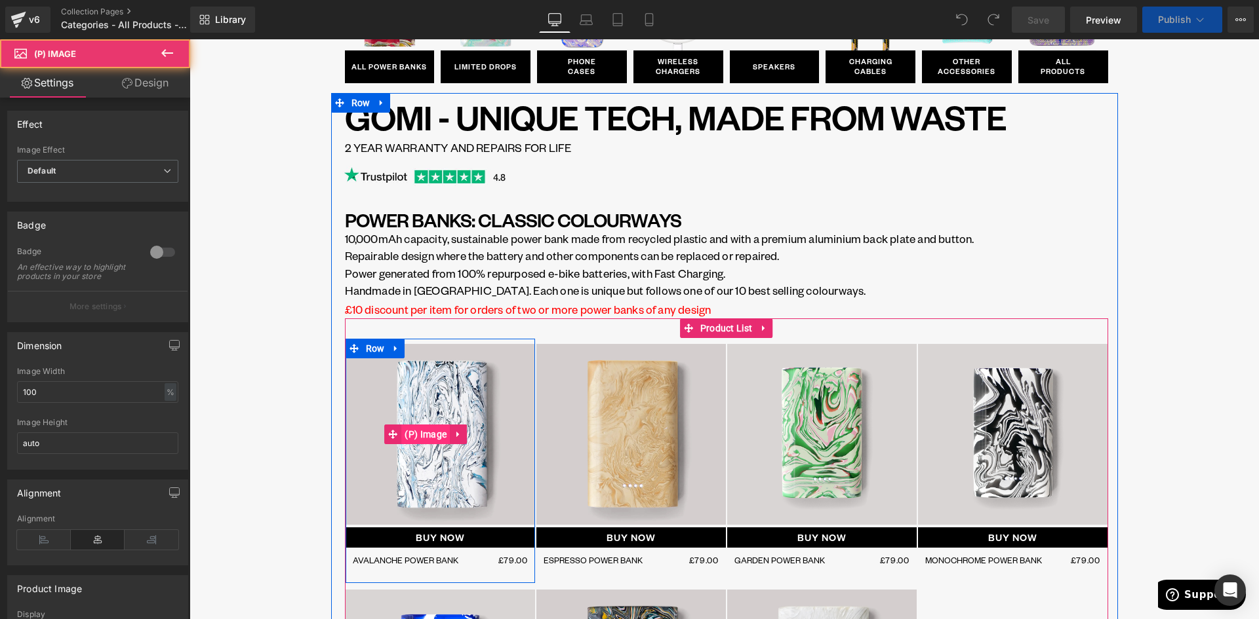
click at [435, 433] on span "(P) Image" at bounding box center [425, 435] width 49 height 20
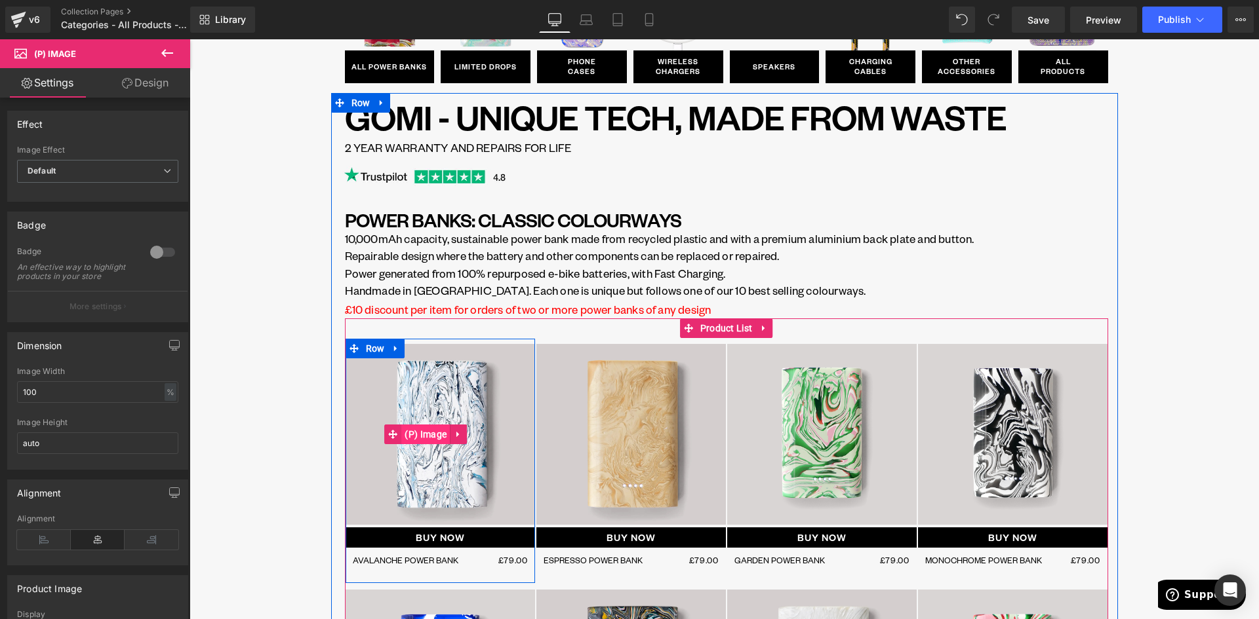
click at [427, 439] on span "(P) Image" at bounding box center [425, 435] width 49 height 20
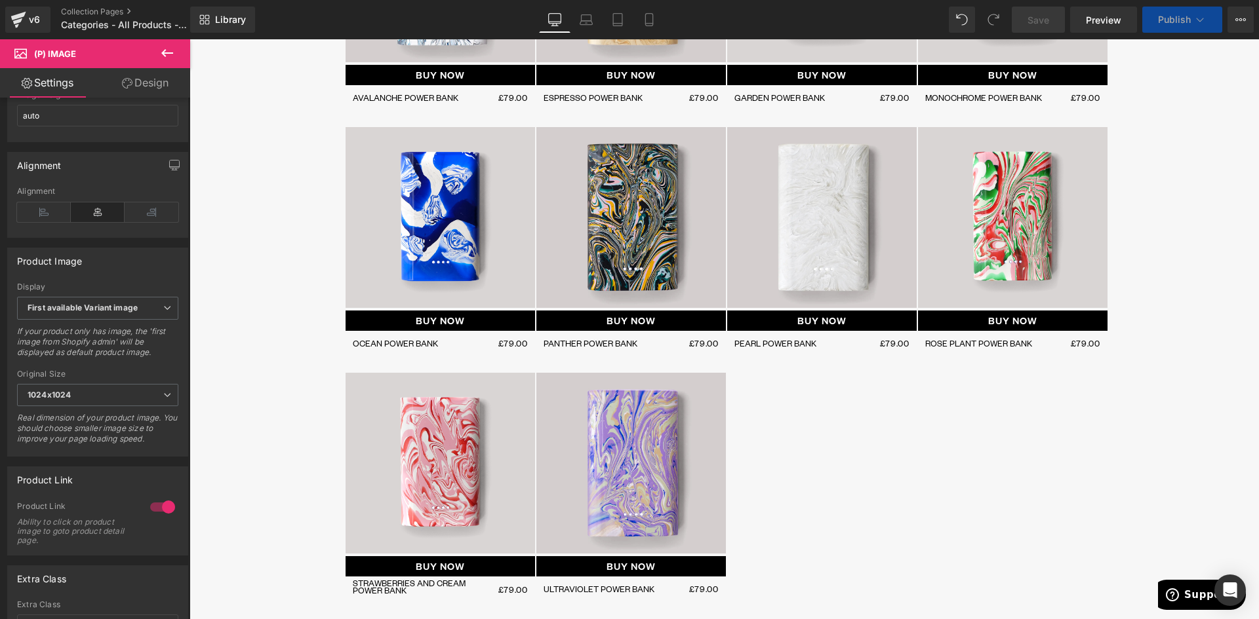
scroll to position [1049, 0]
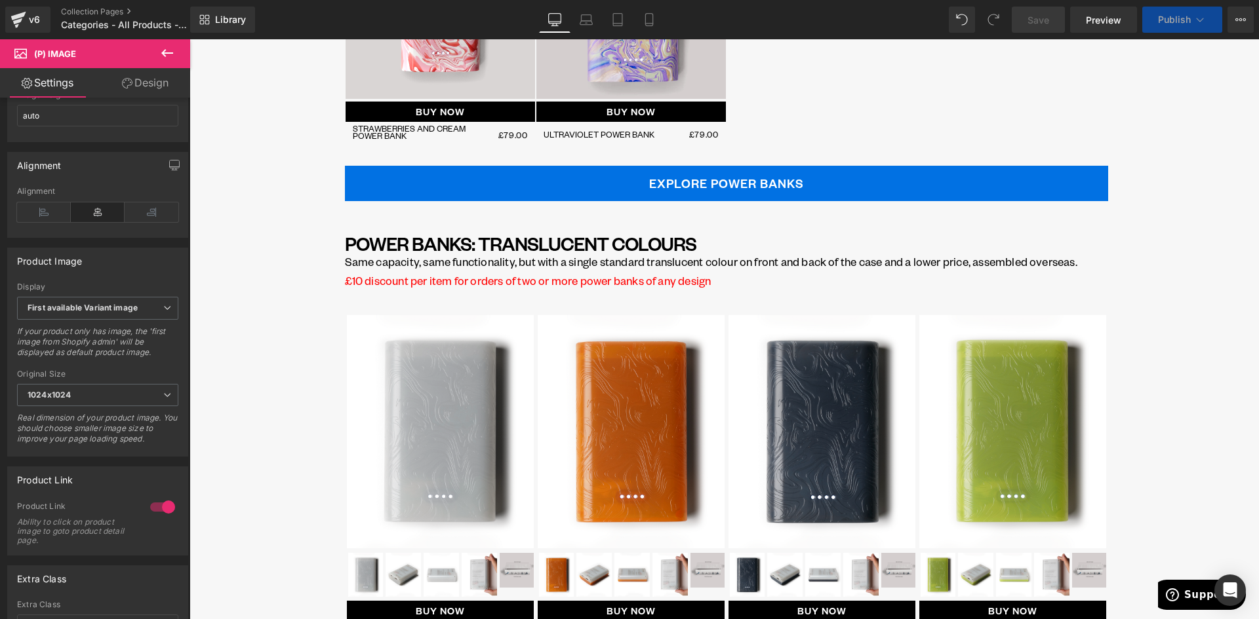
click at [623, 431] on div "SOLD OUT (P) Image" at bounding box center [630, 431] width 187 height 233
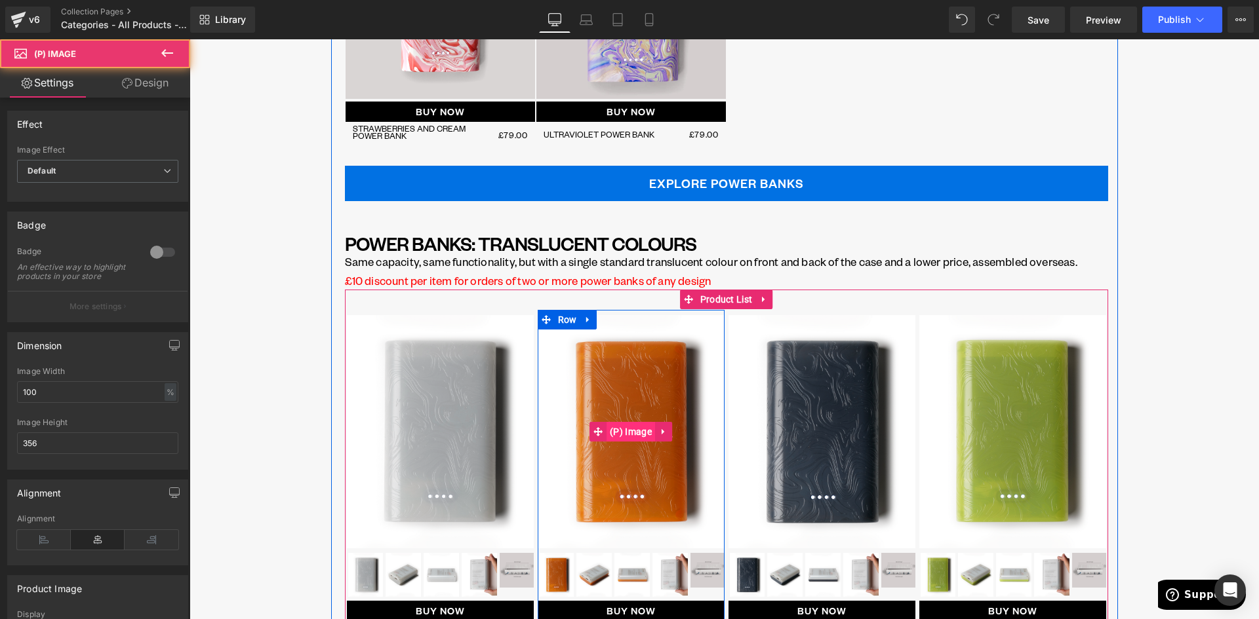
click at [624, 431] on span "(P) Image" at bounding box center [630, 432] width 49 height 20
click at [623, 432] on span "(P) Image" at bounding box center [630, 432] width 49 height 20
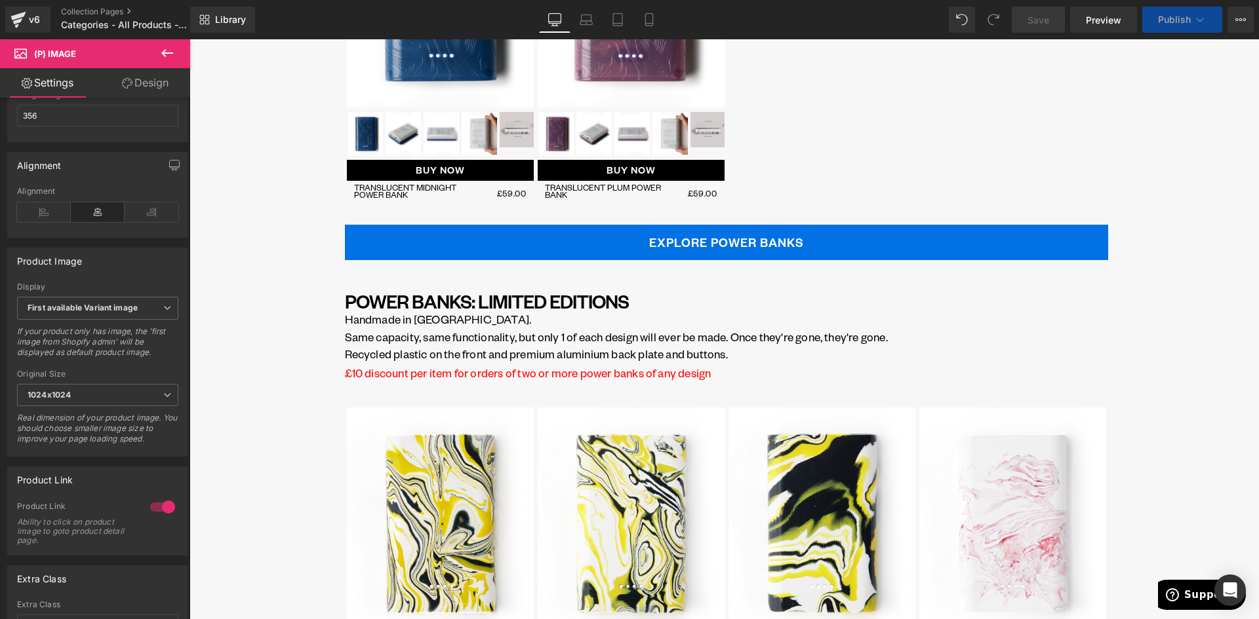
scroll to position [1901, 0]
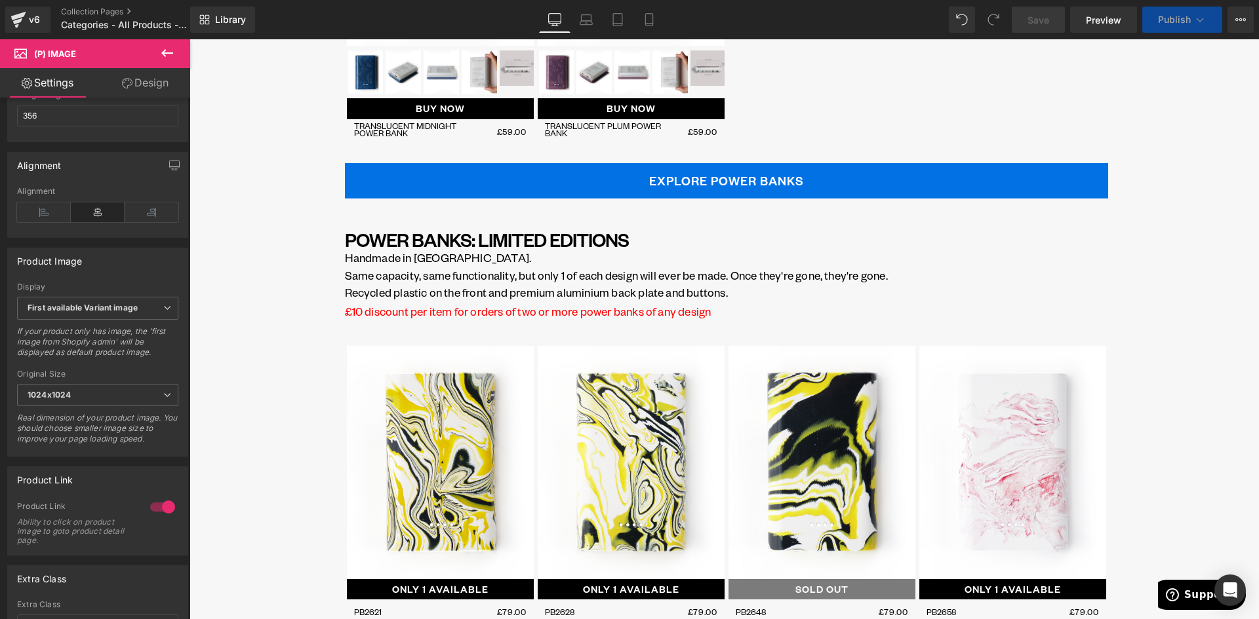
click at [431, 441] on img at bounding box center [440, 462] width 187 height 233
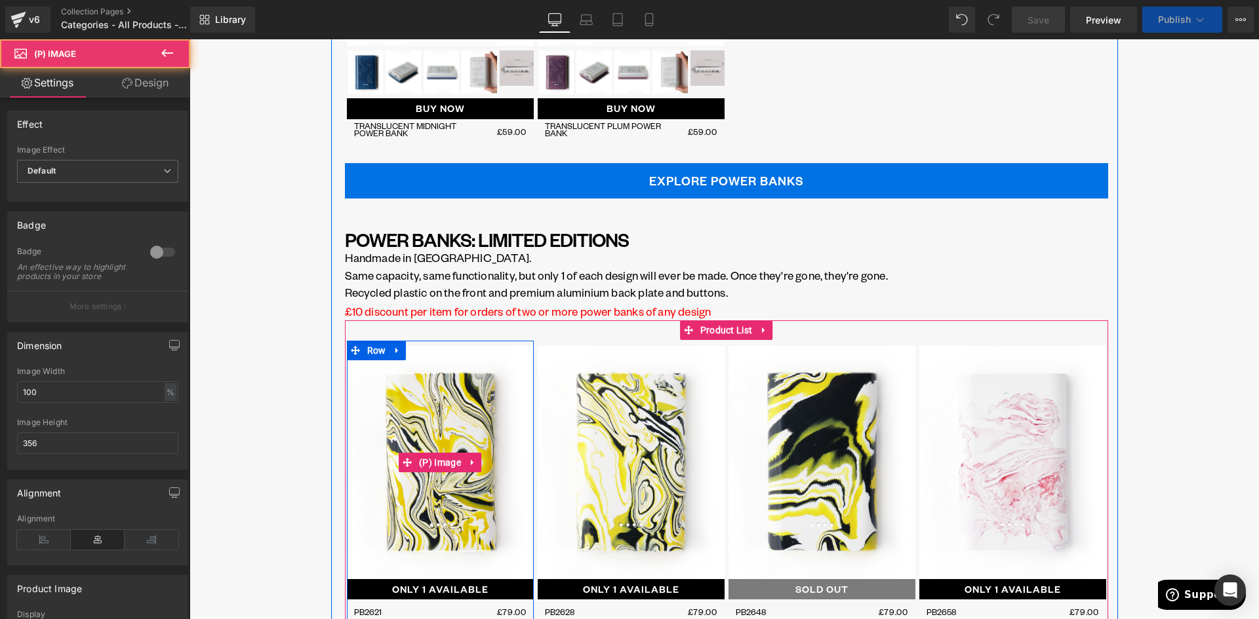
click at [443, 465] on span "(P) Image" at bounding box center [440, 463] width 49 height 20
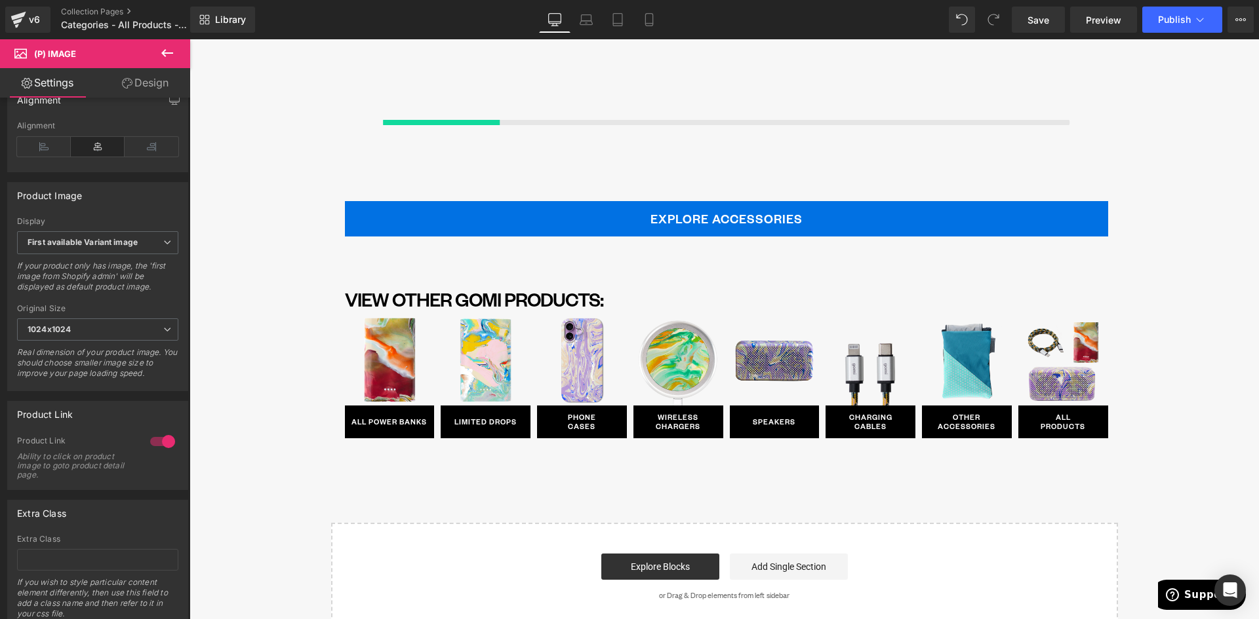
scroll to position [5441, 0]
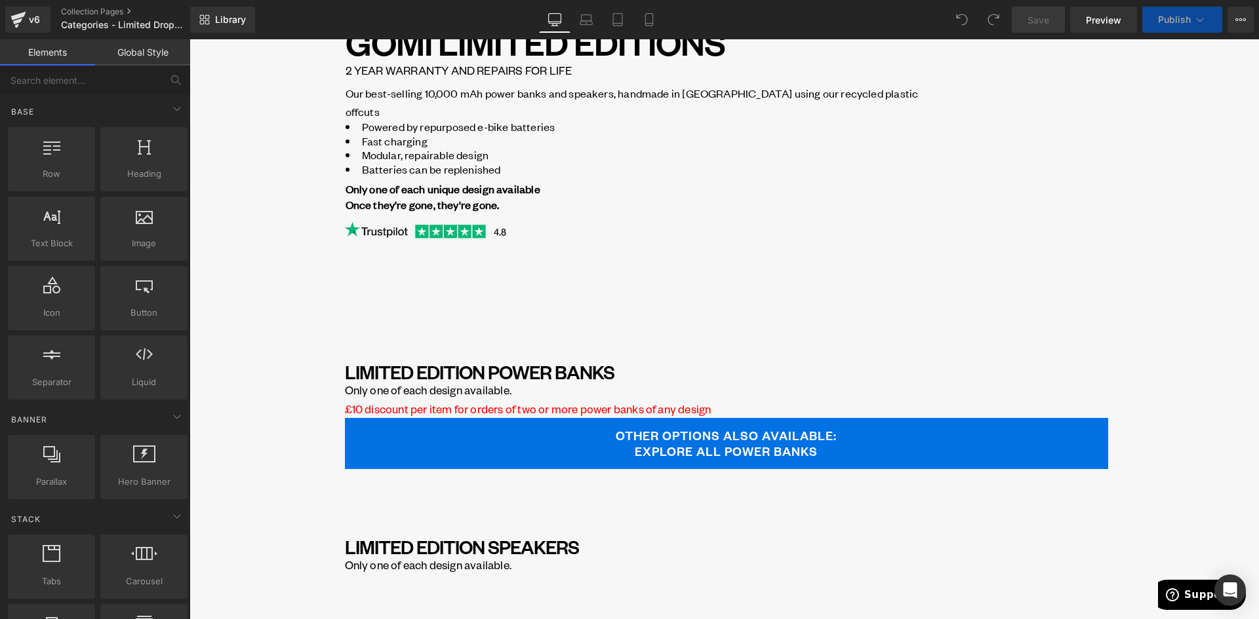
scroll to position [197, 0]
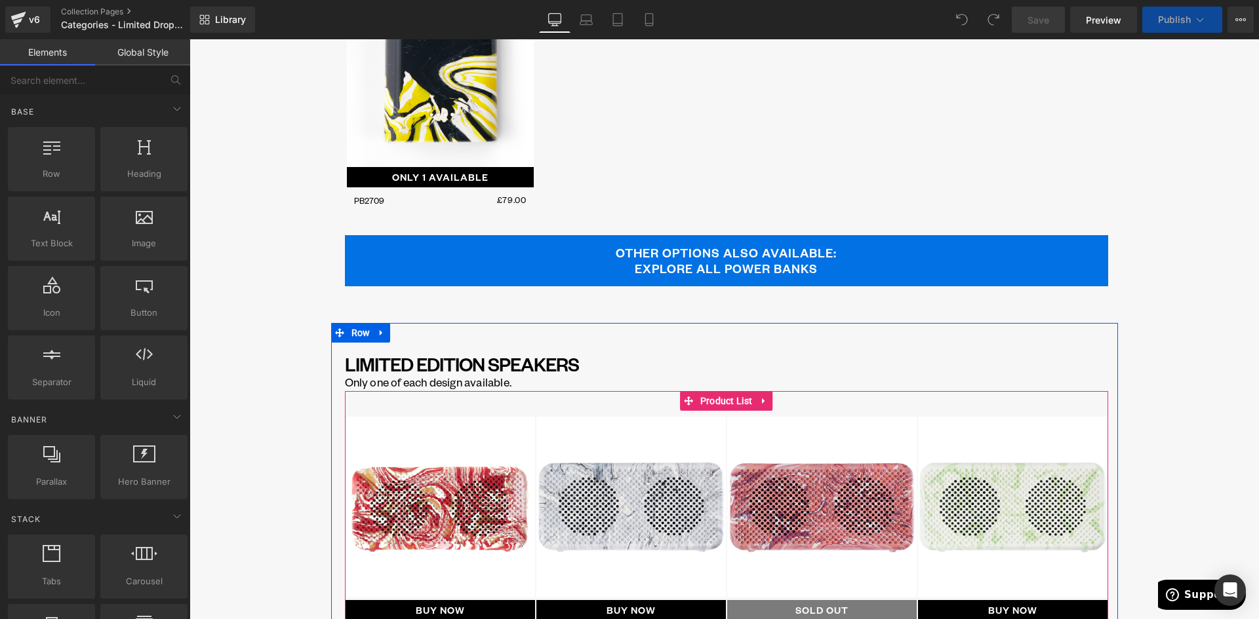
scroll to position [2492, 0]
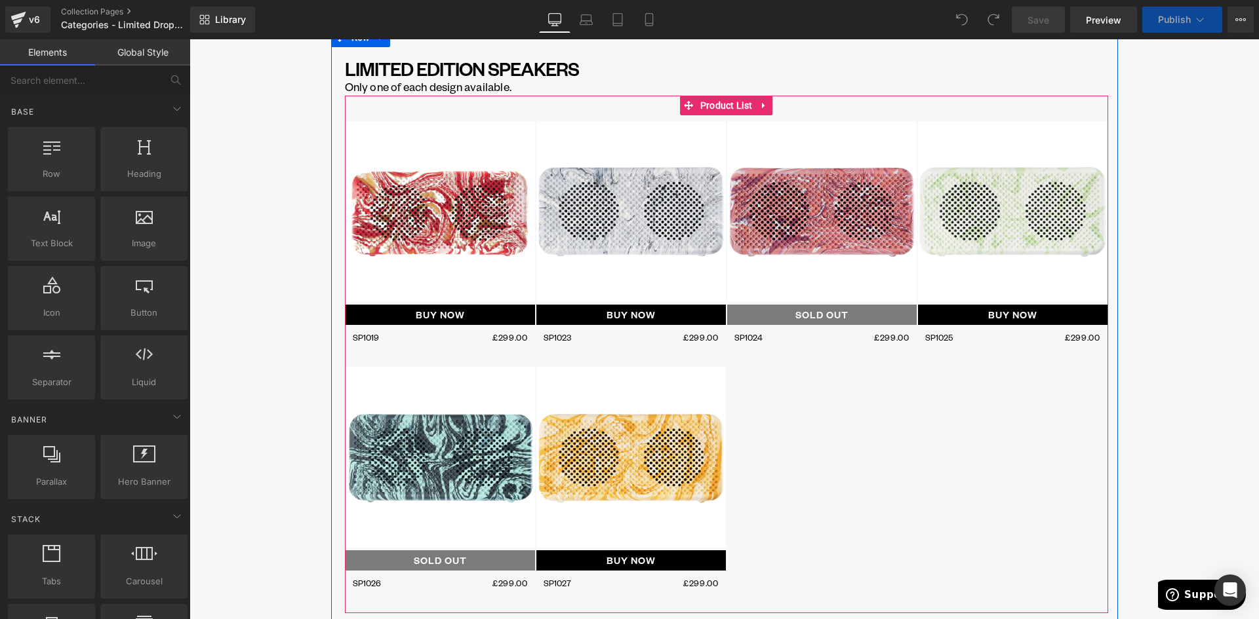
click at [431, 315] on div "BUY NOW (P) Cart Button" at bounding box center [439, 315] width 189 height 20
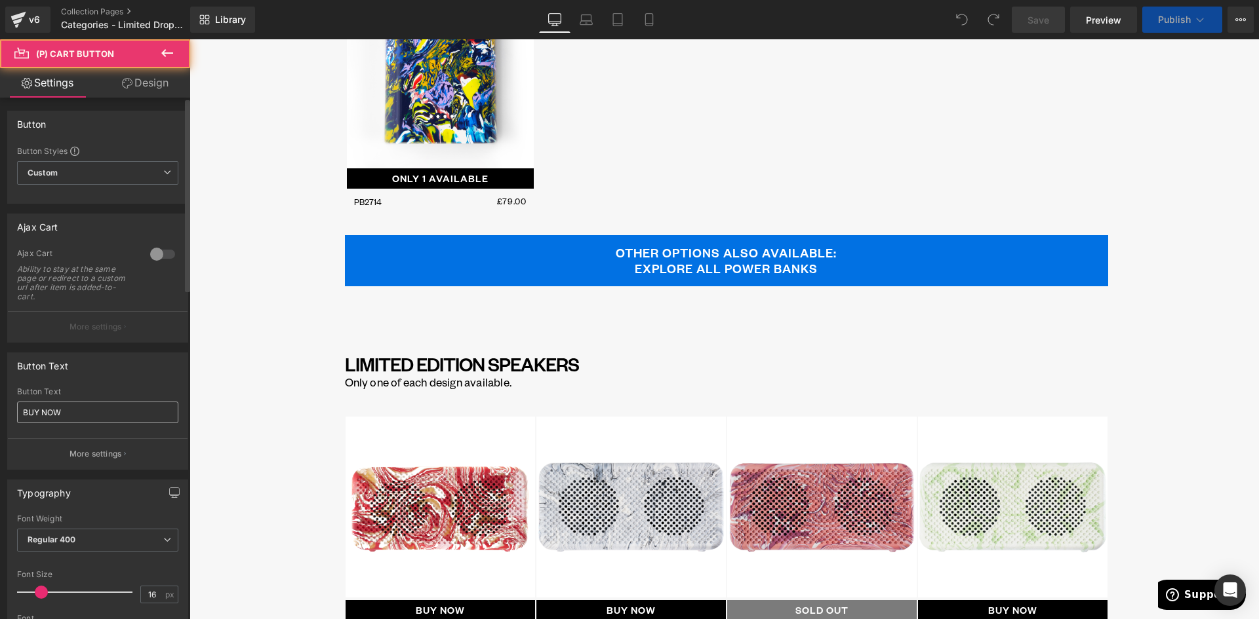
scroll to position [2788, 0]
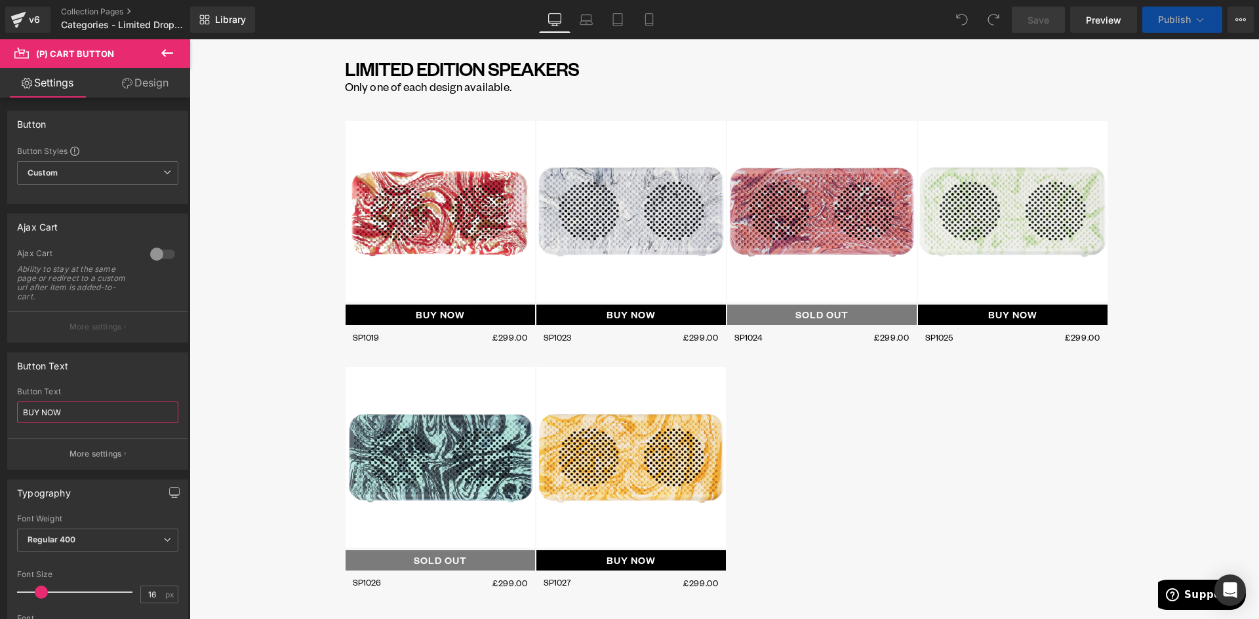
drag, startPoint x: 91, startPoint y: 410, endPoint x: -18, endPoint y: 407, distance: 109.5
click at [0, 407] on html "You are previewing how the will restyle your page. You can not edit Elements in…" at bounding box center [629, 309] width 1259 height 619
paste input "ONLY 1 AVAILABLE"
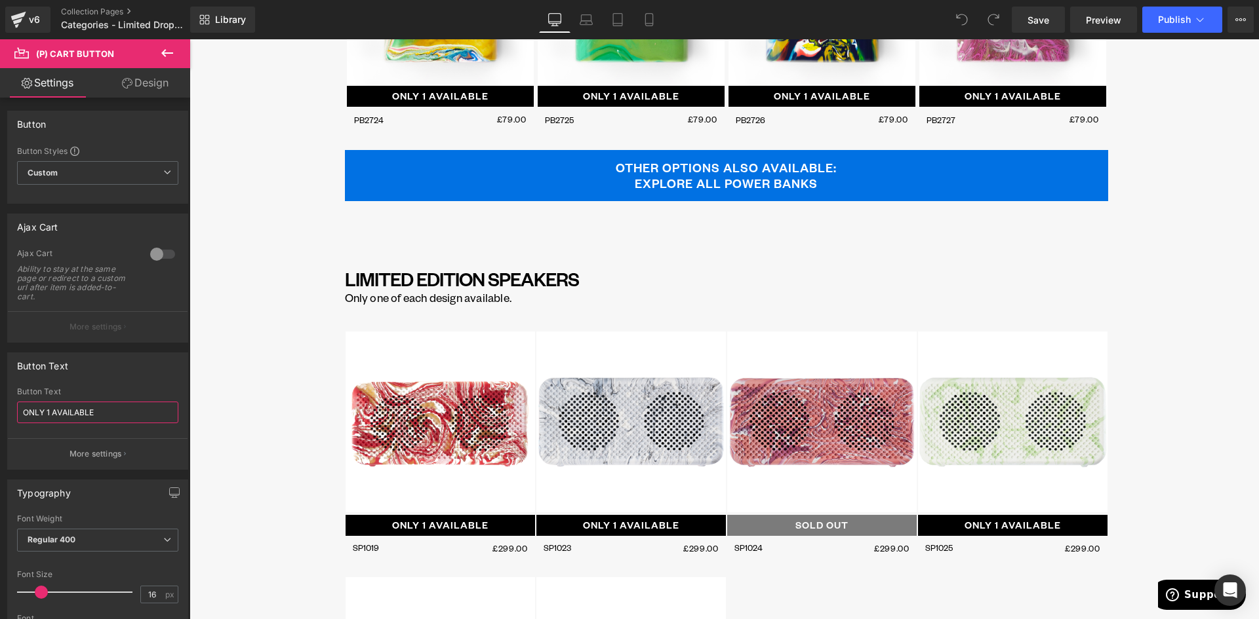
scroll to position [2788, 0]
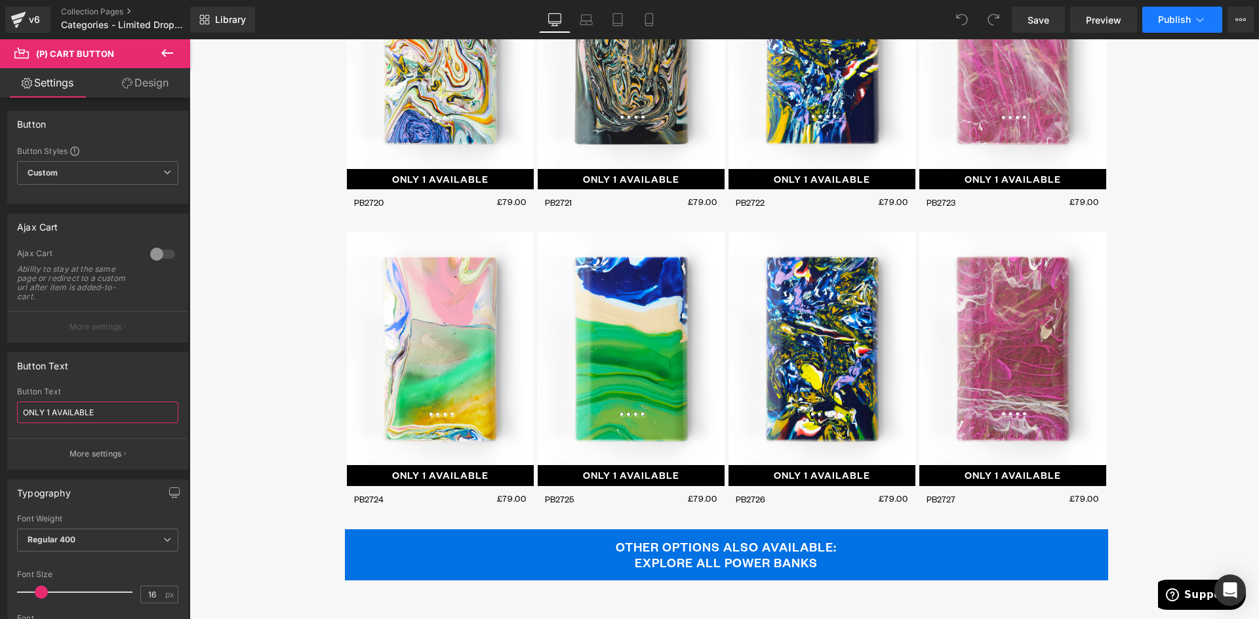
type input "ONLY 1 AVAILABLE"
click at [1171, 17] on span "Publish" at bounding box center [1174, 19] width 33 height 10
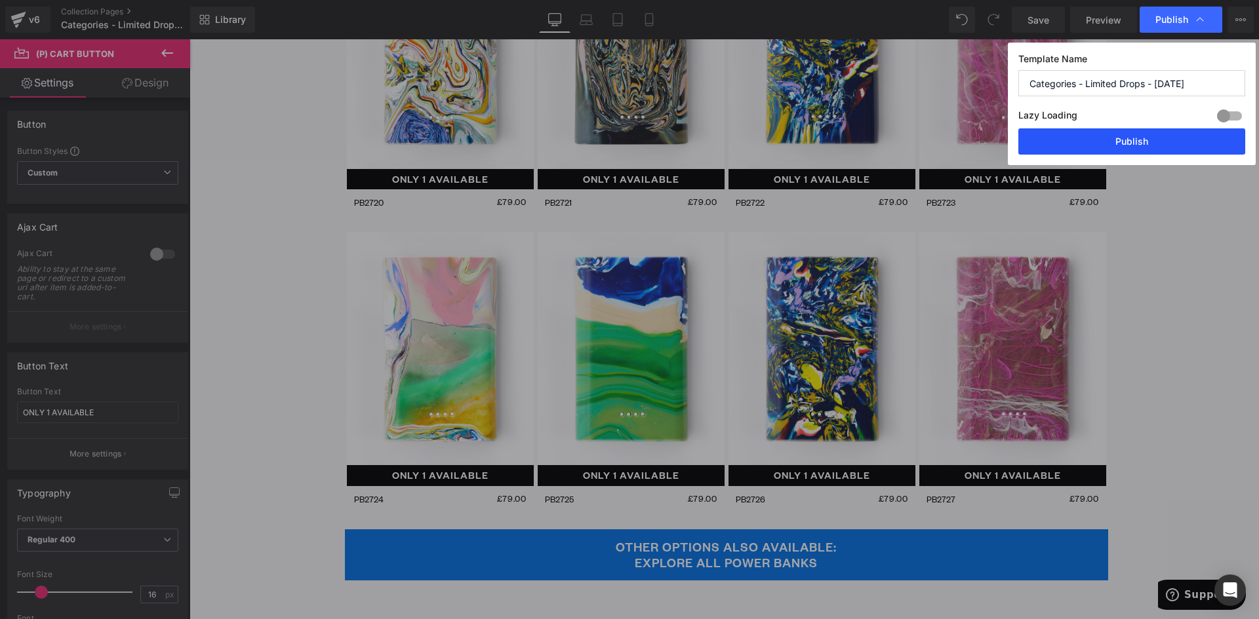
click at [1112, 132] on button "Publish" at bounding box center [1131, 141] width 227 height 26
